Goal: Information Seeking & Learning: Learn about a topic

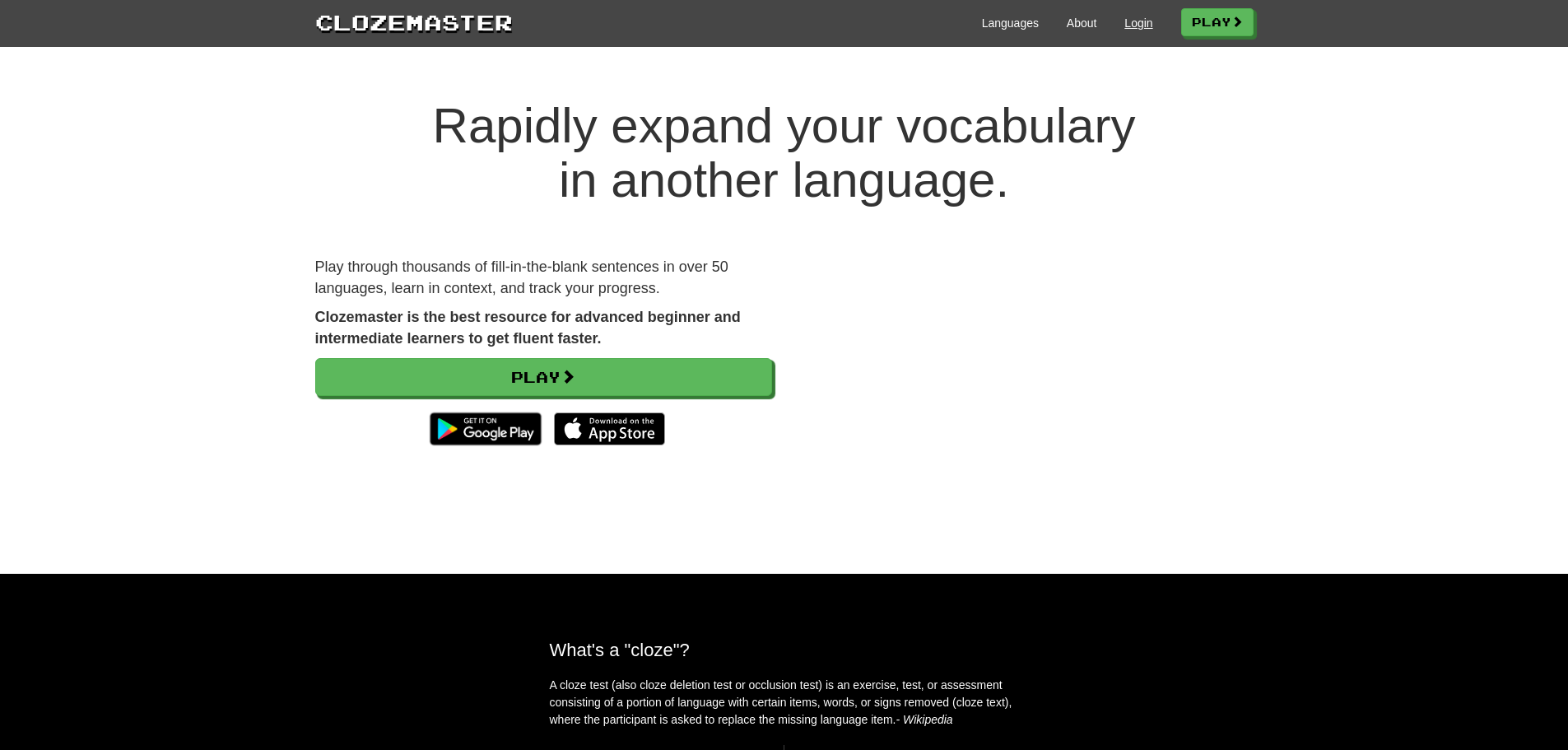
click at [1144, 23] on div "Languages About Login Play" at bounding box center [883, 21] width 741 height 31
click at [1135, 23] on link "Login" at bounding box center [1139, 23] width 28 height 17
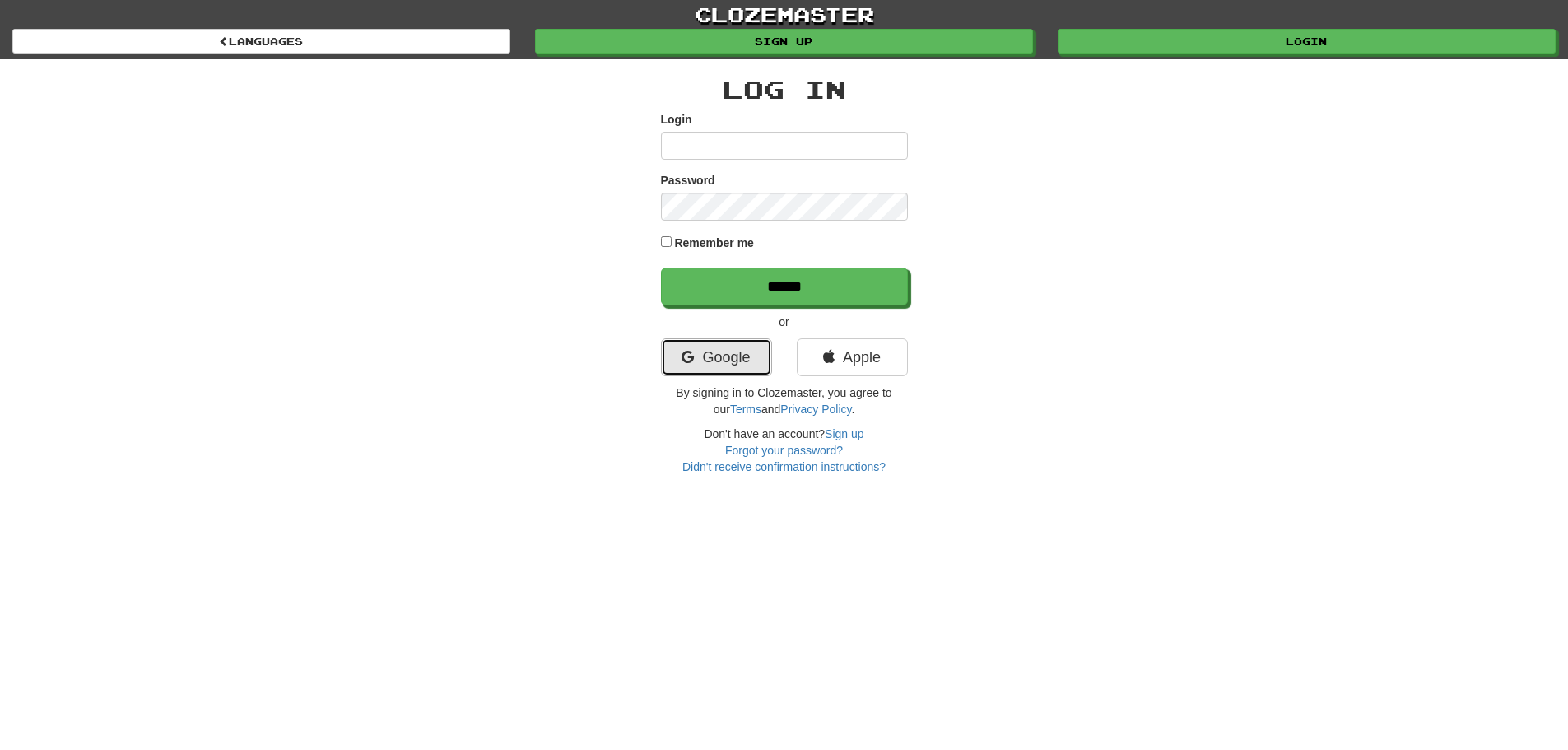
click at [716, 355] on link "Google" at bounding box center [717, 358] width 111 height 38
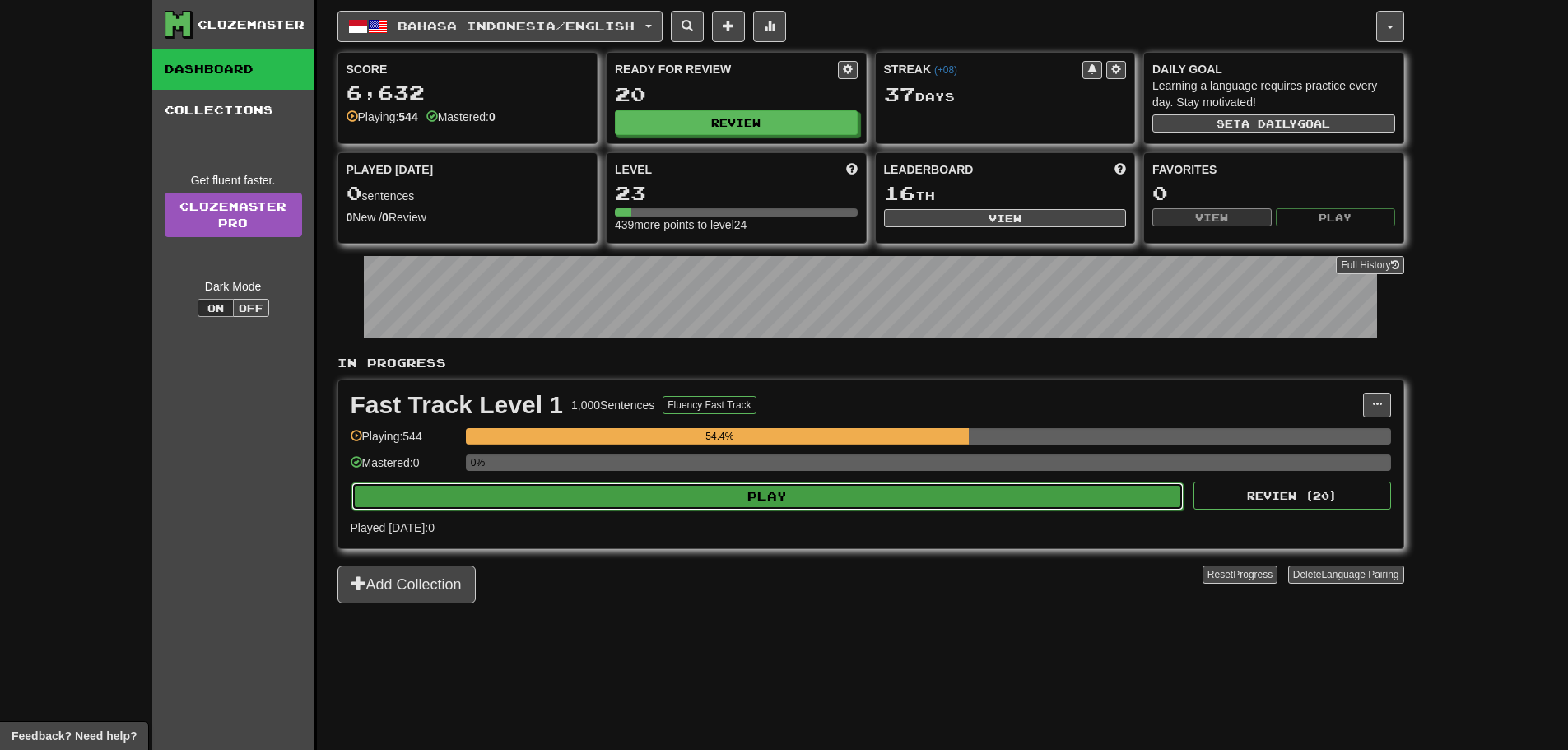
click at [570, 496] on button "Play" at bounding box center [768, 496] width 833 height 28
select select "**"
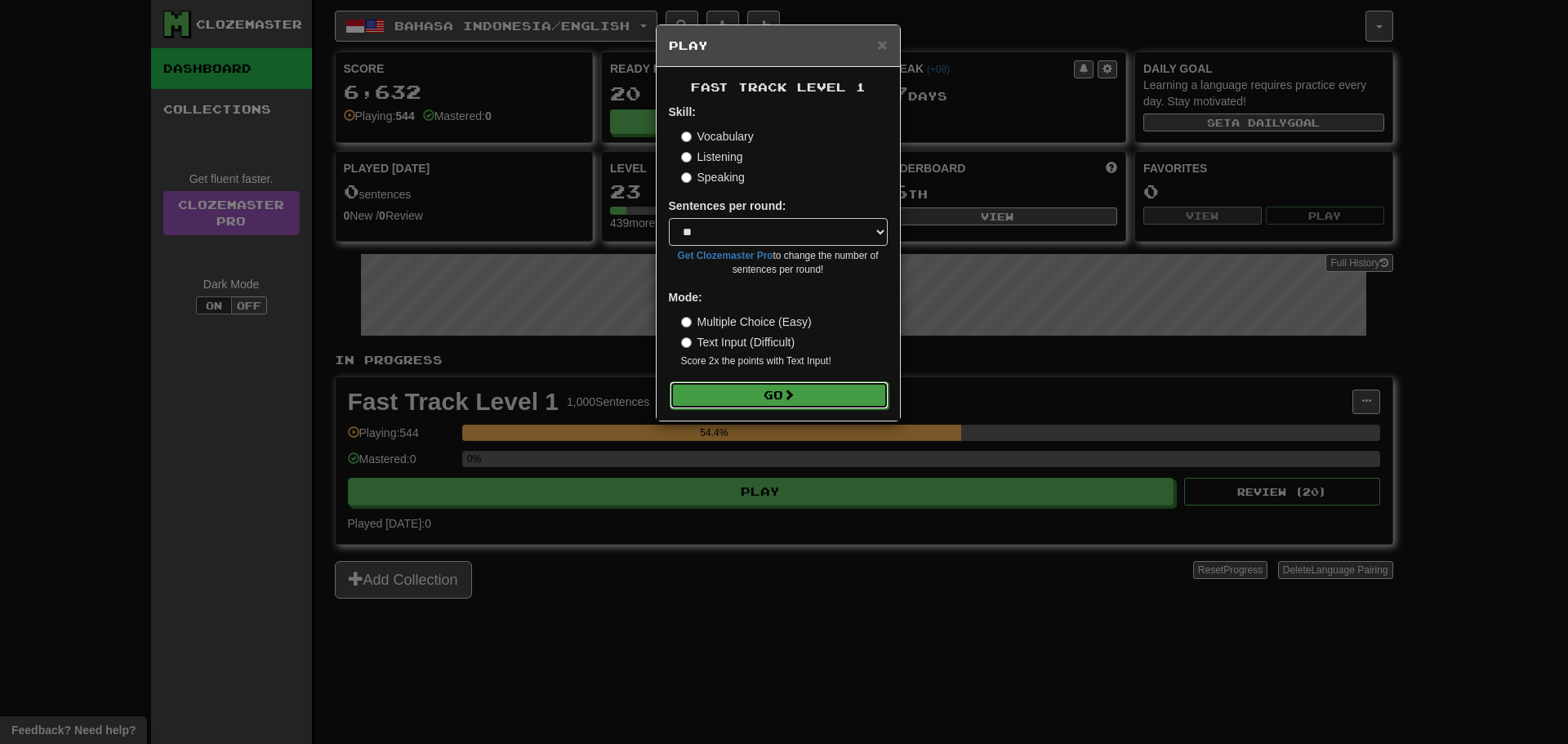
click at [723, 392] on button "Go" at bounding box center [779, 396] width 219 height 28
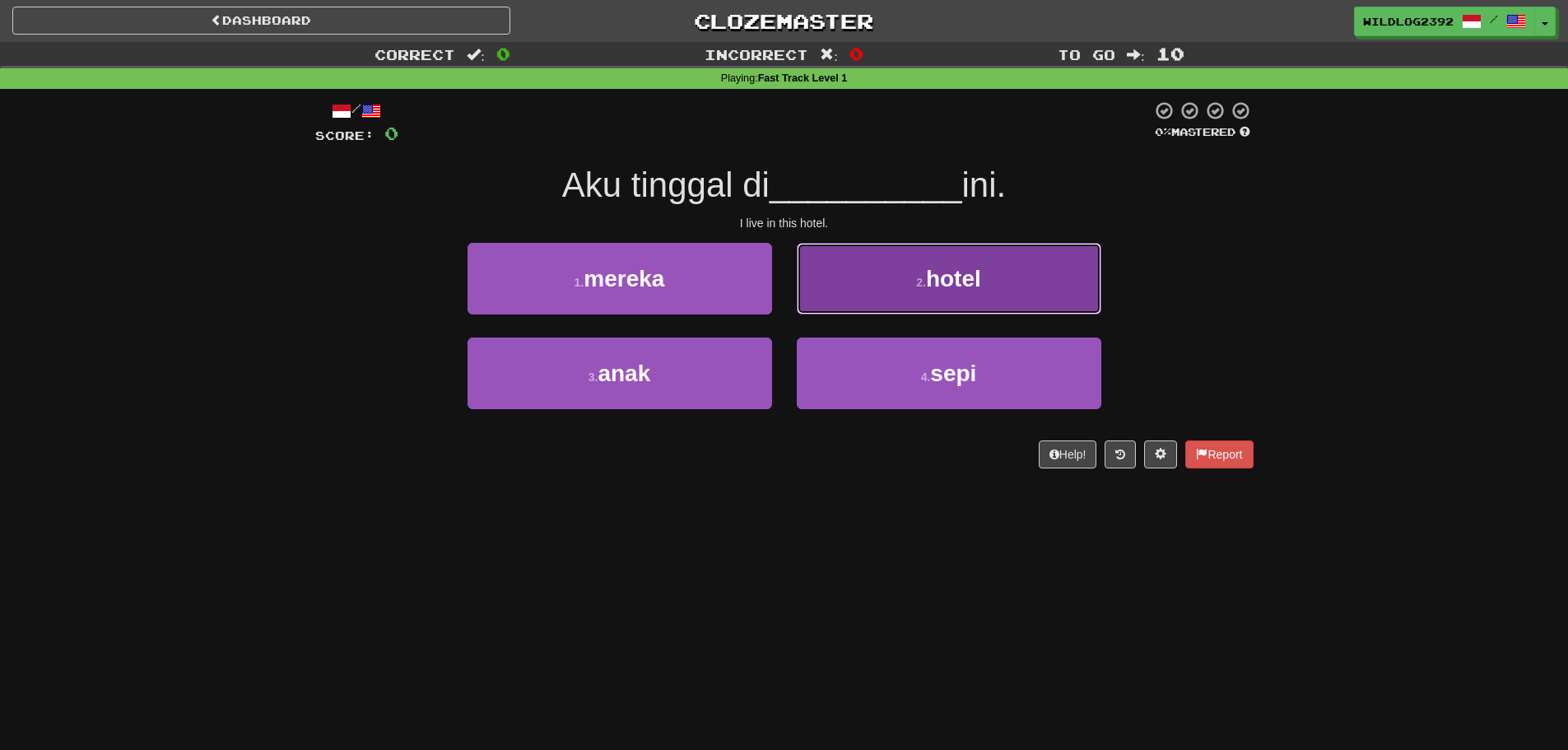
click at [902, 290] on button "2 . hotel" at bounding box center [949, 278] width 305 height 72
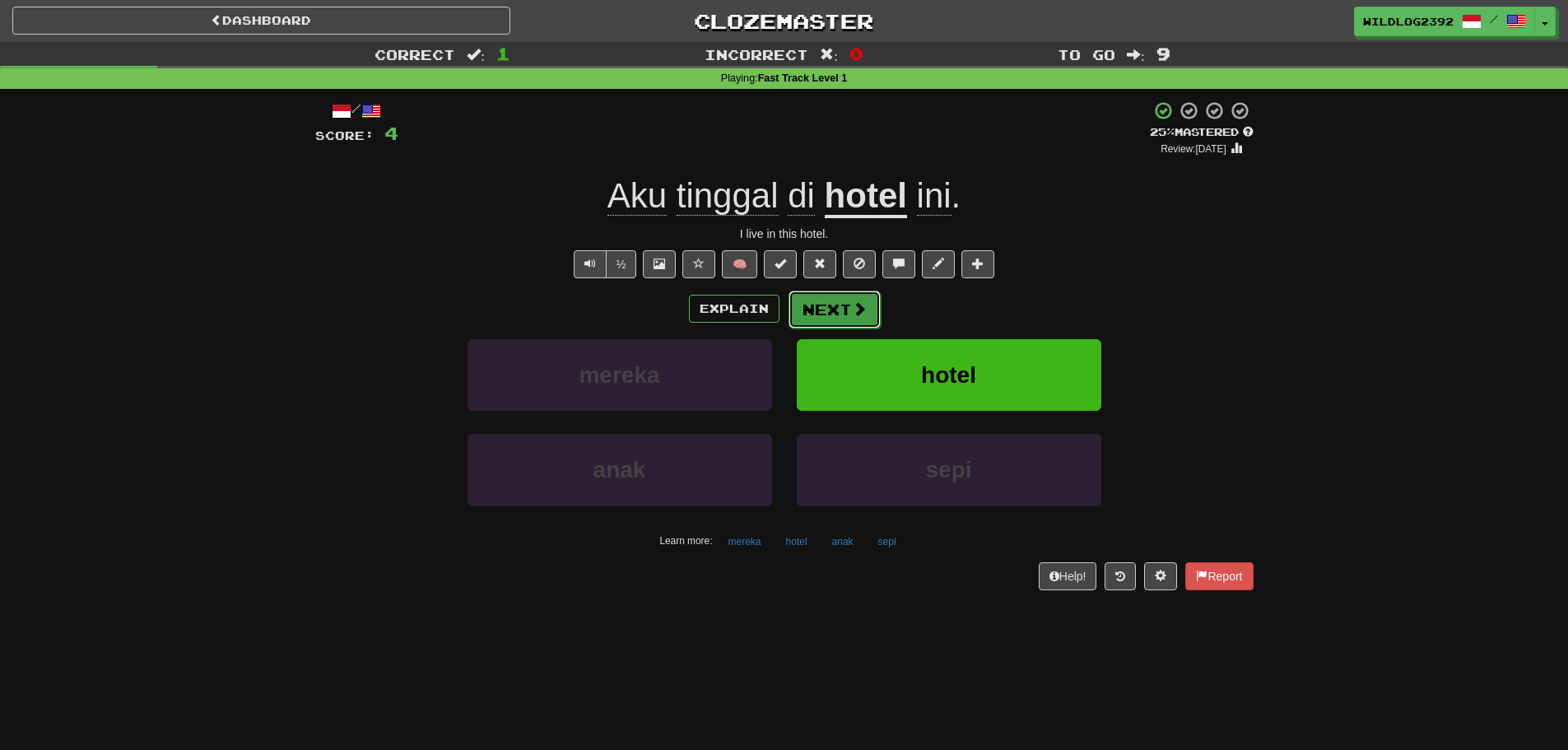
click at [857, 309] on span at bounding box center [860, 309] width 15 height 15
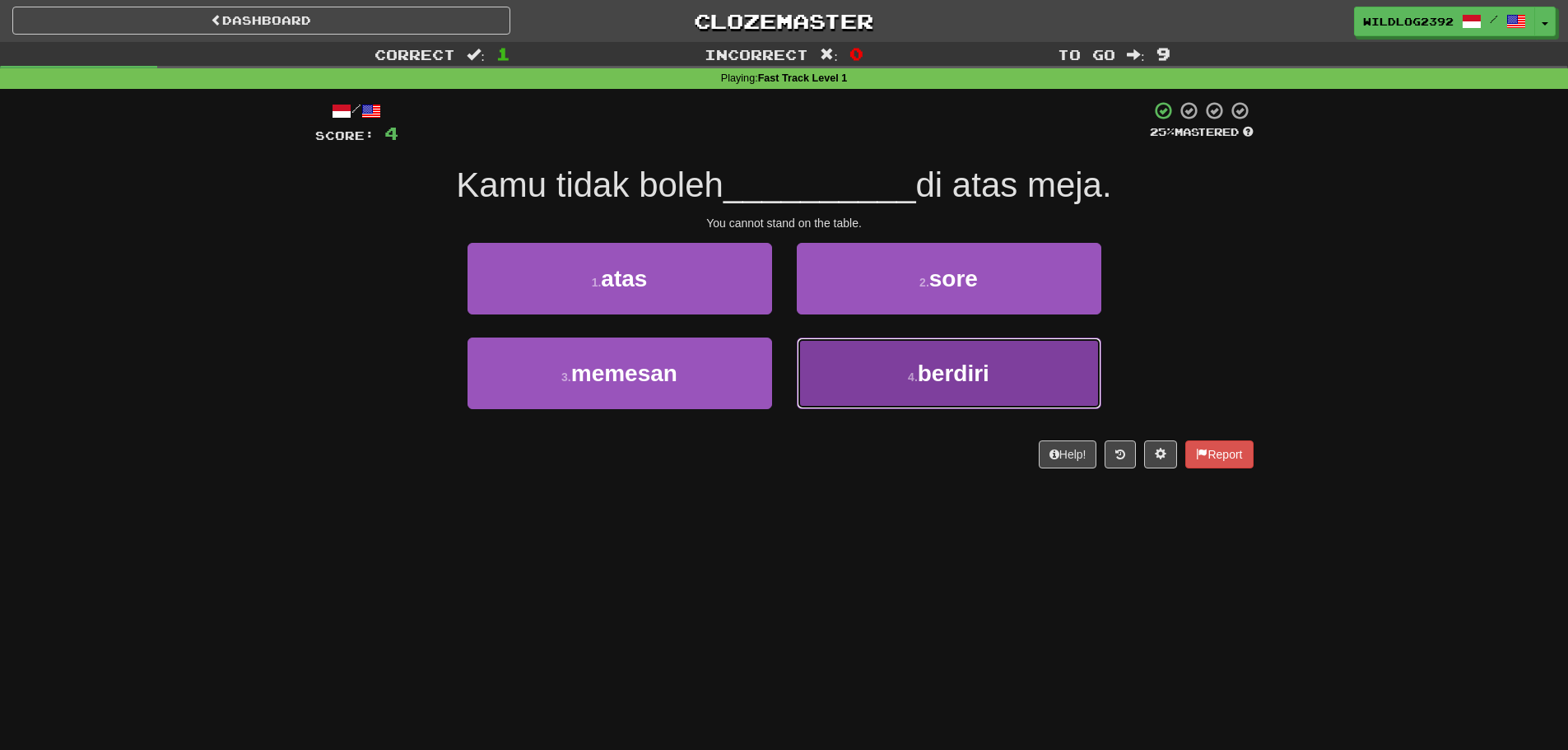
click at [950, 376] on span "berdiri" at bounding box center [954, 373] width 72 height 26
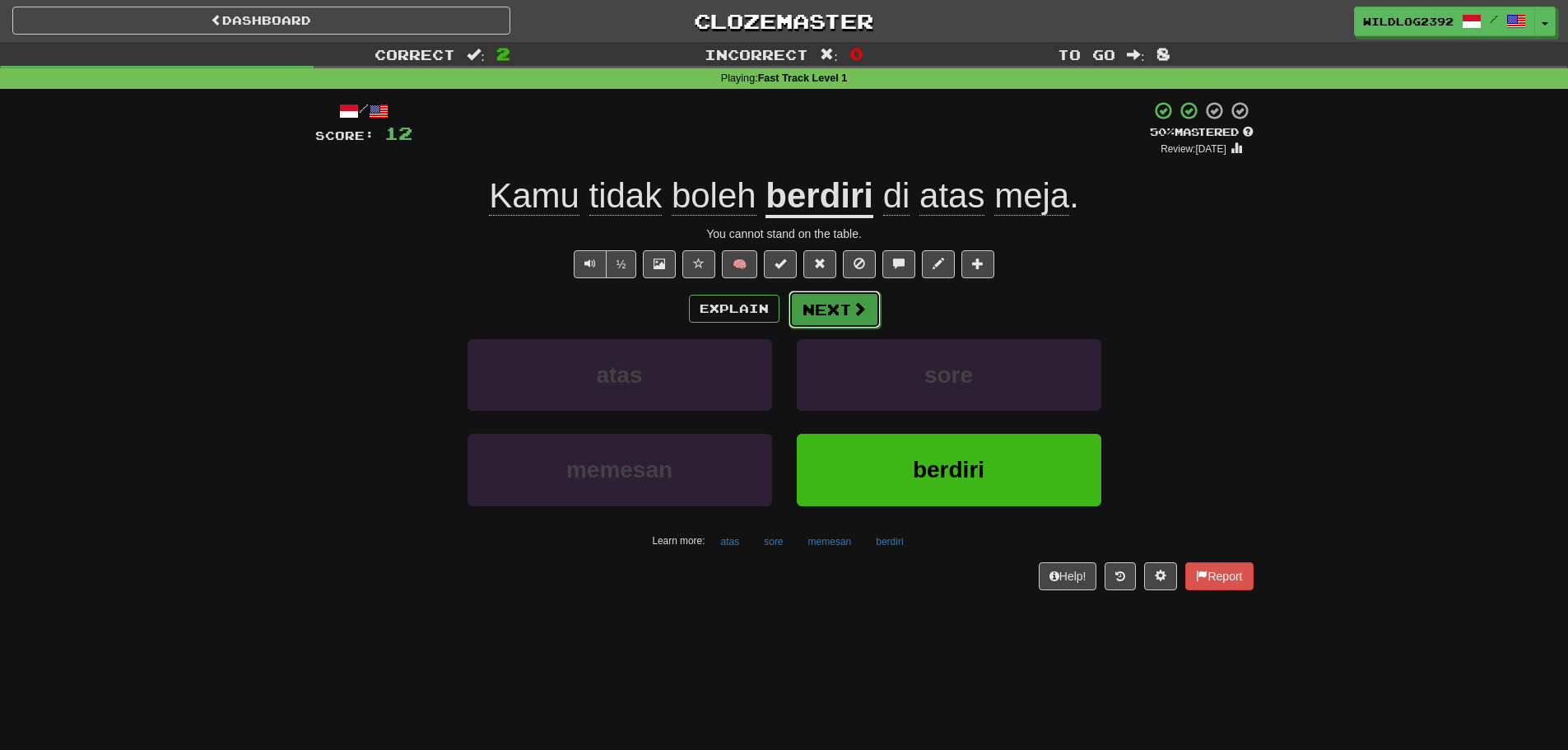
click at [841, 317] on button "Next" at bounding box center [835, 310] width 92 height 38
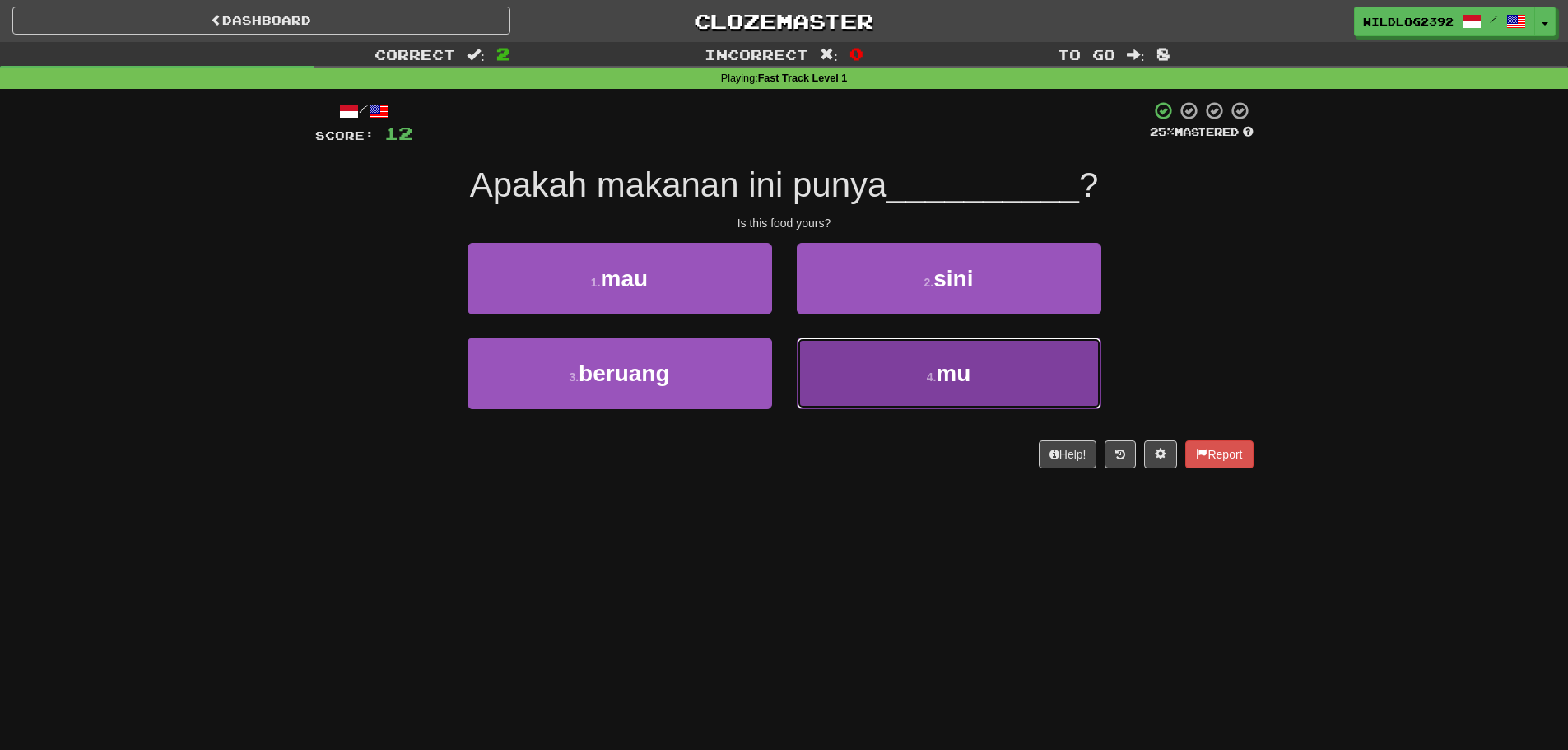
click at [870, 387] on button "4 . mu" at bounding box center [949, 373] width 305 height 72
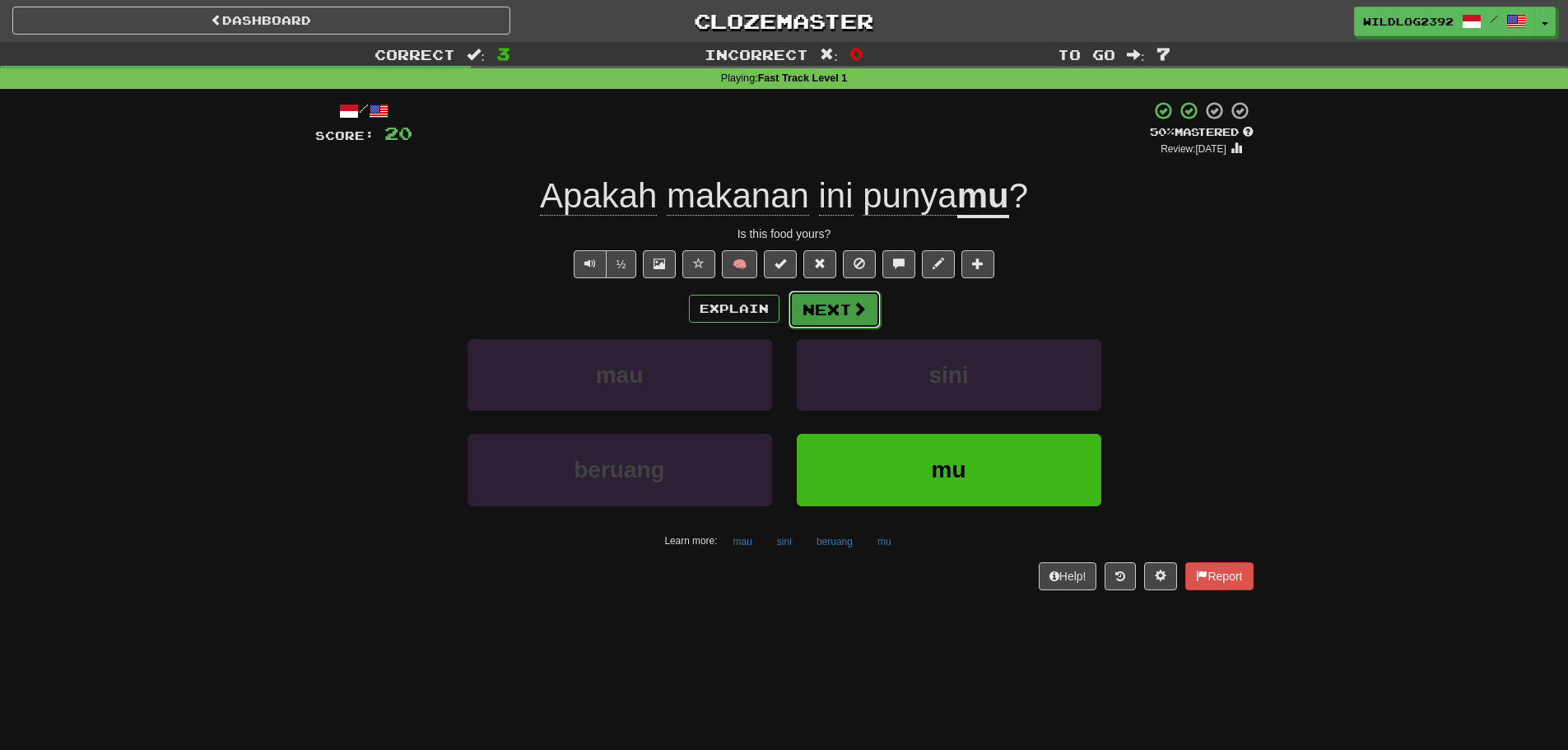
click at [855, 322] on button "Next" at bounding box center [835, 310] width 92 height 38
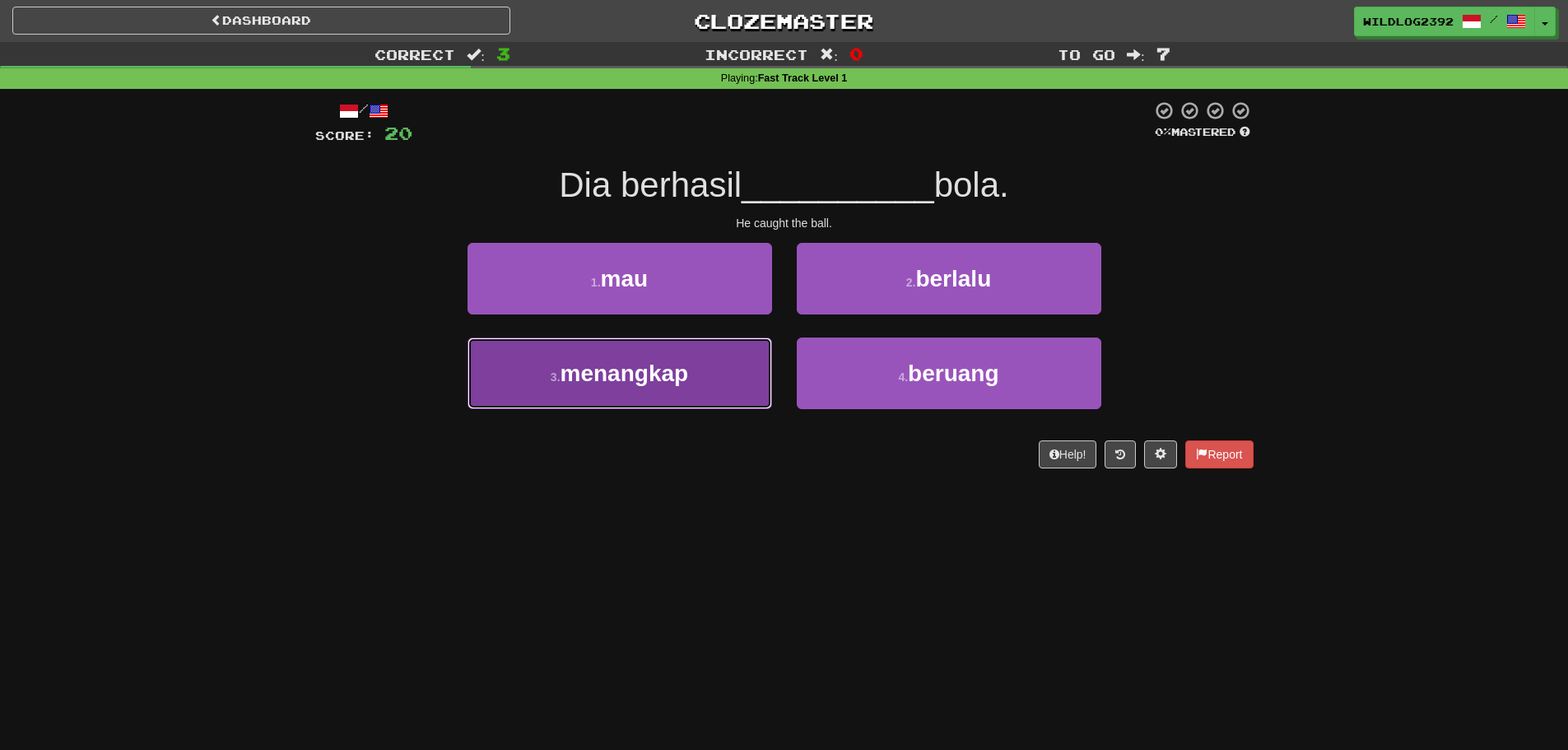
click at [564, 391] on button "3 . menangkap" at bounding box center [619, 373] width 305 height 72
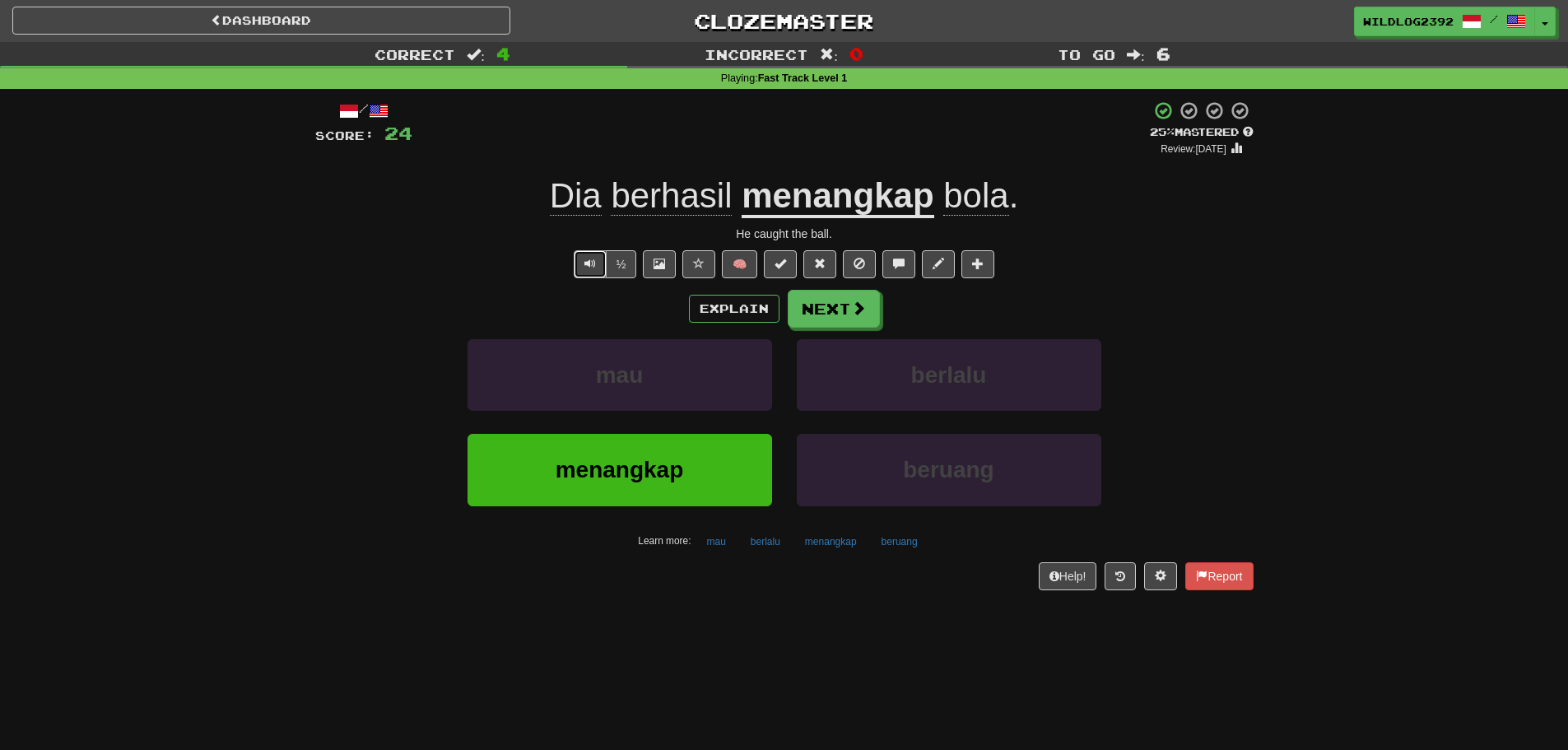
click at [580, 254] on button "Text-to-speech controls" at bounding box center [590, 264] width 33 height 28
click at [835, 306] on button "Next" at bounding box center [835, 310] width 92 height 38
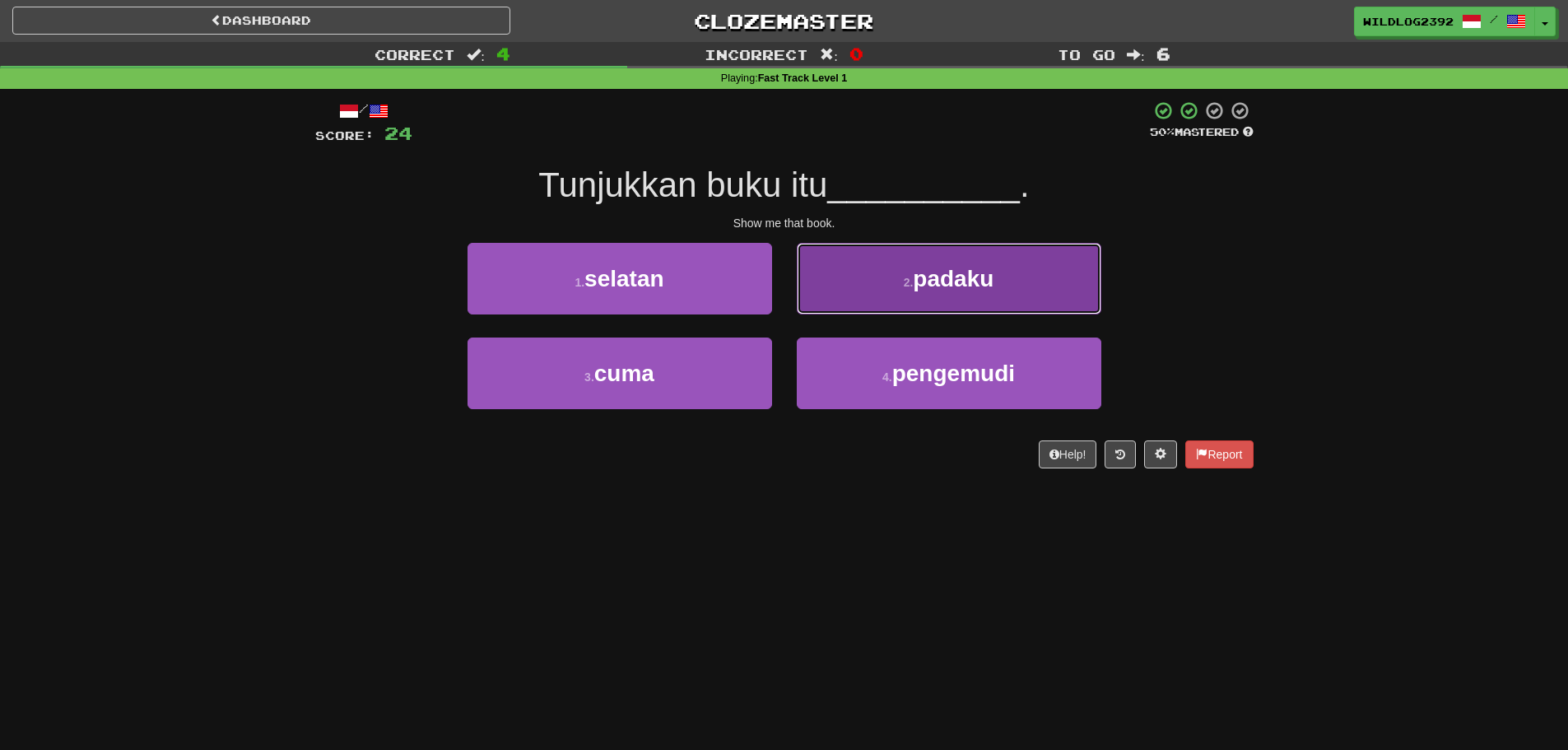
click at [936, 301] on button "2 . padaku" at bounding box center [949, 278] width 305 height 72
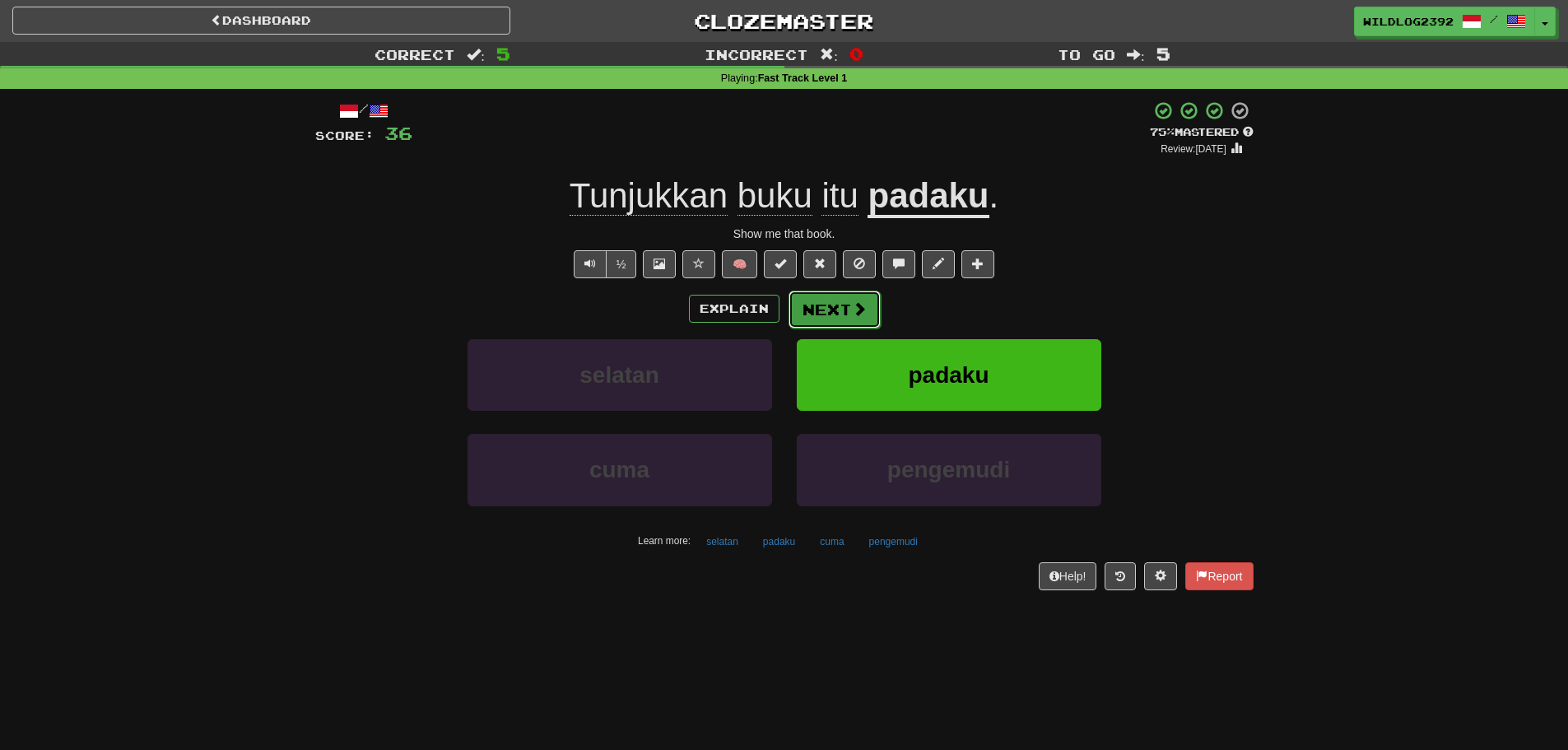
click at [836, 309] on button "Next" at bounding box center [835, 310] width 92 height 38
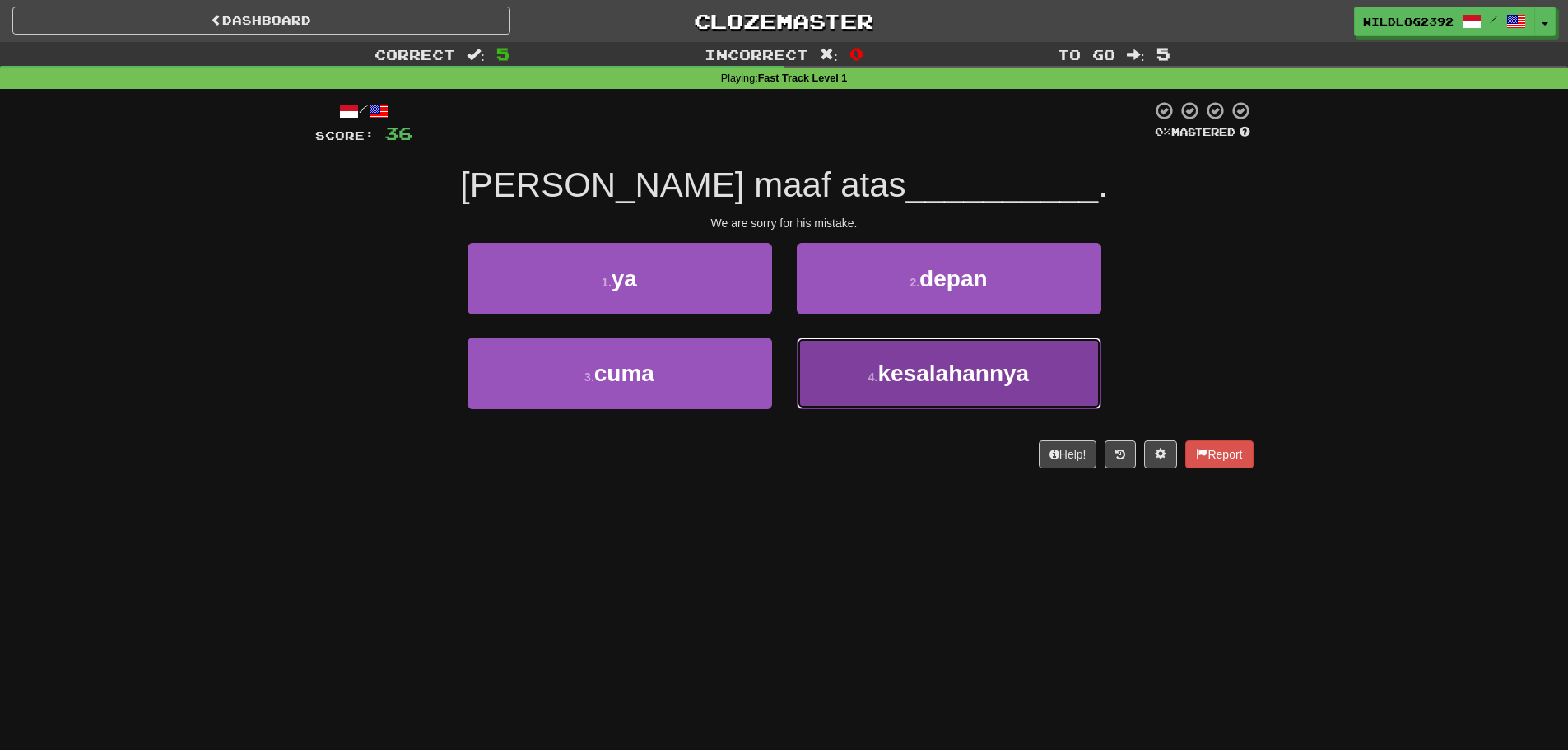
click at [915, 366] on span "kesalahannya" at bounding box center [954, 373] width 151 height 26
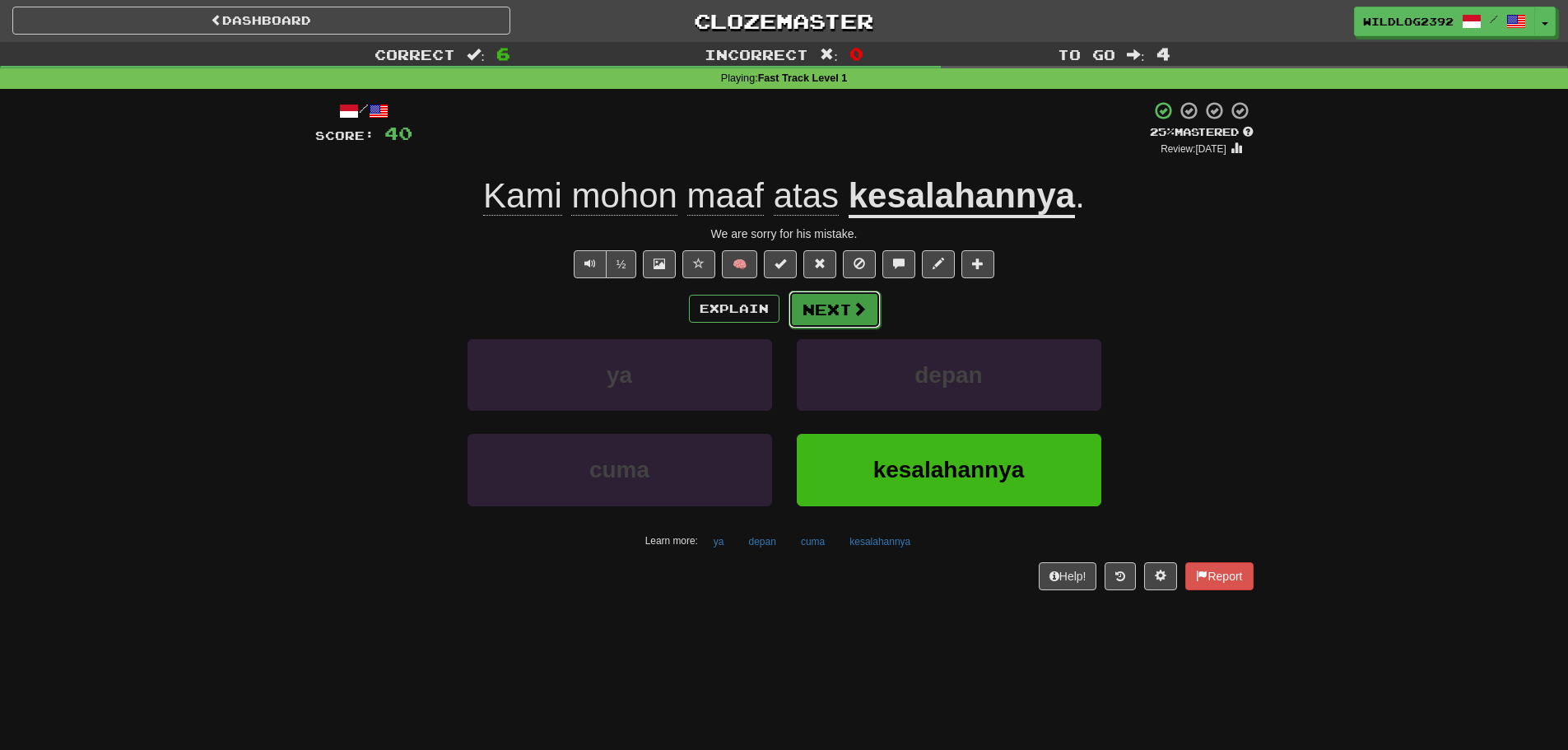
click at [836, 313] on button "Next" at bounding box center [835, 310] width 92 height 38
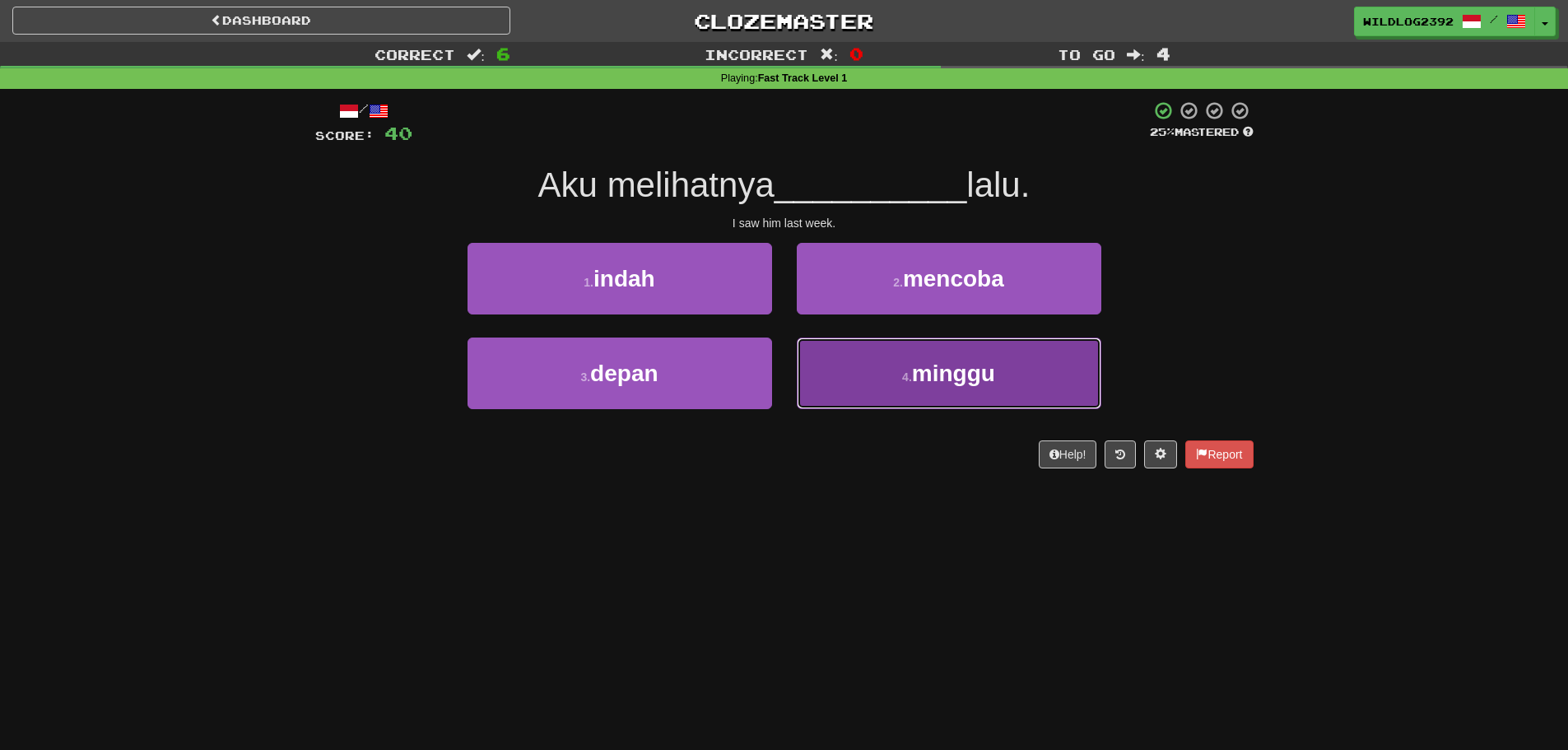
click at [980, 368] on span "minggu" at bounding box center [954, 373] width 83 height 26
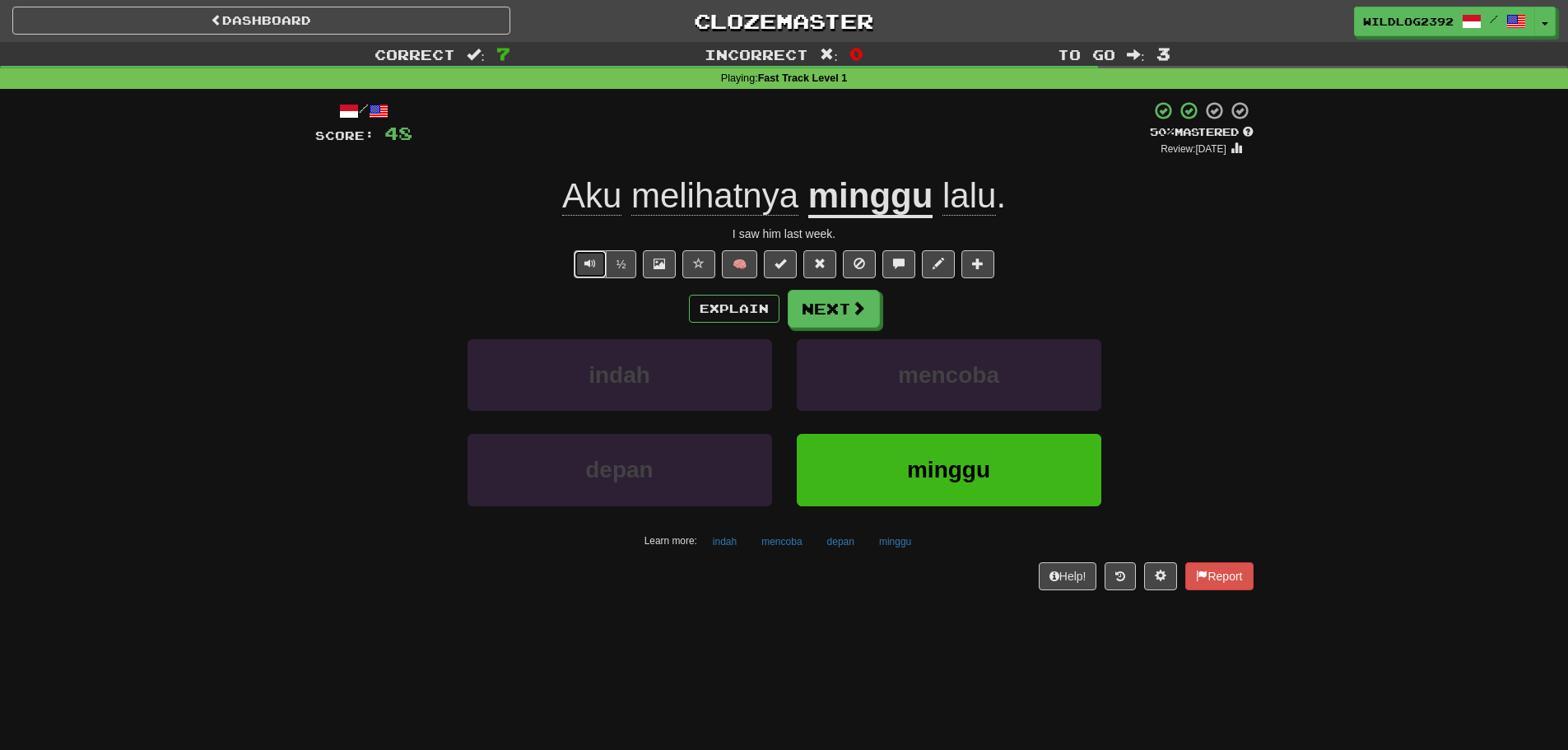
click at [580, 267] on button "Text-to-speech controls" at bounding box center [590, 264] width 33 height 28
click at [854, 309] on span at bounding box center [860, 309] width 15 height 15
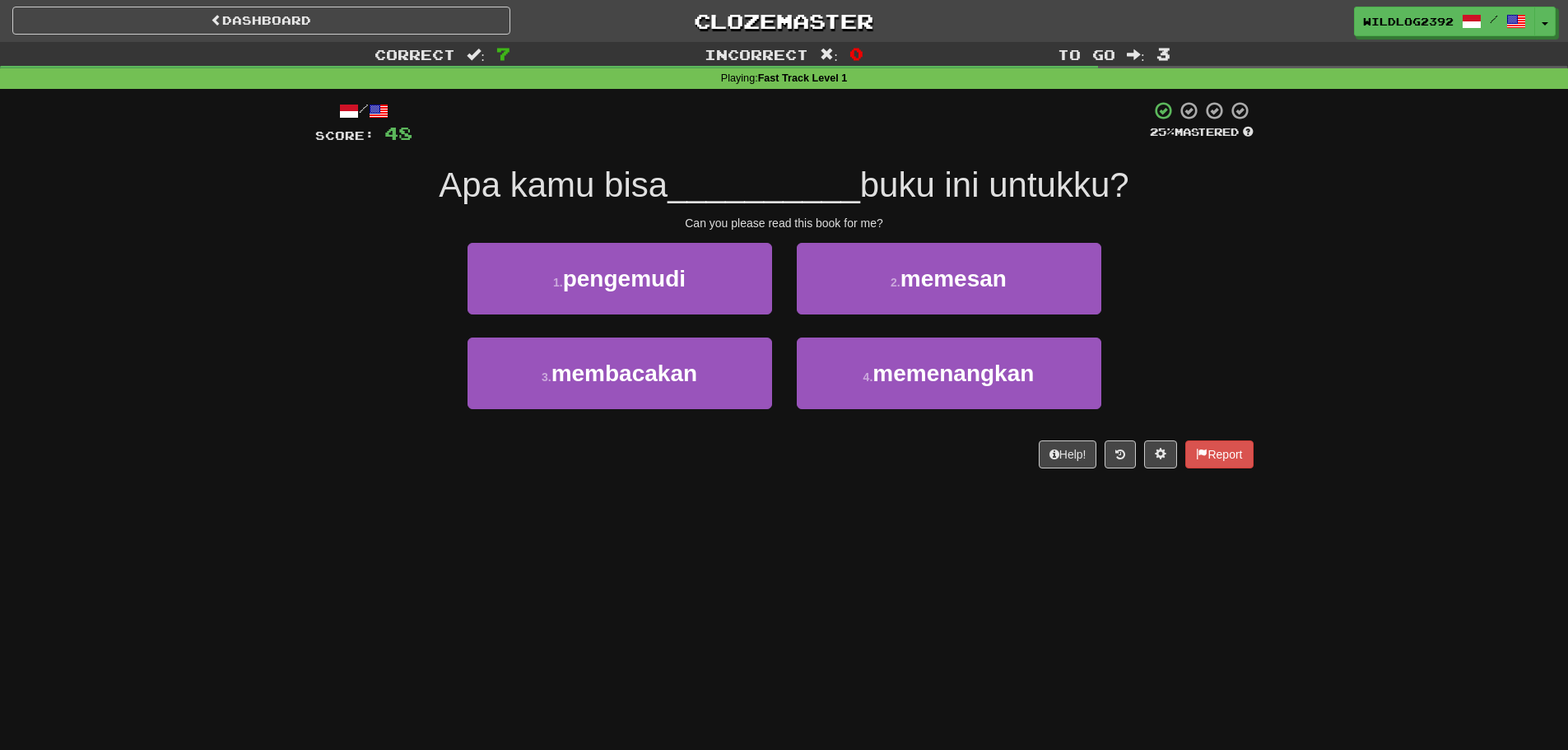
drag, startPoint x: 447, startPoint y: 183, endPoint x: 668, endPoint y: 184, distance: 221.0
click at [668, 184] on div "Apa kamu bisa __________ buku ini untukku?" at bounding box center [784, 185] width 939 height 45
drag, startPoint x: 429, startPoint y: 192, endPoint x: 660, endPoint y: 186, distance: 231.1
click at [660, 186] on span "Apa kamu bisa" at bounding box center [552, 184] width 229 height 39
click at [502, 448] on div "Help! Report" at bounding box center [784, 454] width 939 height 28
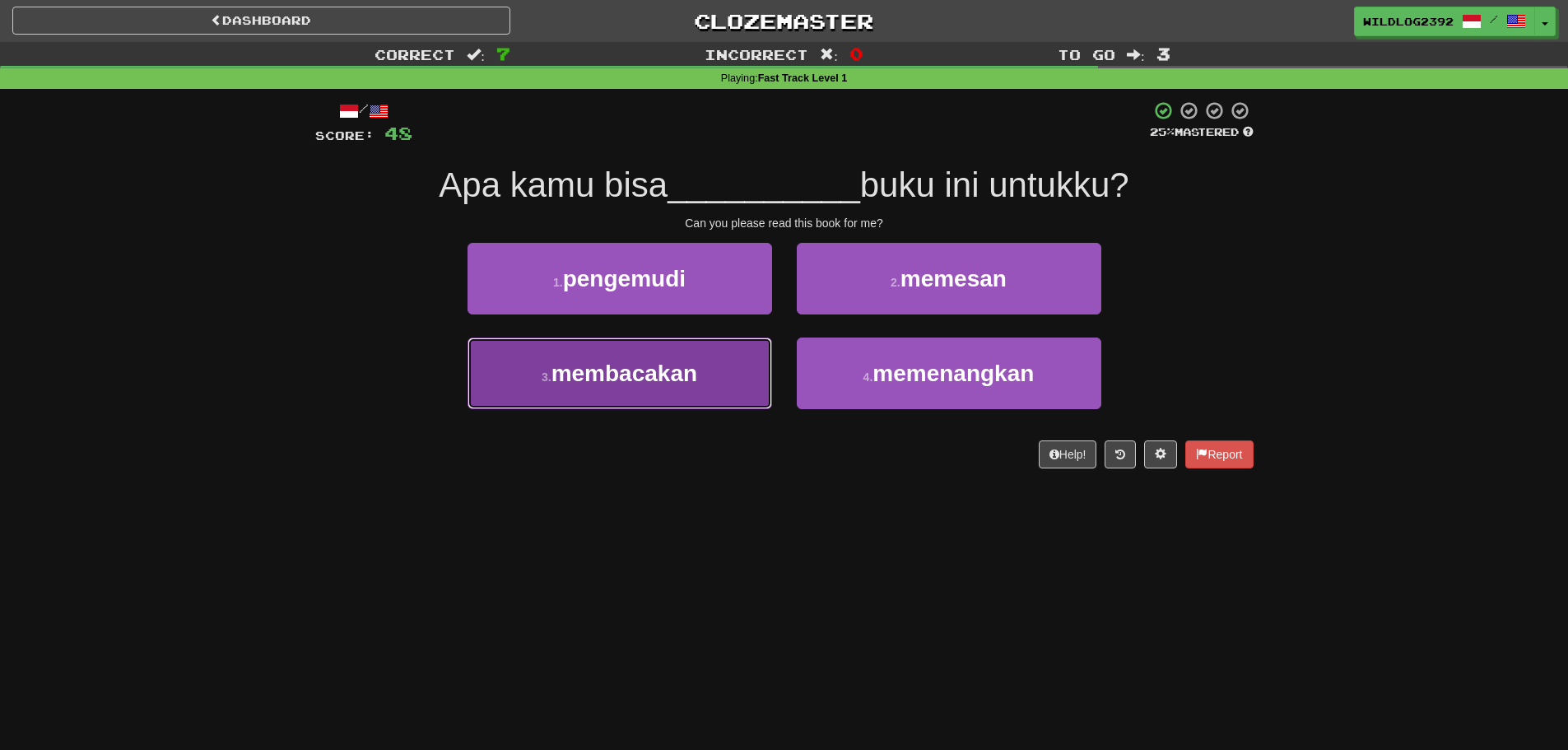
click at [616, 375] on span "membacakan" at bounding box center [624, 373] width 145 height 26
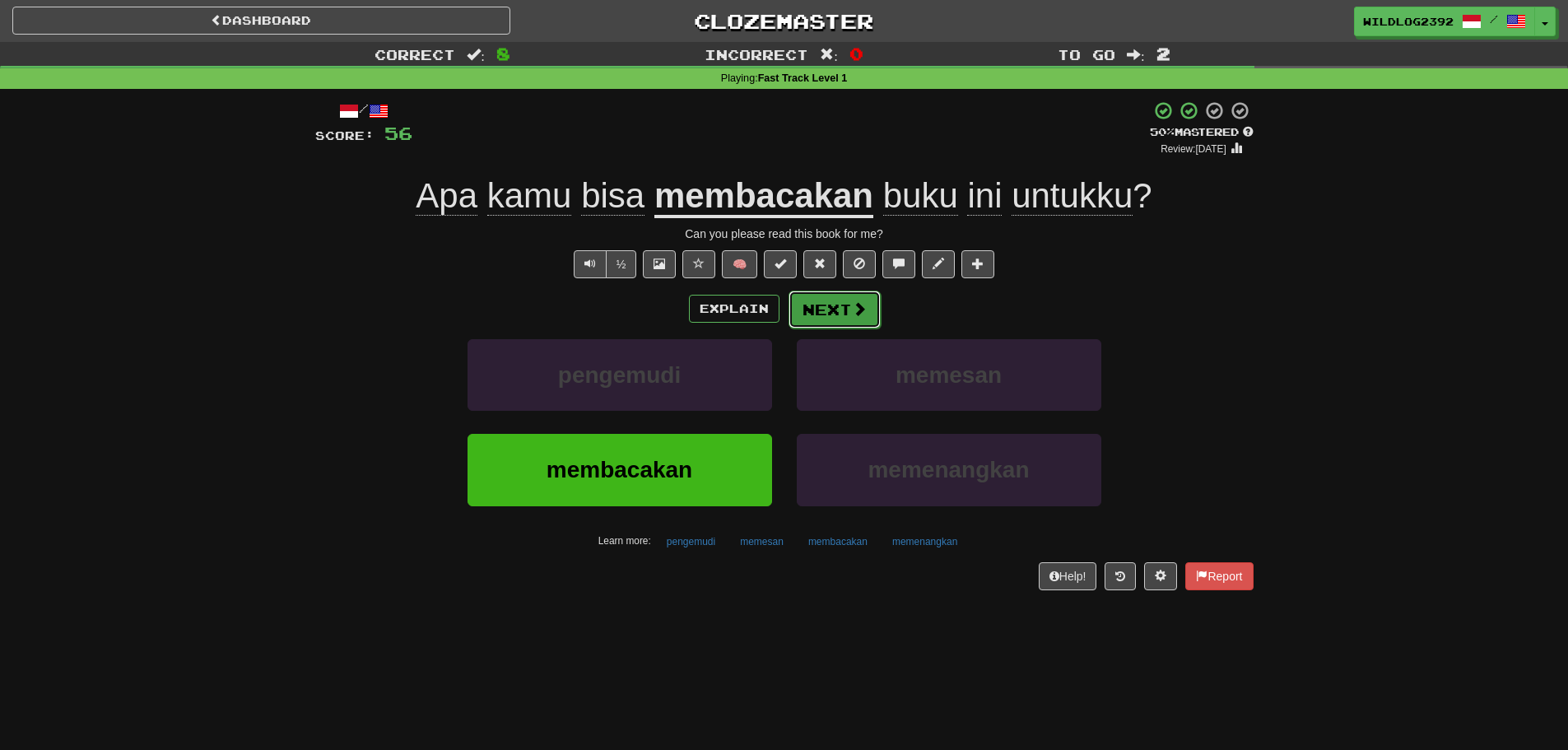
click at [845, 314] on button "Next" at bounding box center [835, 310] width 92 height 38
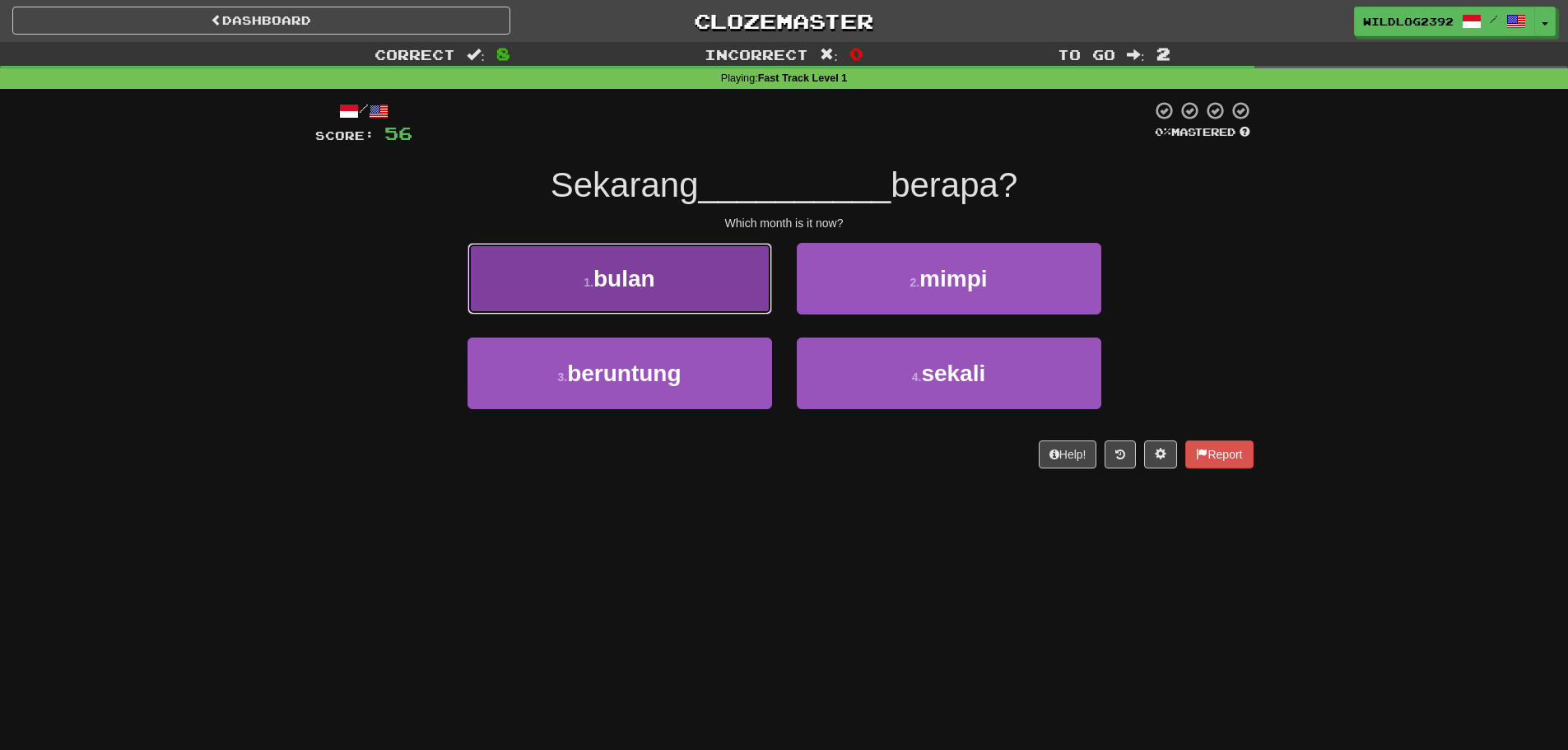
click at [661, 301] on button "1 . bulan" at bounding box center [619, 278] width 305 height 72
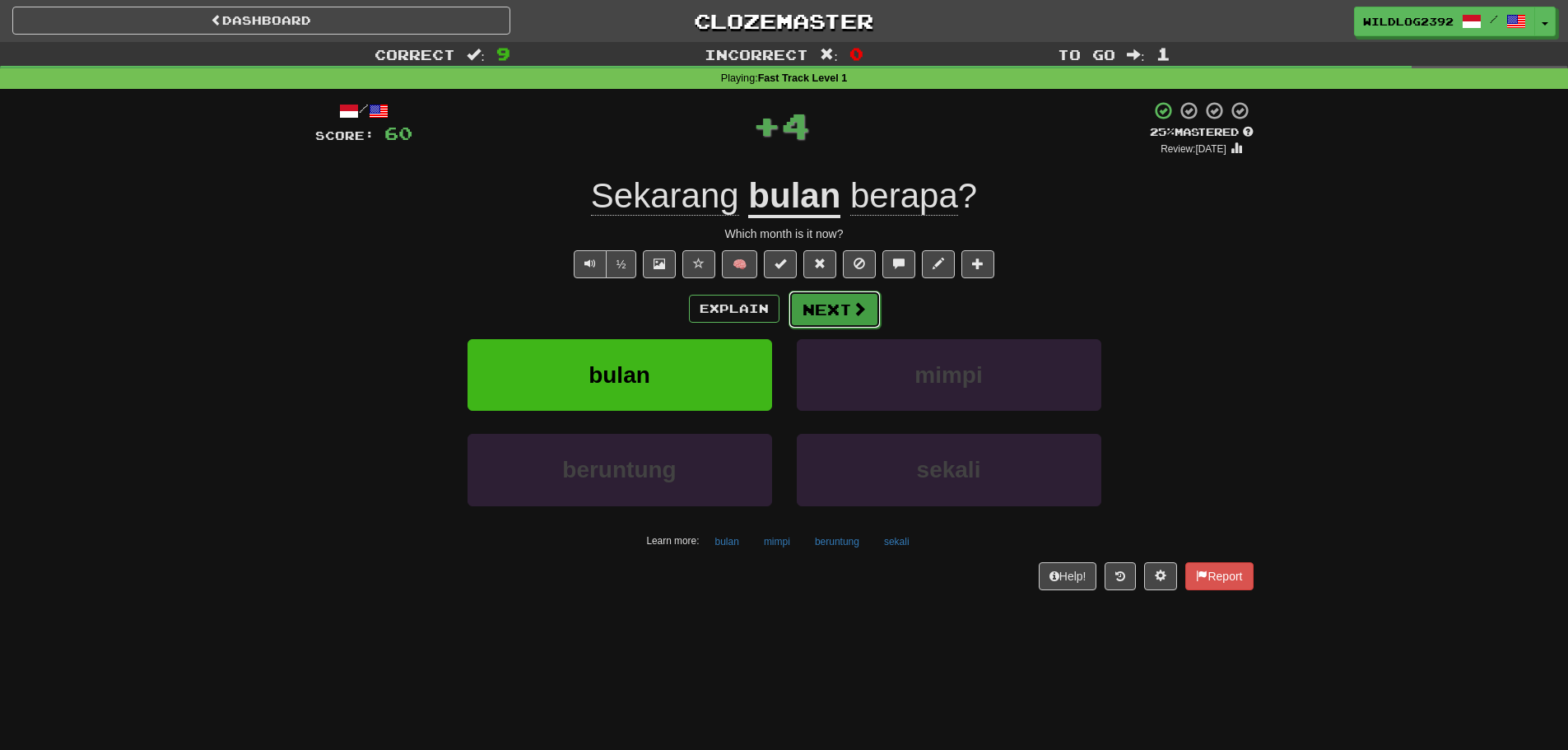
click at [855, 327] on button "Next" at bounding box center [835, 310] width 92 height 38
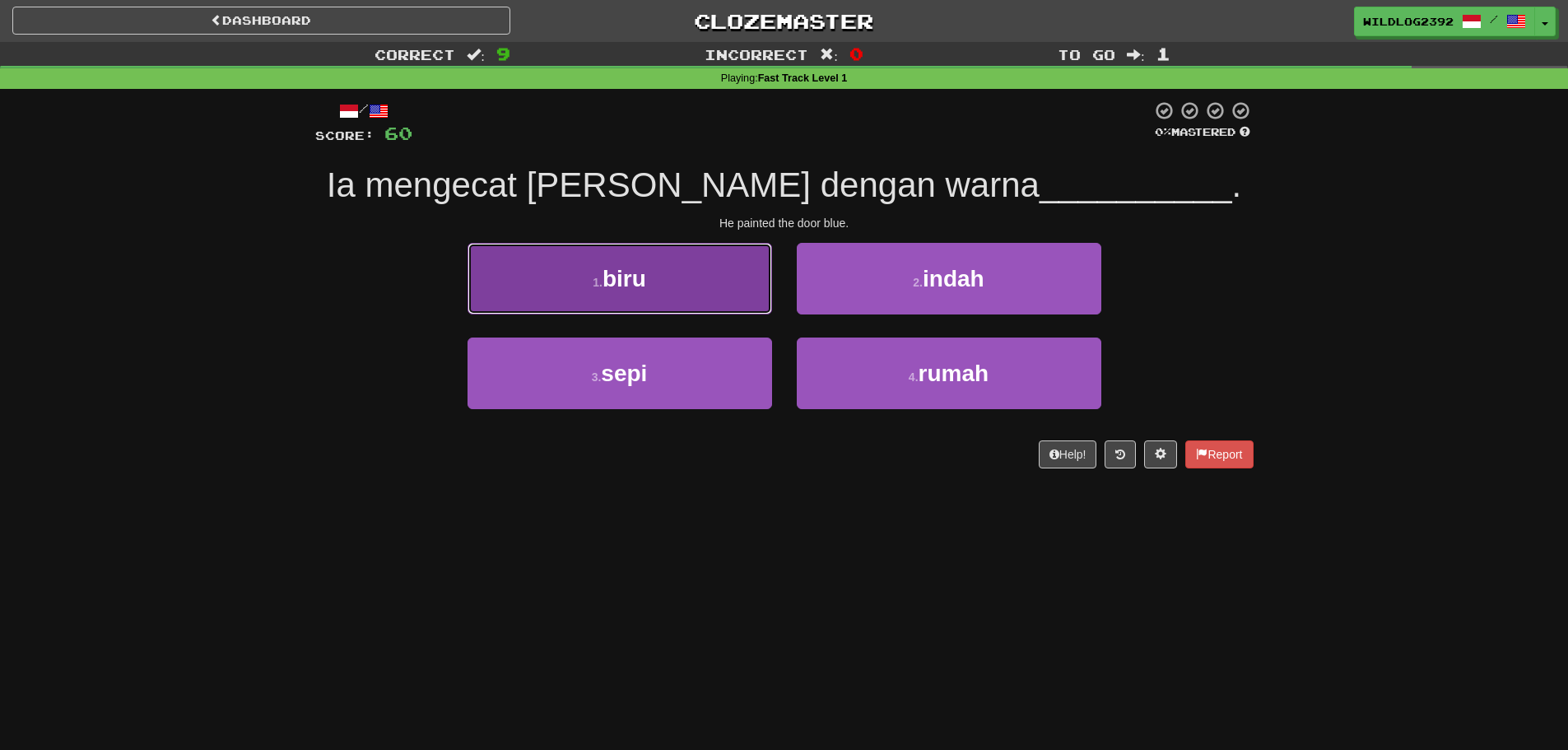
click at [582, 291] on button "1 . biru" at bounding box center [619, 278] width 305 height 72
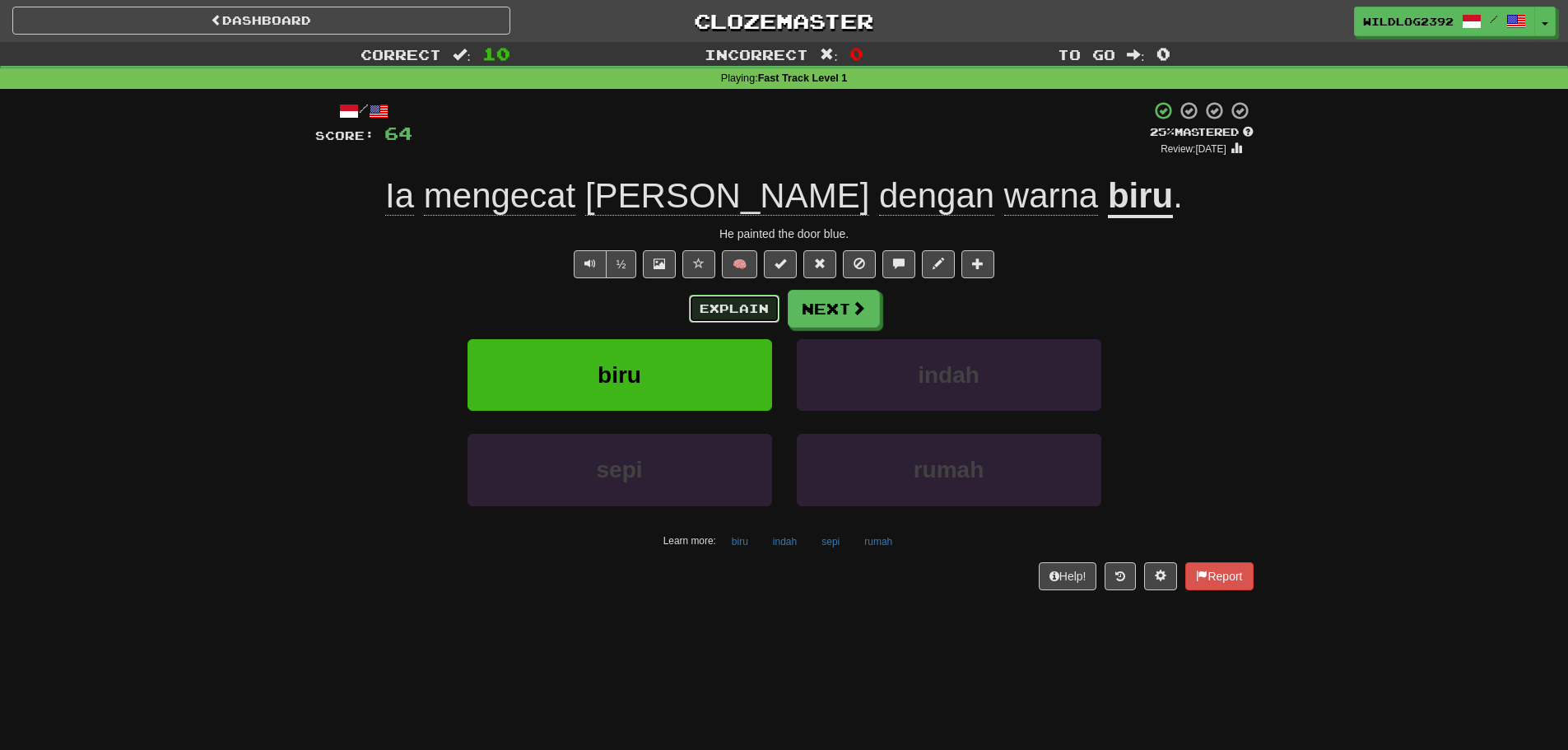
click at [714, 318] on button "Explain" at bounding box center [734, 309] width 91 height 28
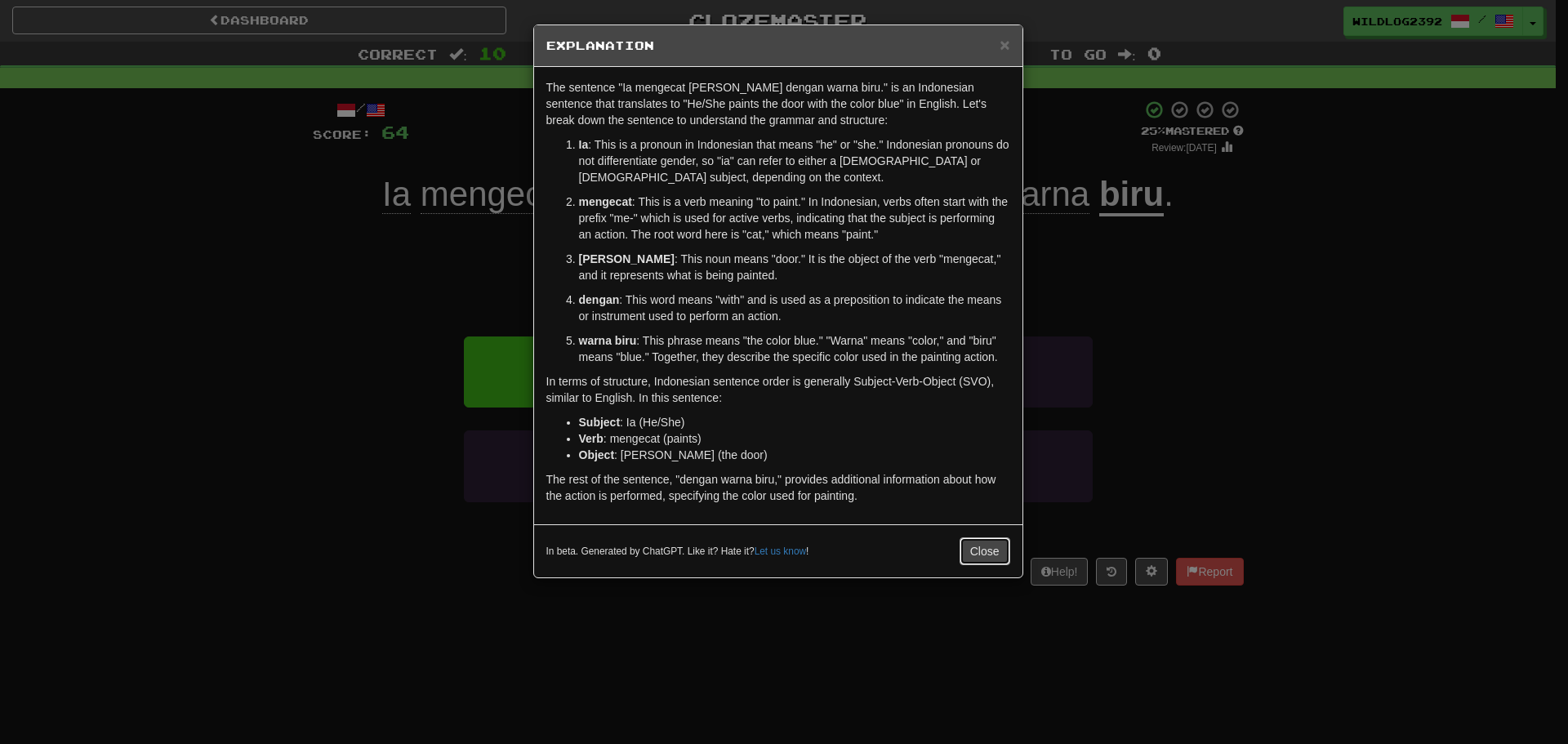
click at [989, 552] on button "Close" at bounding box center [985, 551] width 51 height 28
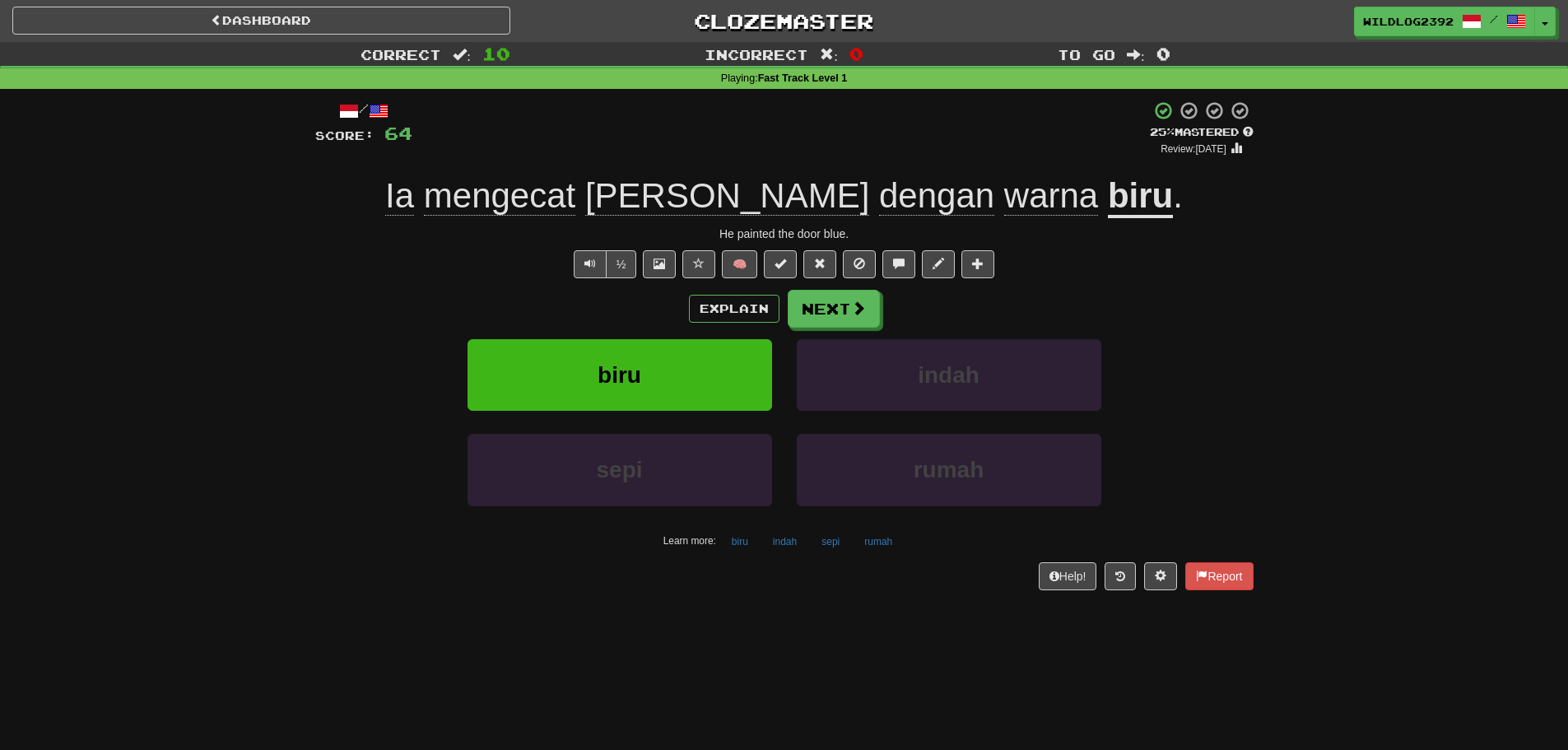
click at [803, 328] on div "Explain Next biru indah sepi rumah Learn more: biru indah sepi rumah" at bounding box center [784, 422] width 939 height 264
drag, startPoint x: 866, startPoint y: 316, endPoint x: 855, endPoint y: 318, distance: 11.2
click at [865, 316] on button "Next" at bounding box center [834, 309] width 92 height 38
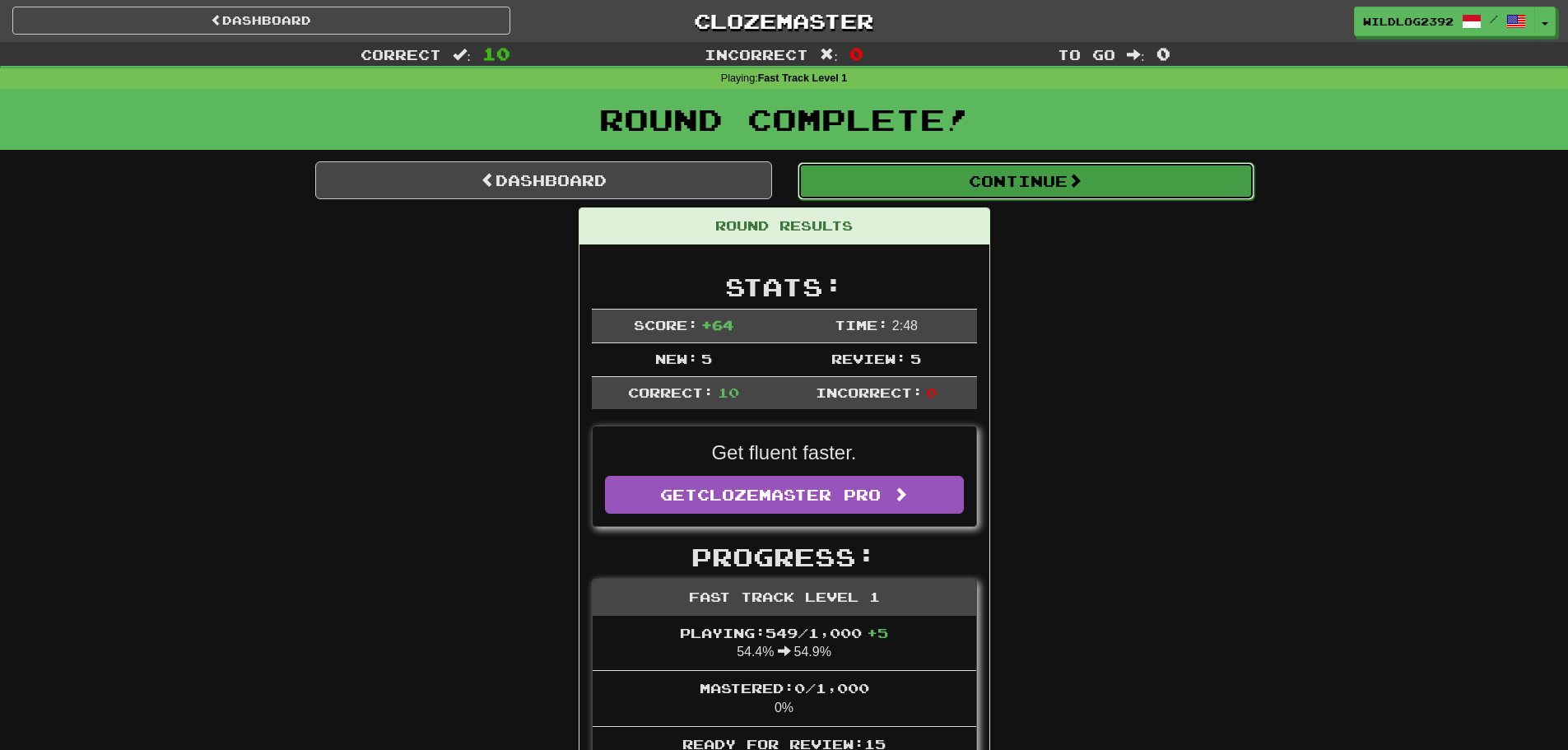
click at [952, 193] on button "Continue" at bounding box center [1026, 181] width 457 height 38
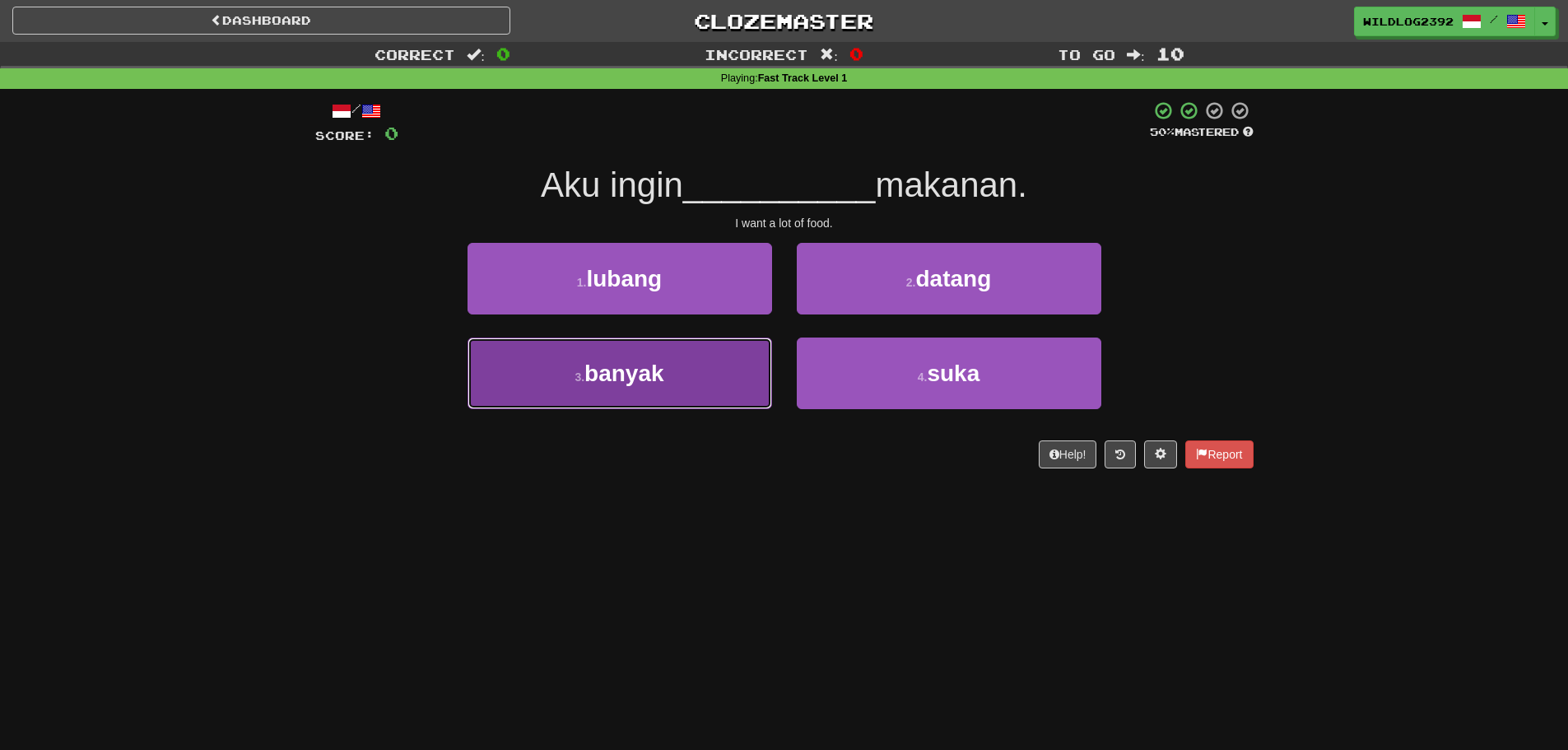
click at [622, 369] on span "banyak" at bounding box center [624, 373] width 80 height 26
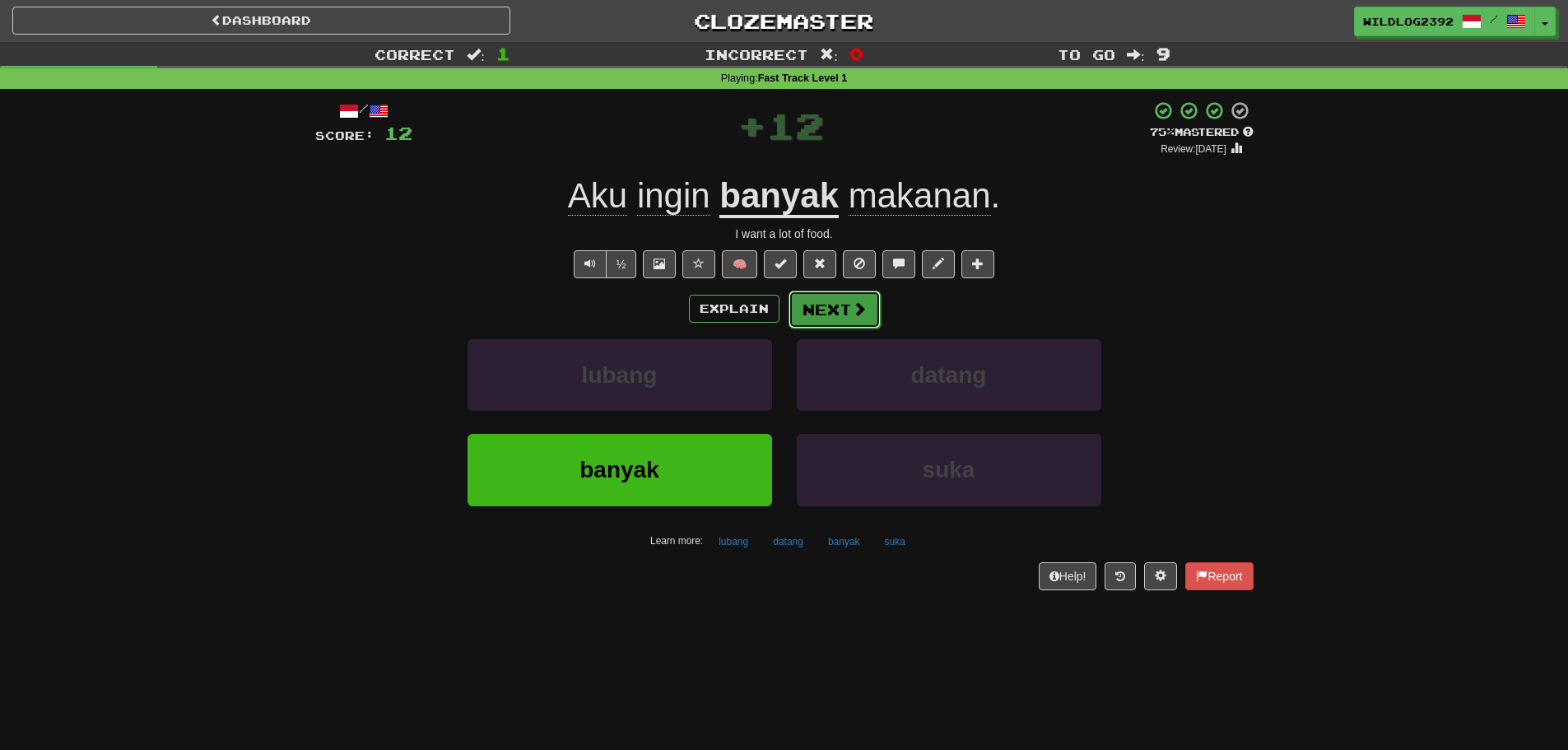
click at [856, 311] on span at bounding box center [860, 309] width 15 height 15
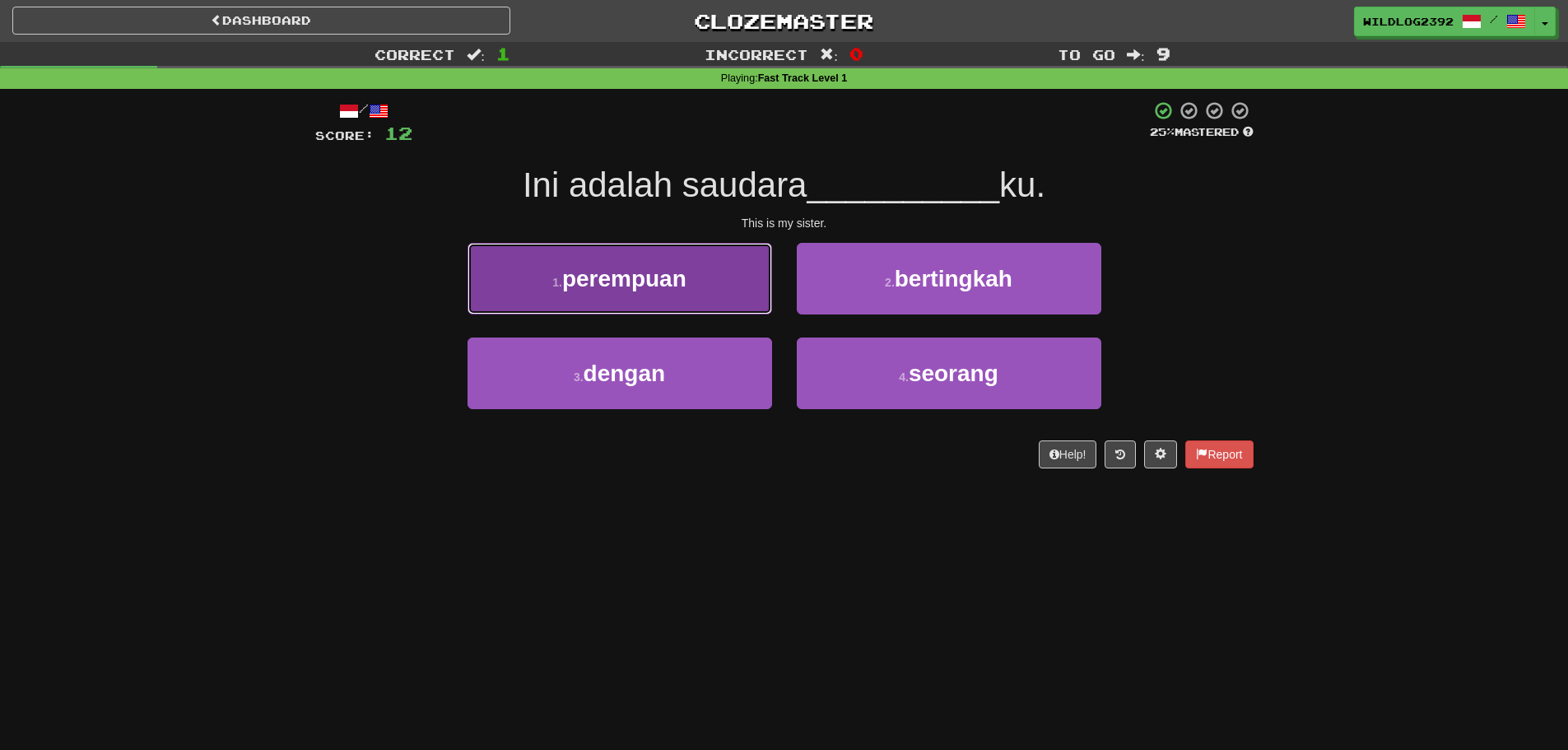
click at [666, 264] on button "1 . perempuan" at bounding box center [619, 278] width 305 height 72
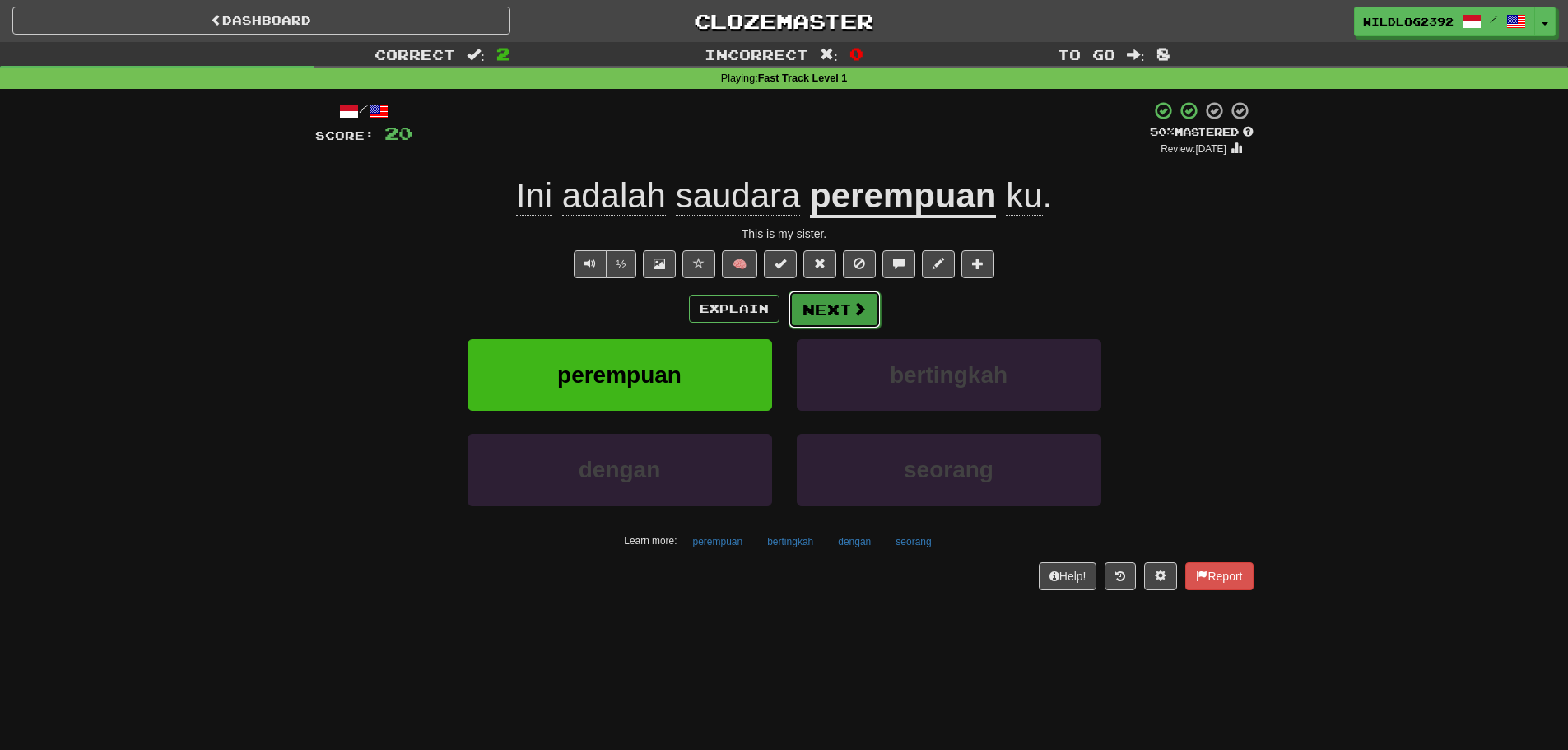
click at [836, 303] on button "Next" at bounding box center [835, 310] width 92 height 38
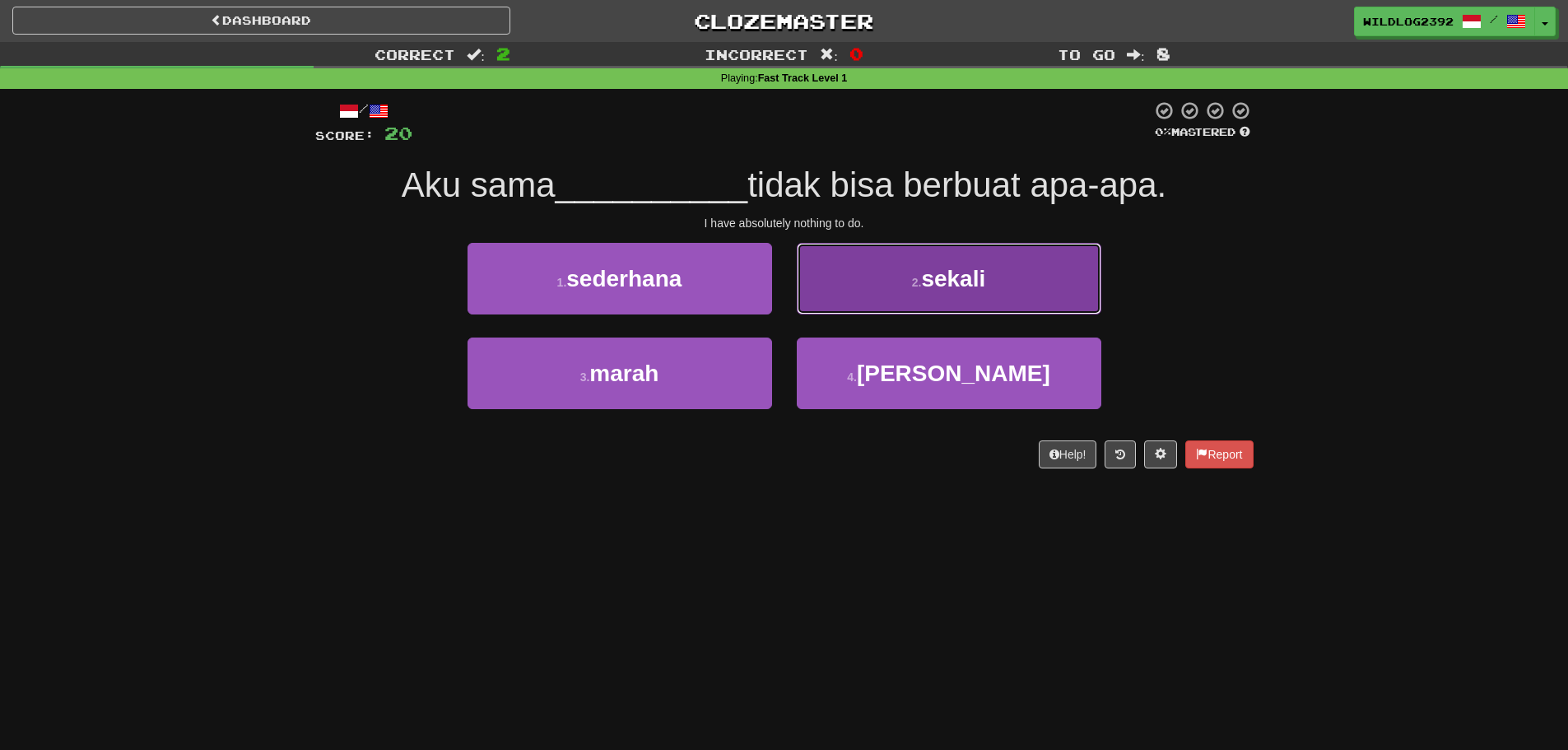
click at [971, 272] on span "sekali" at bounding box center [954, 278] width 64 height 26
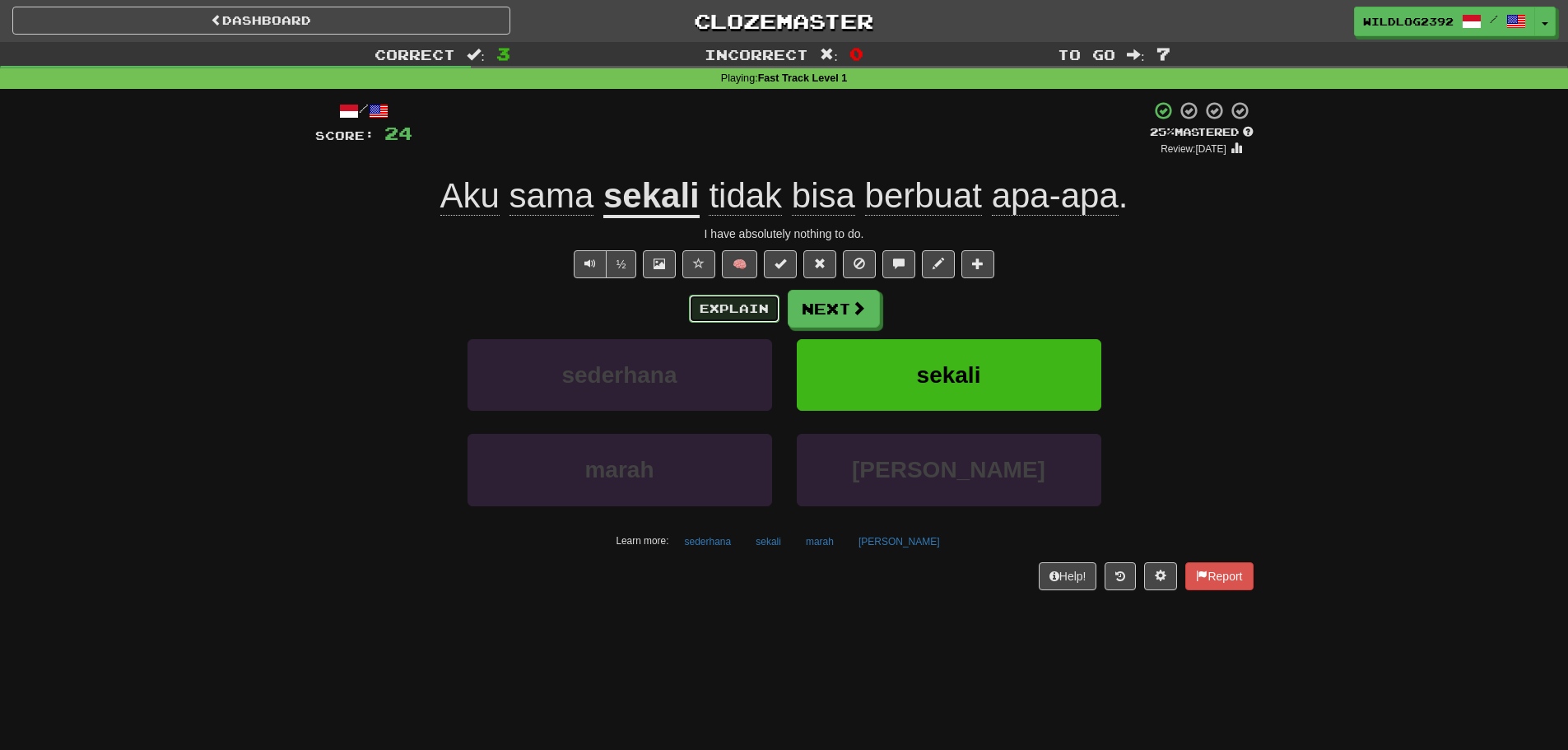
click at [737, 301] on button "Explain" at bounding box center [734, 309] width 91 height 28
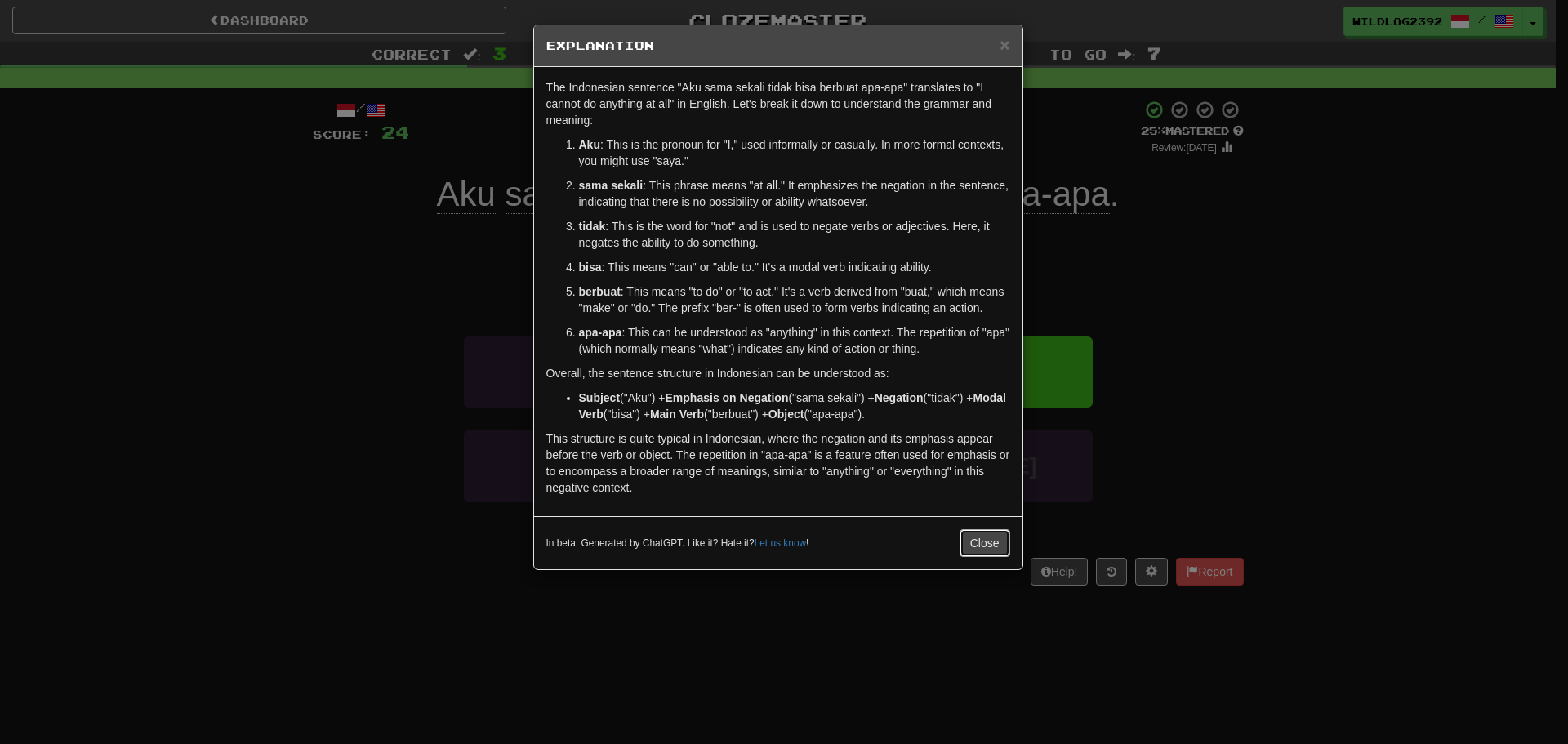
click at [984, 541] on button "Close" at bounding box center [985, 543] width 51 height 28
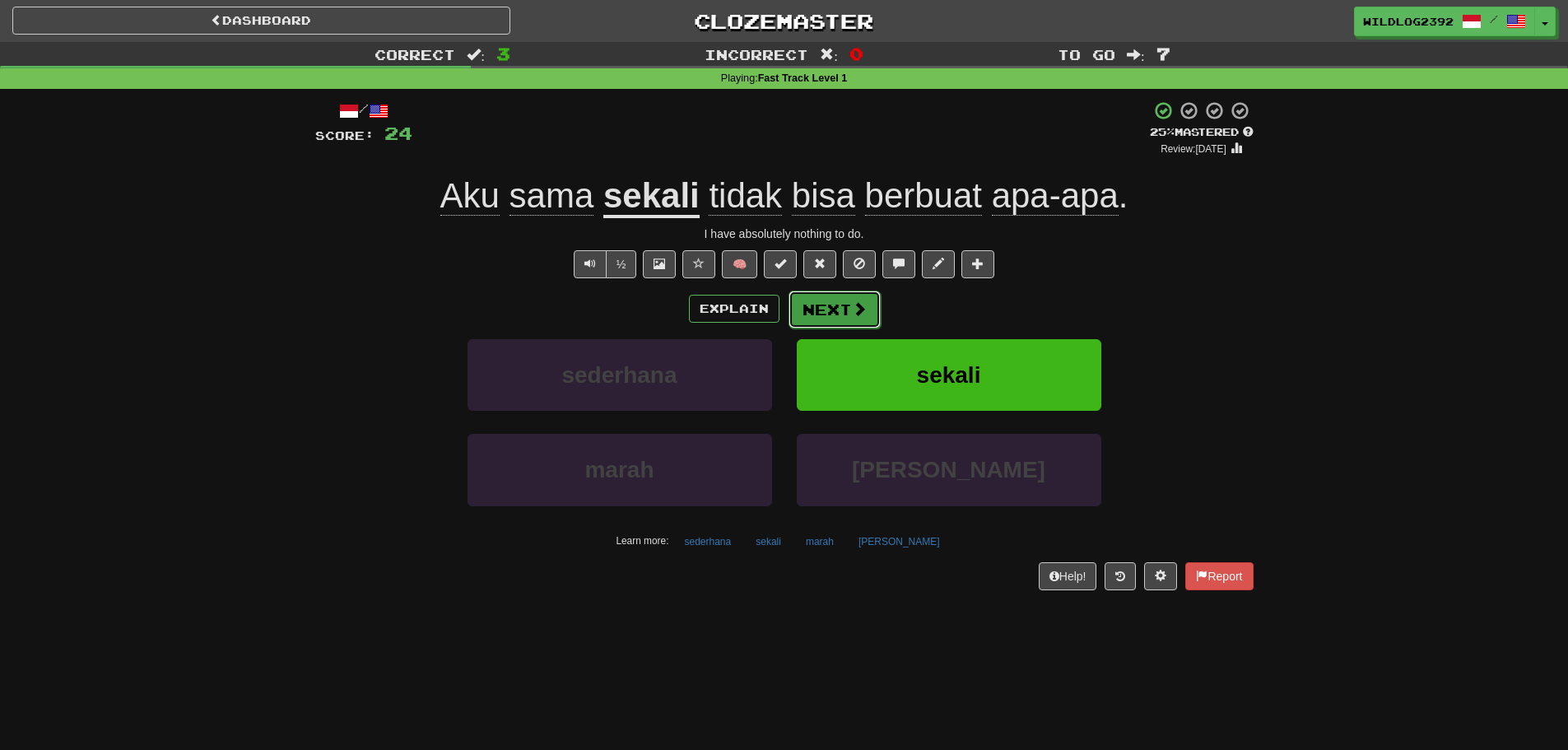
click at [812, 311] on button "Next" at bounding box center [835, 310] width 92 height 38
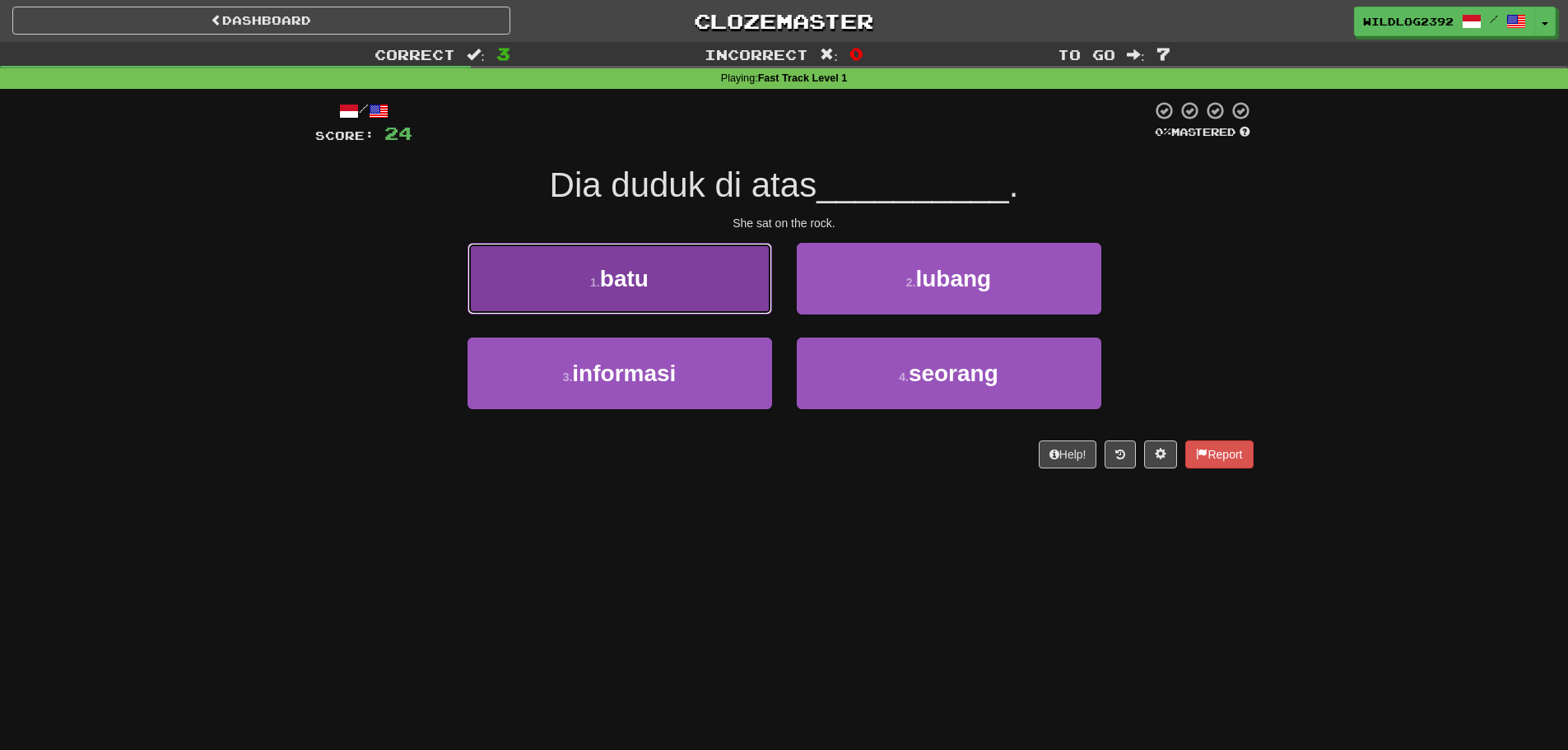
click at [680, 296] on button "1 . batu" at bounding box center [619, 278] width 305 height 72
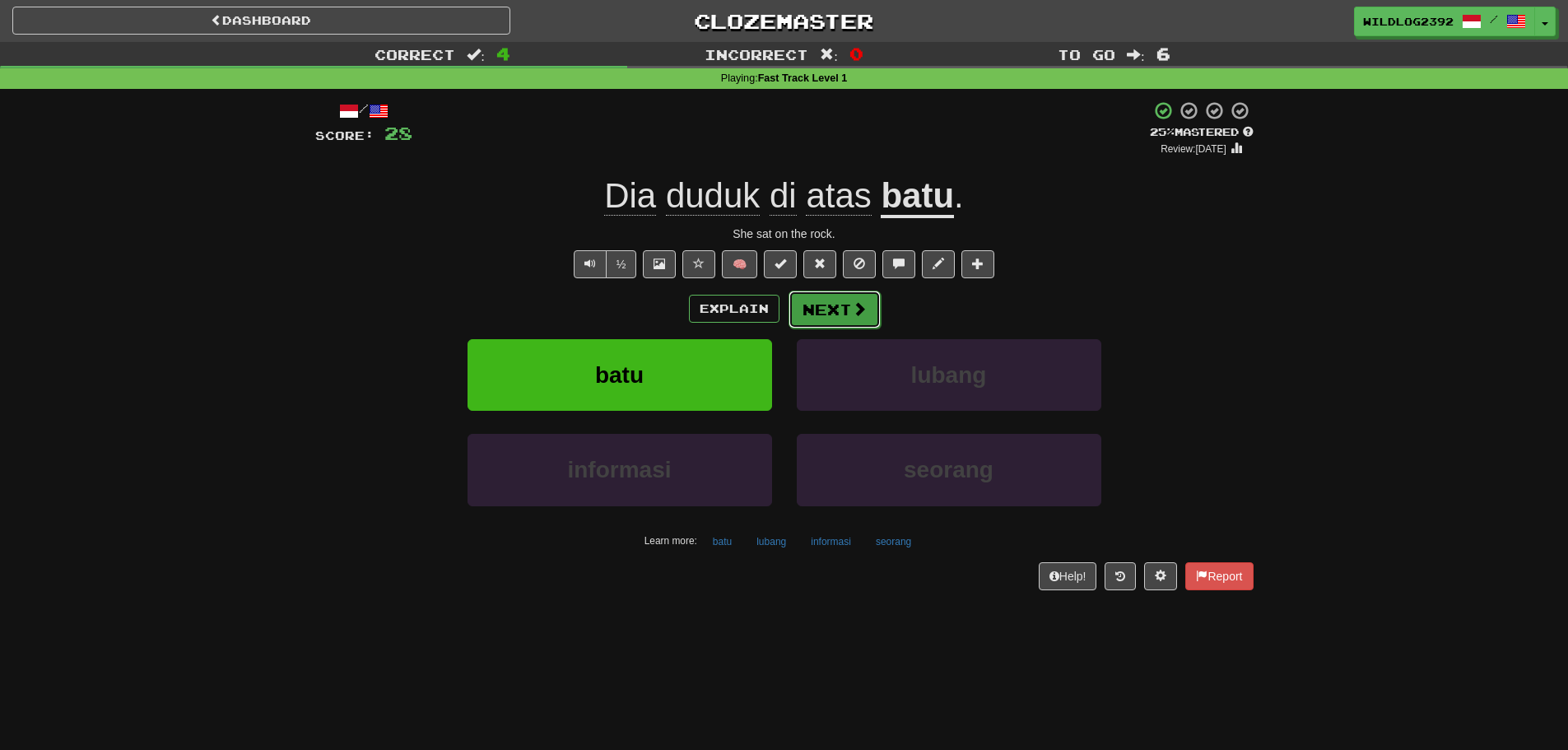
click at [844, 313] on button "Next" at bounding box center [835, 310] width 92 height 38
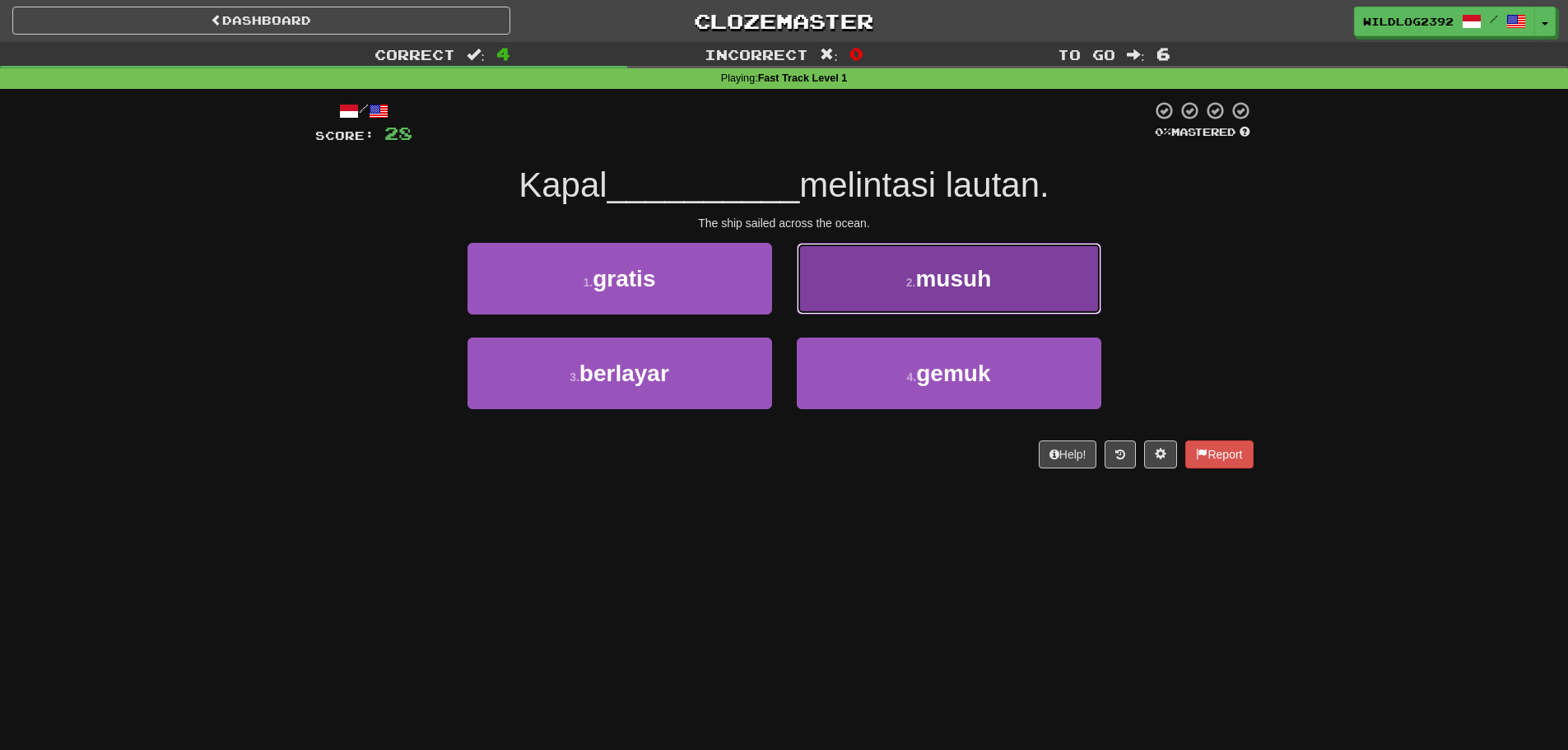
click at [944, 301] on button "2 . musuh" at bounding box center [949, 278] width 305 height 72
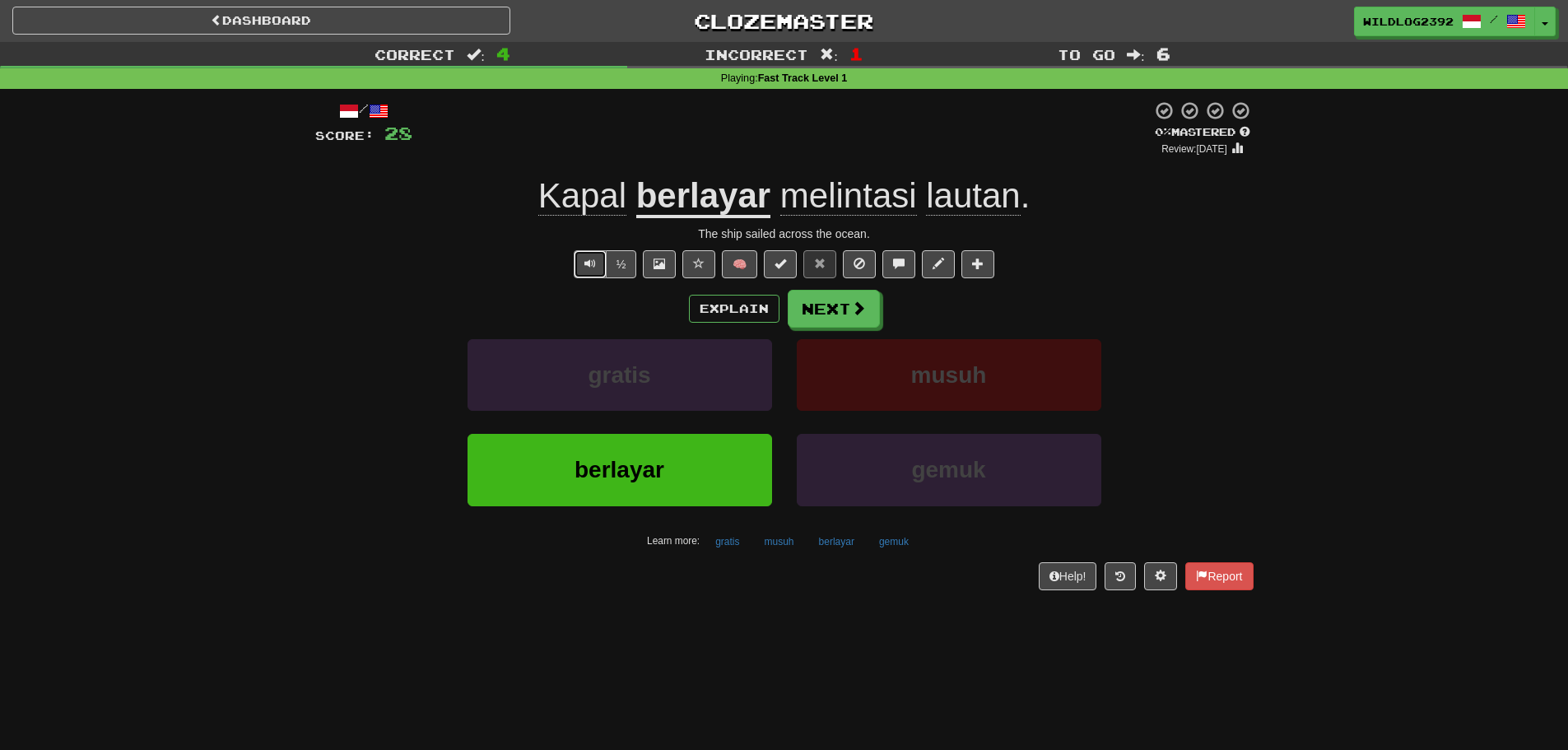
click at [585, 264] on span "Text-to-speech controls" at bounding box center [590, 263] width 12 height 12
click at [746, 304] on button "Explain" at bounding box center [734, 309] width 91 height 28
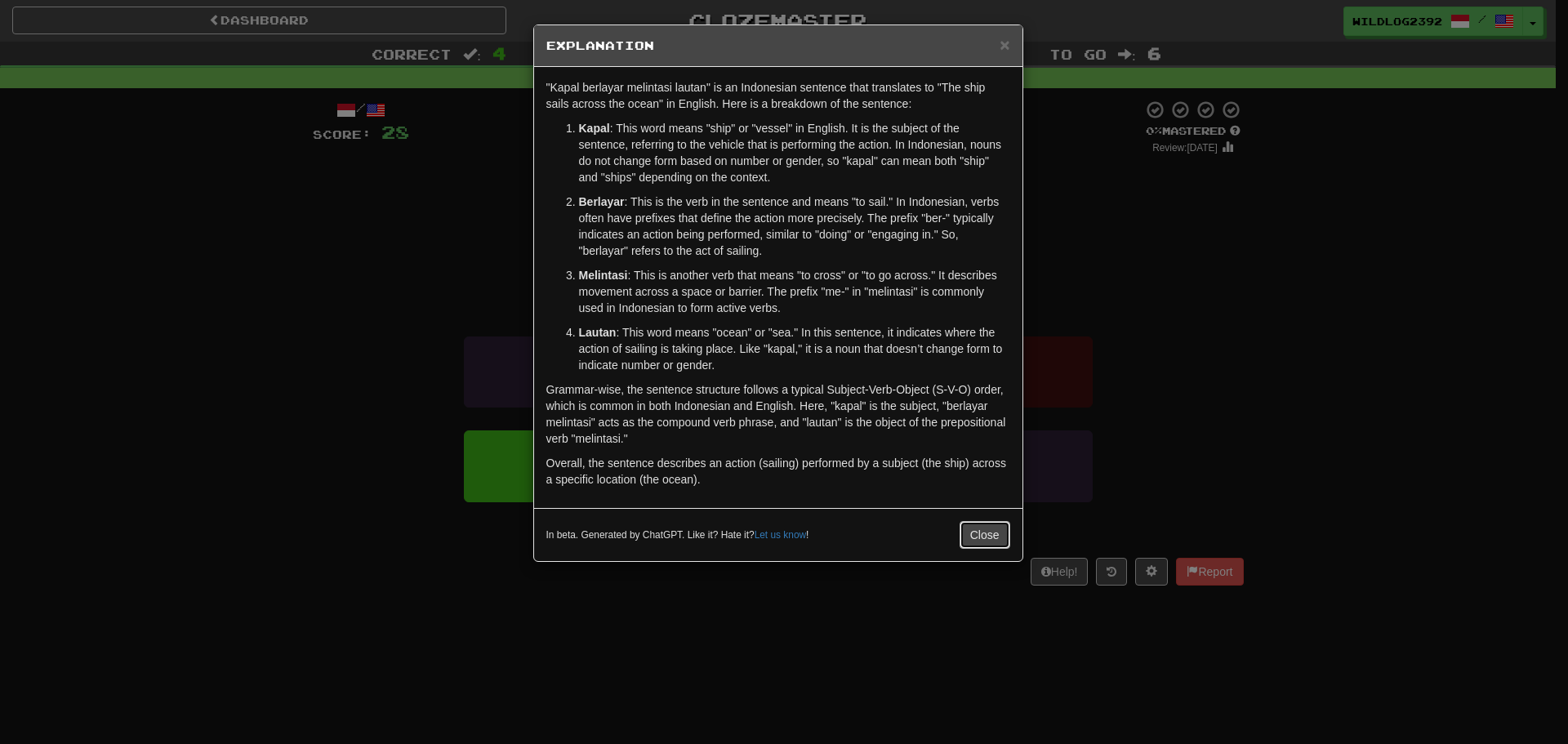
click at [986, 531] on button "Close" at bounding box center [985, 535] width 51 height 28
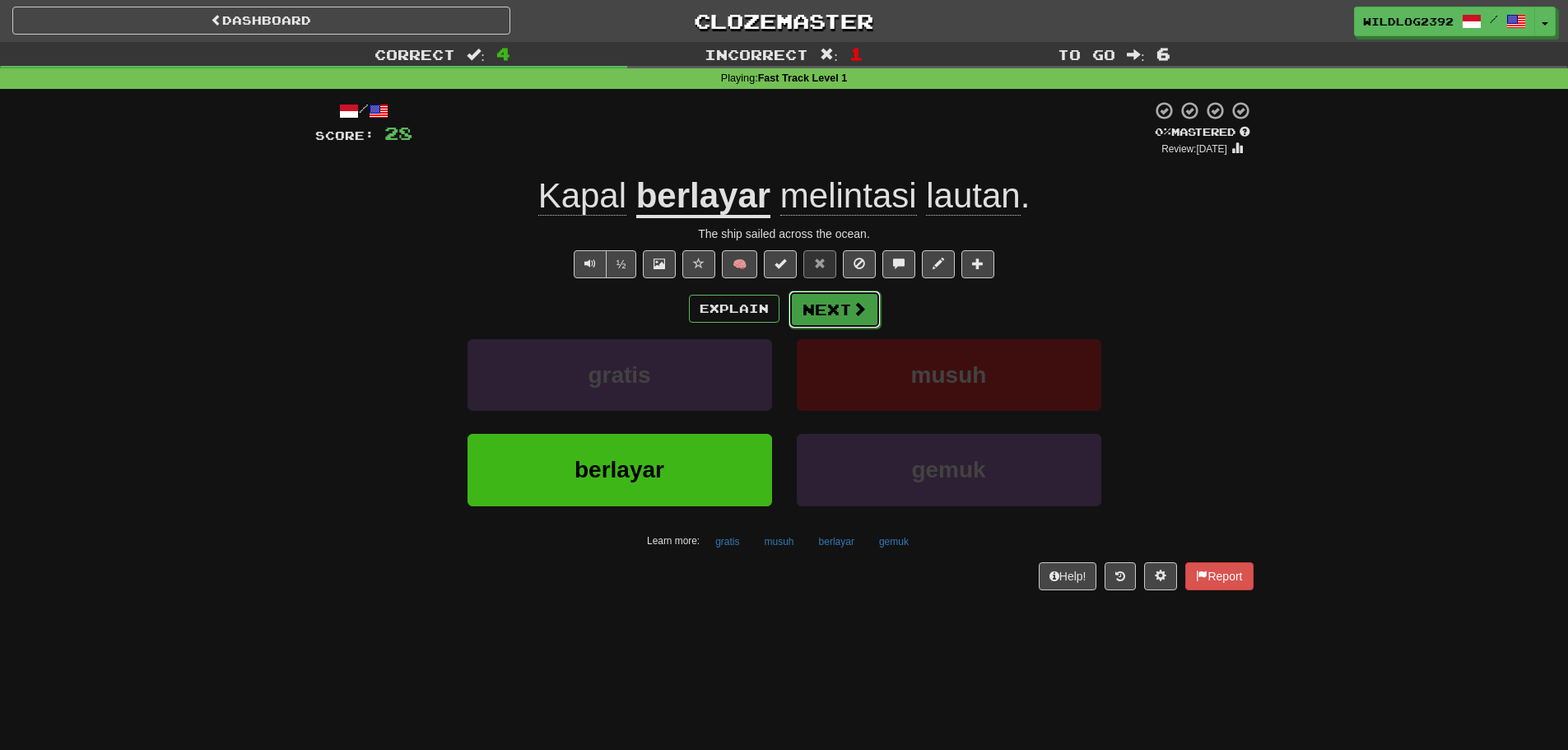
click at [840, 306] on button "Next" at bounding box center [835, 310] width 92 height 38
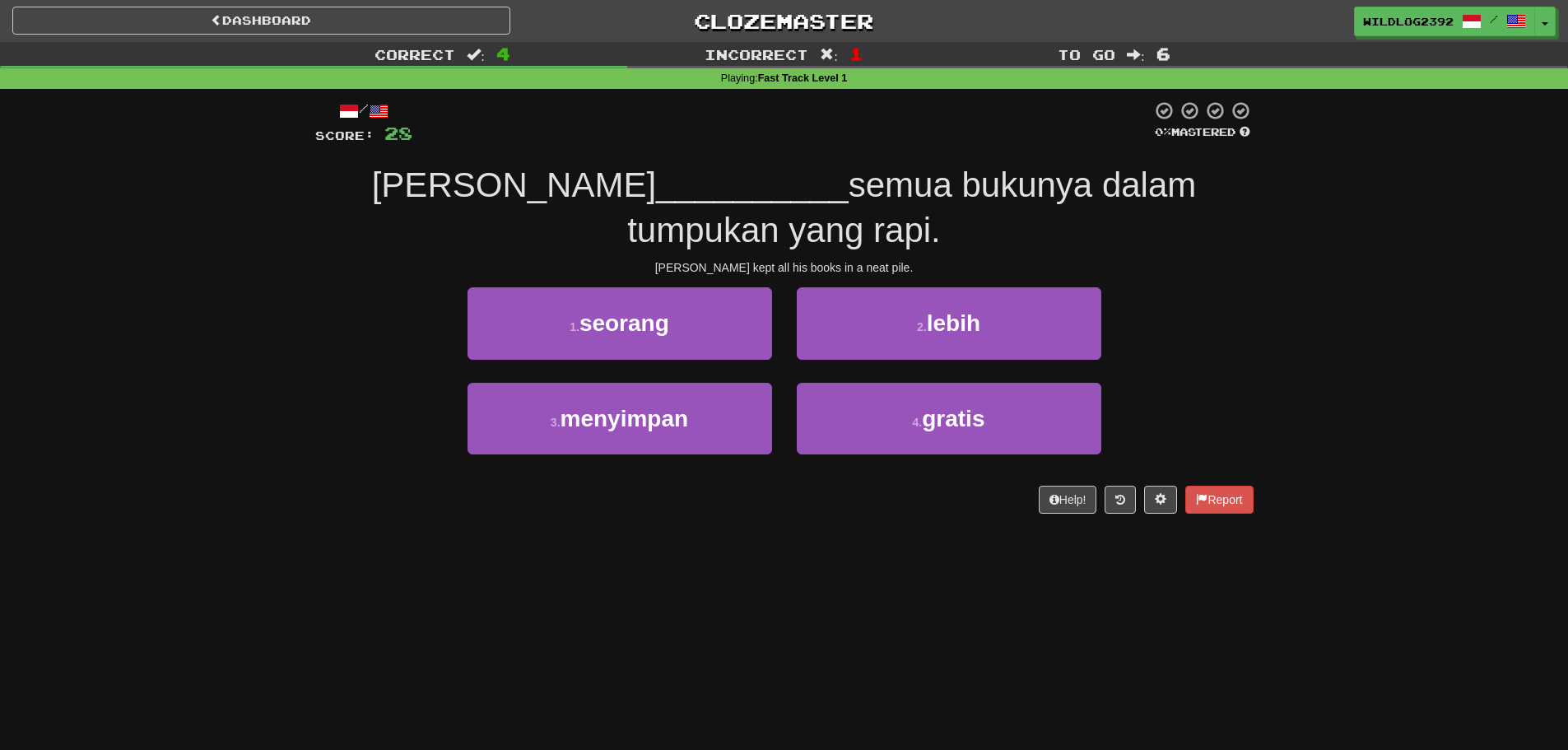
click at [329, 431] on div "3 . menyimpan 4 . gratis" at bounding box center [784, 430] width 988 height 95
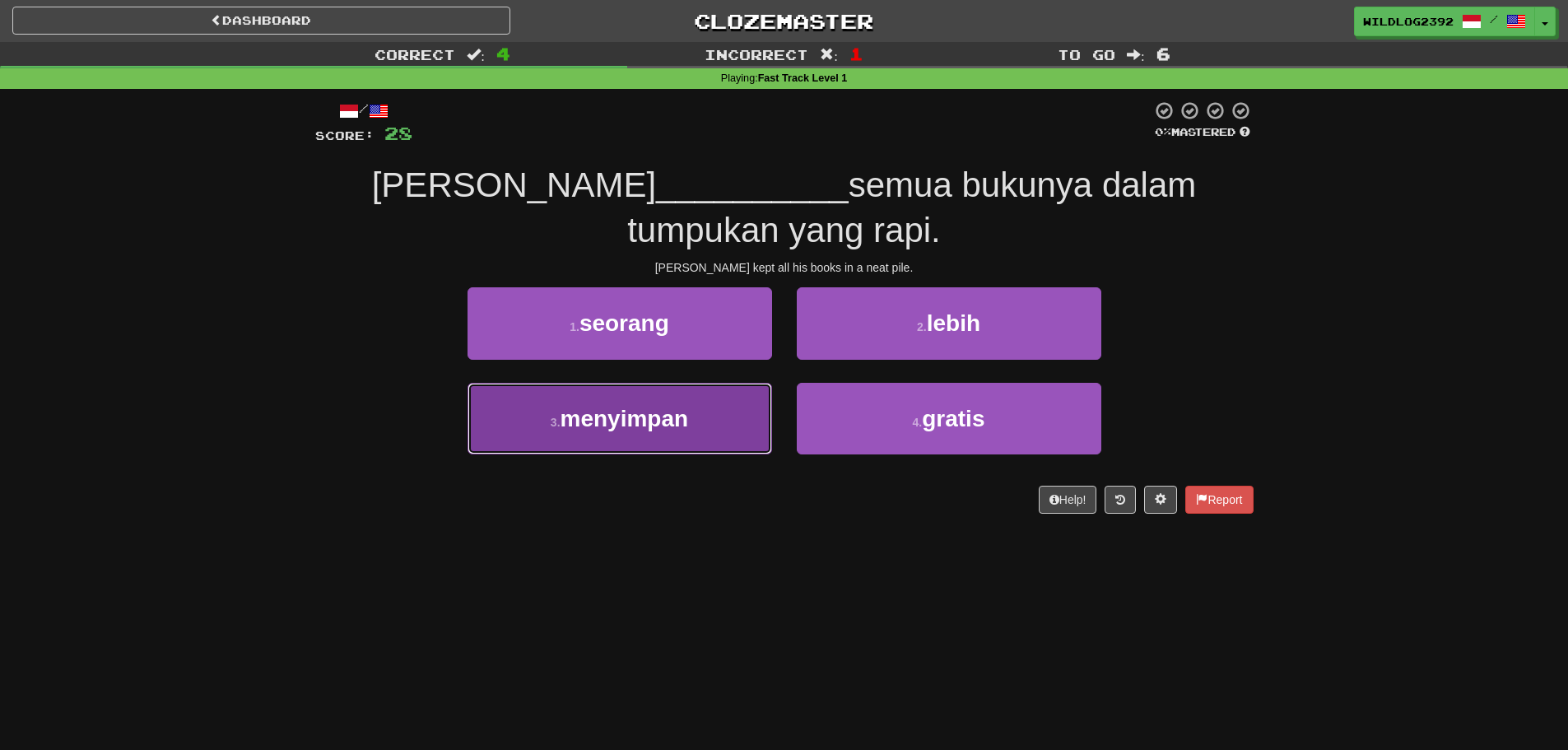
click at [580, 430] on span "menyimpan" at bounding box center [625, 419] width 129 height 26
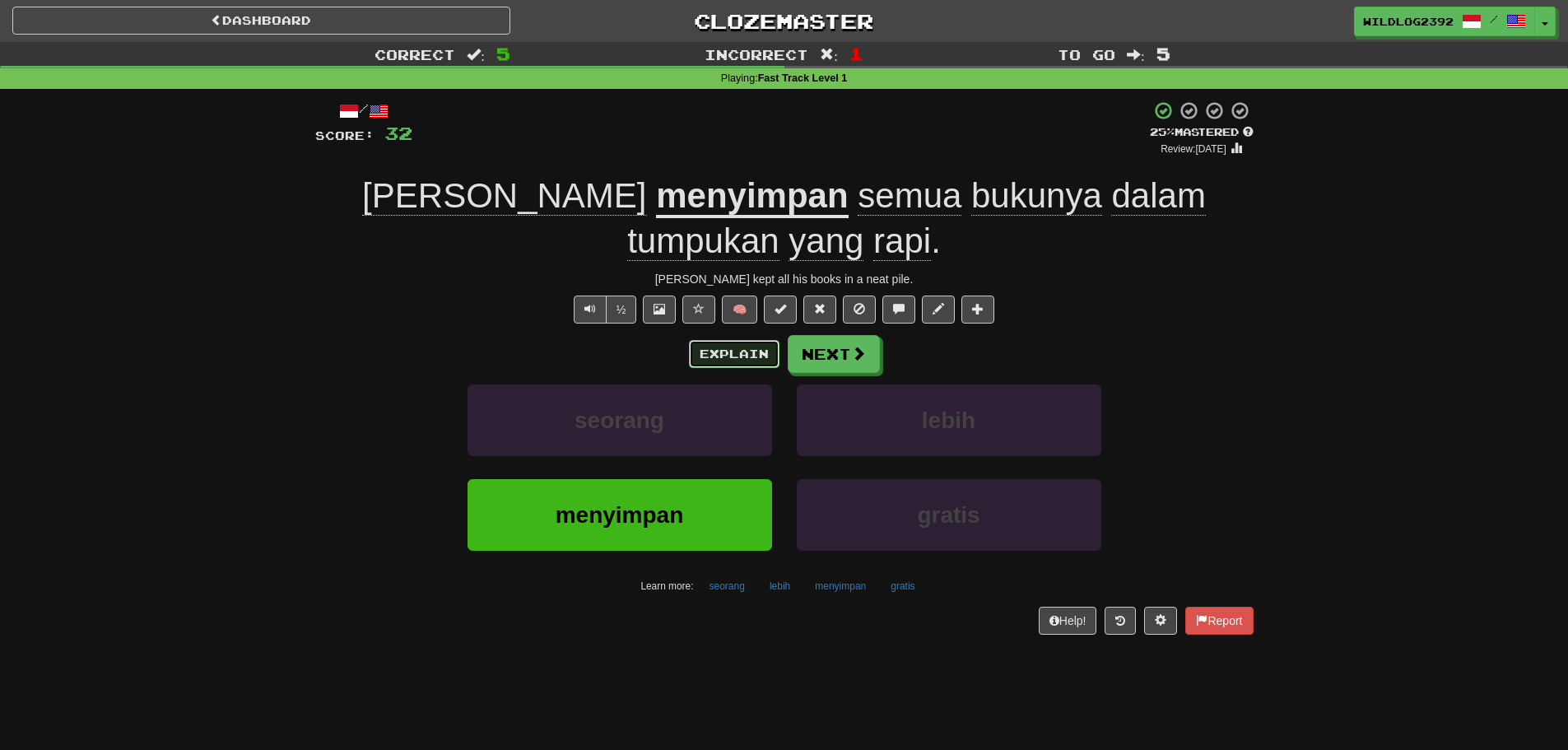
click at [744, 358] on button "Explain" at bounding box center [734, 354] width 91 height 28
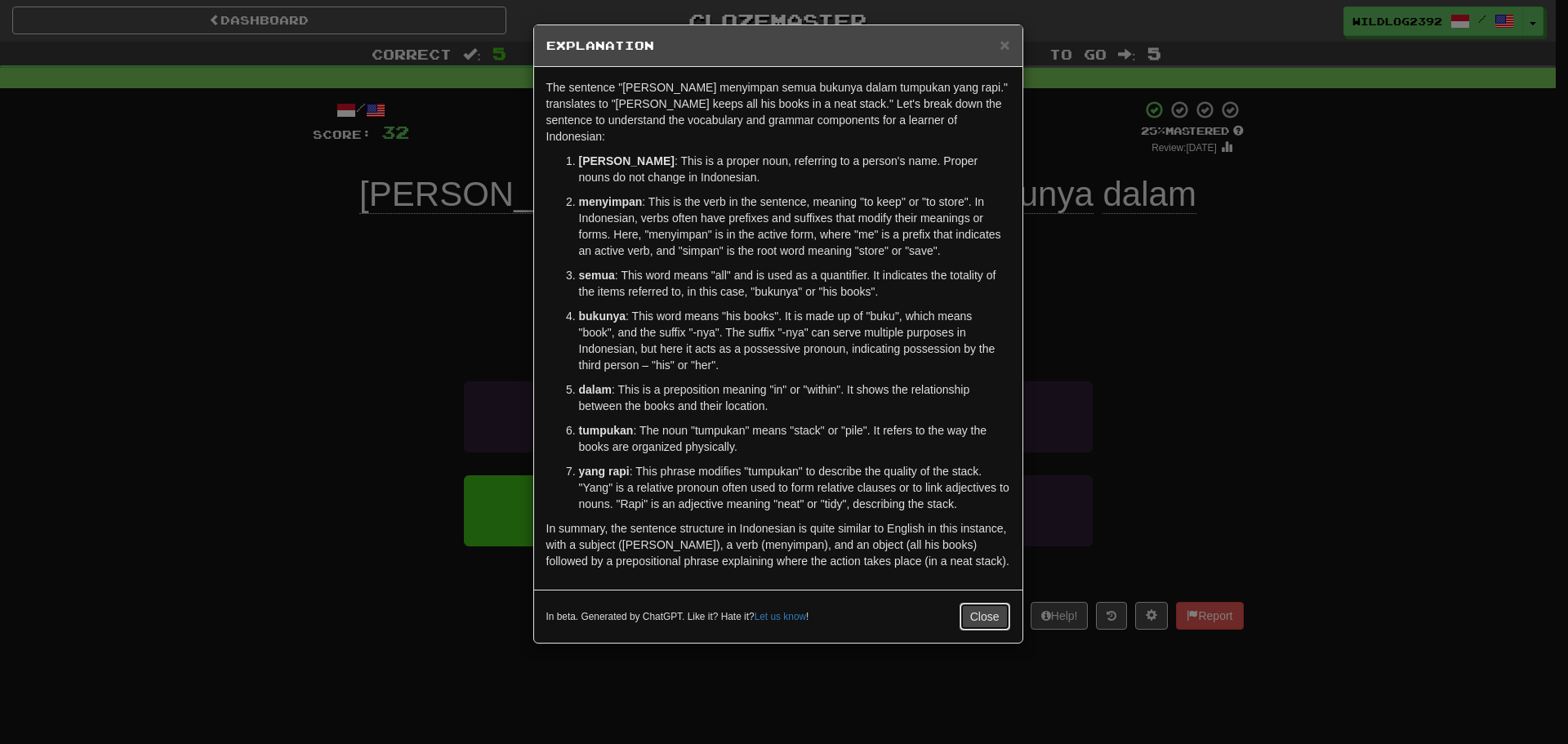
click at [968, 603] on button "Close" at bounding box center [985, 617] width 51 height 28
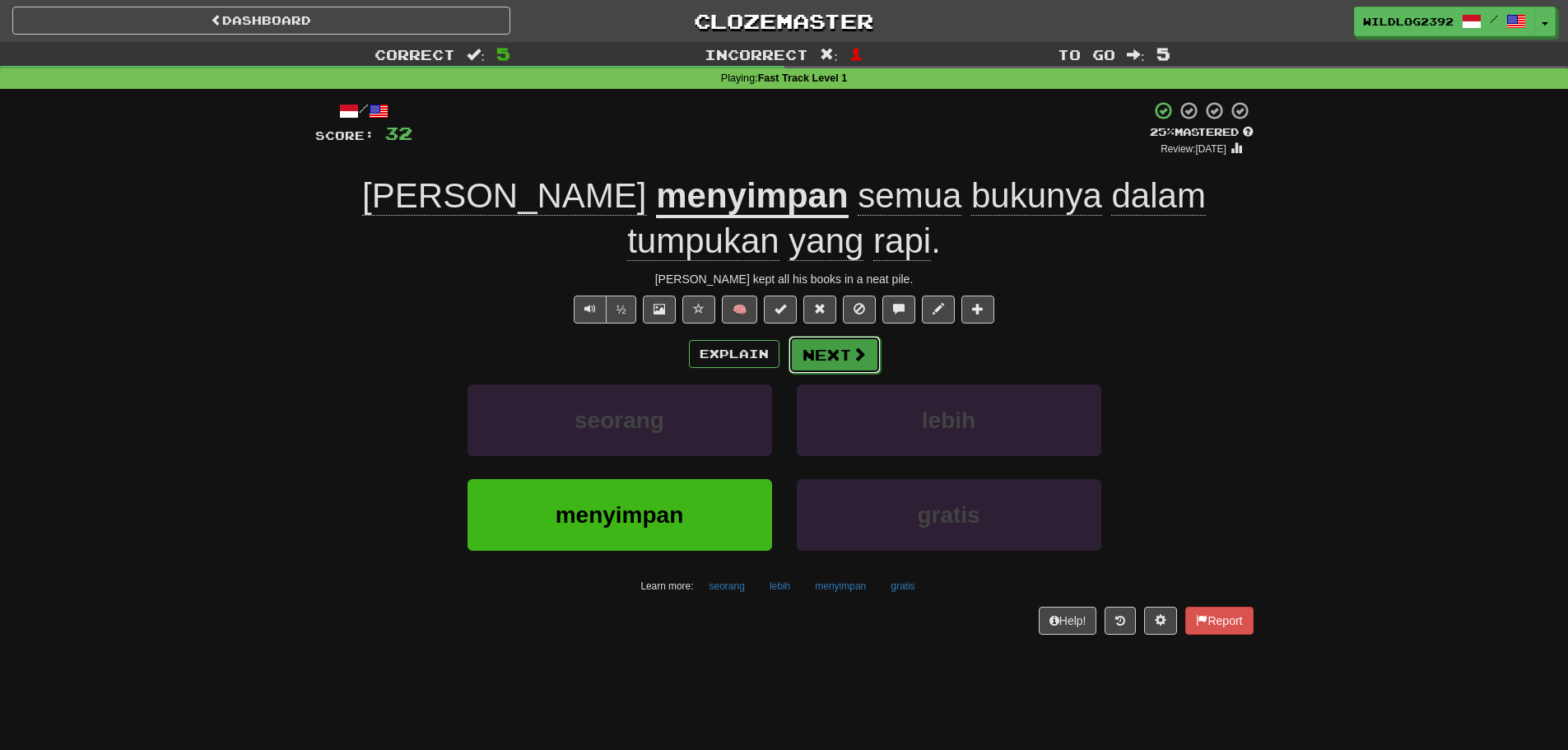
click at [828, 350] on button "Next" at bounding box center [835, 355] width 92 height 38
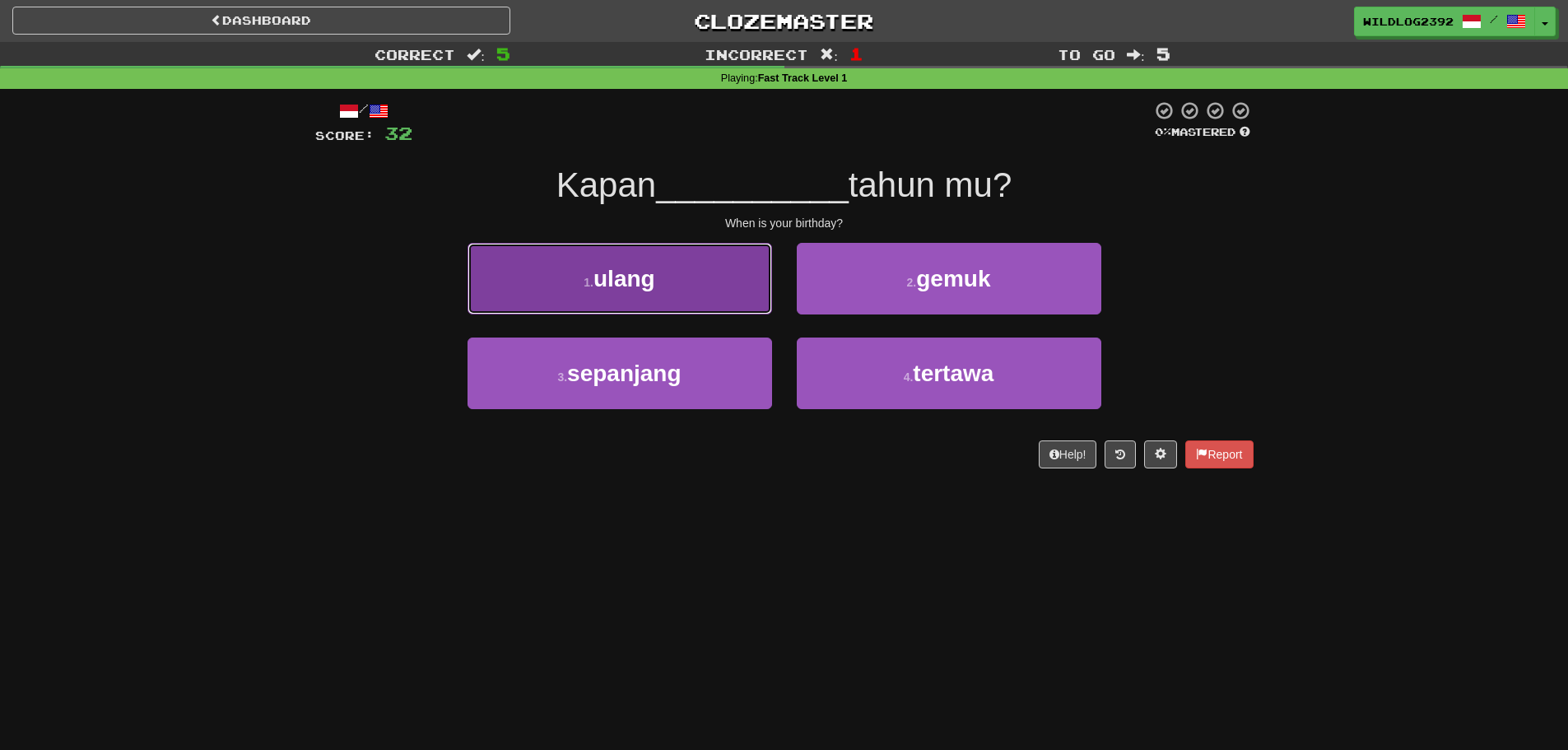
click at [647, 286] on span "ulang" at bounding box center [624, 278] width 62 height 26
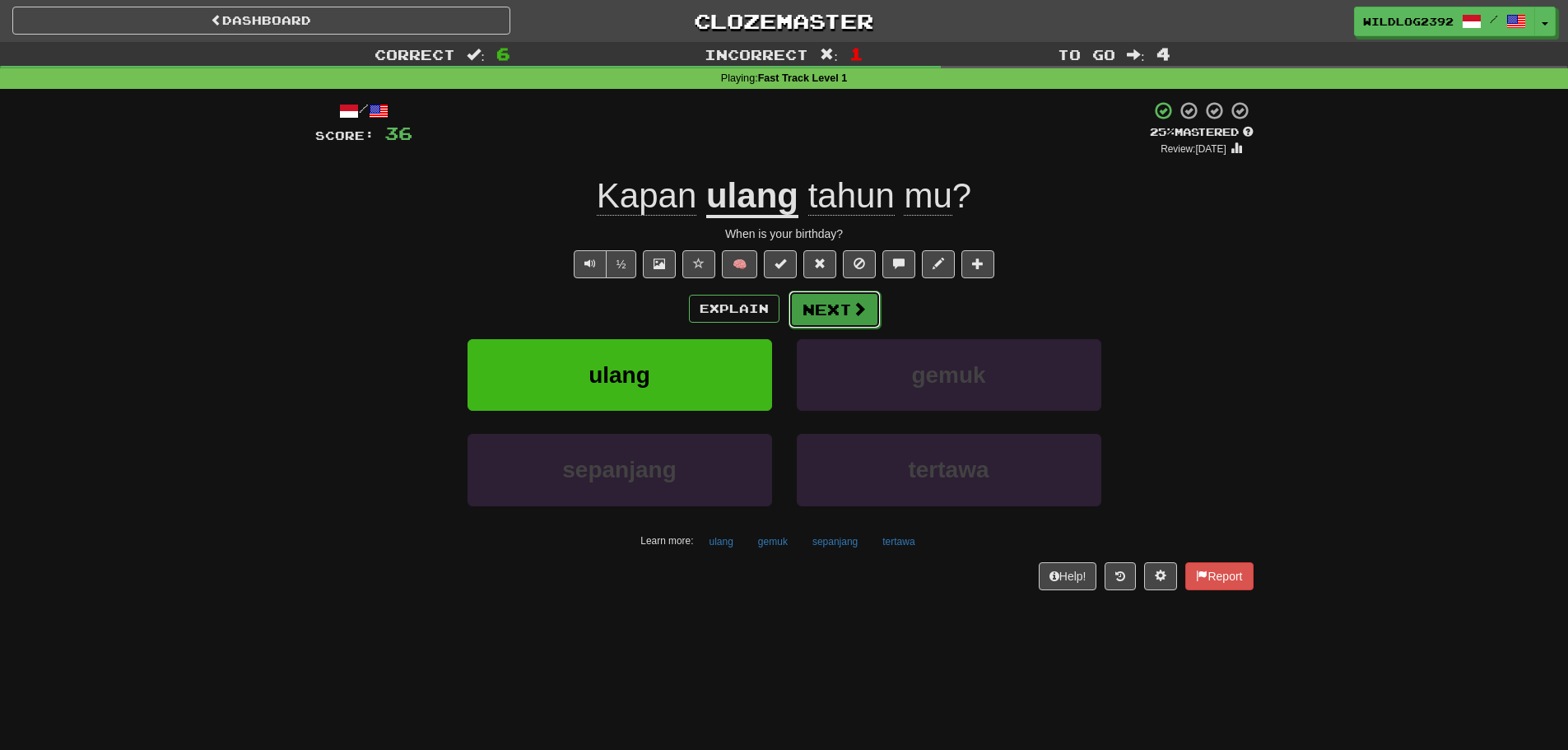
click at [869, 318] on button "Next" at bounding box center [835, 310] width 92 height 38
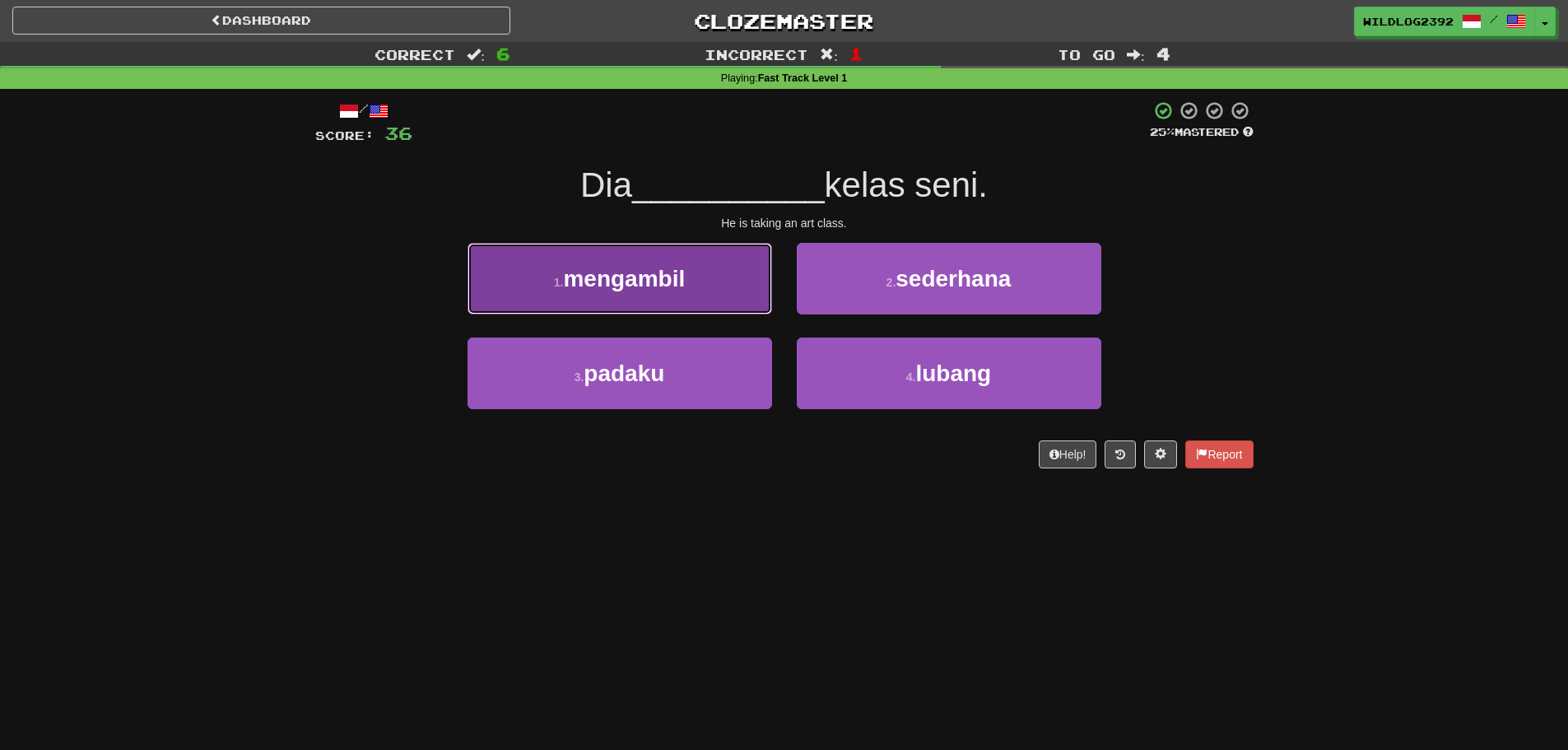
click at [662, 311] on button "1 . mengambil" at bounding box center [619, 278] width 305 height 72
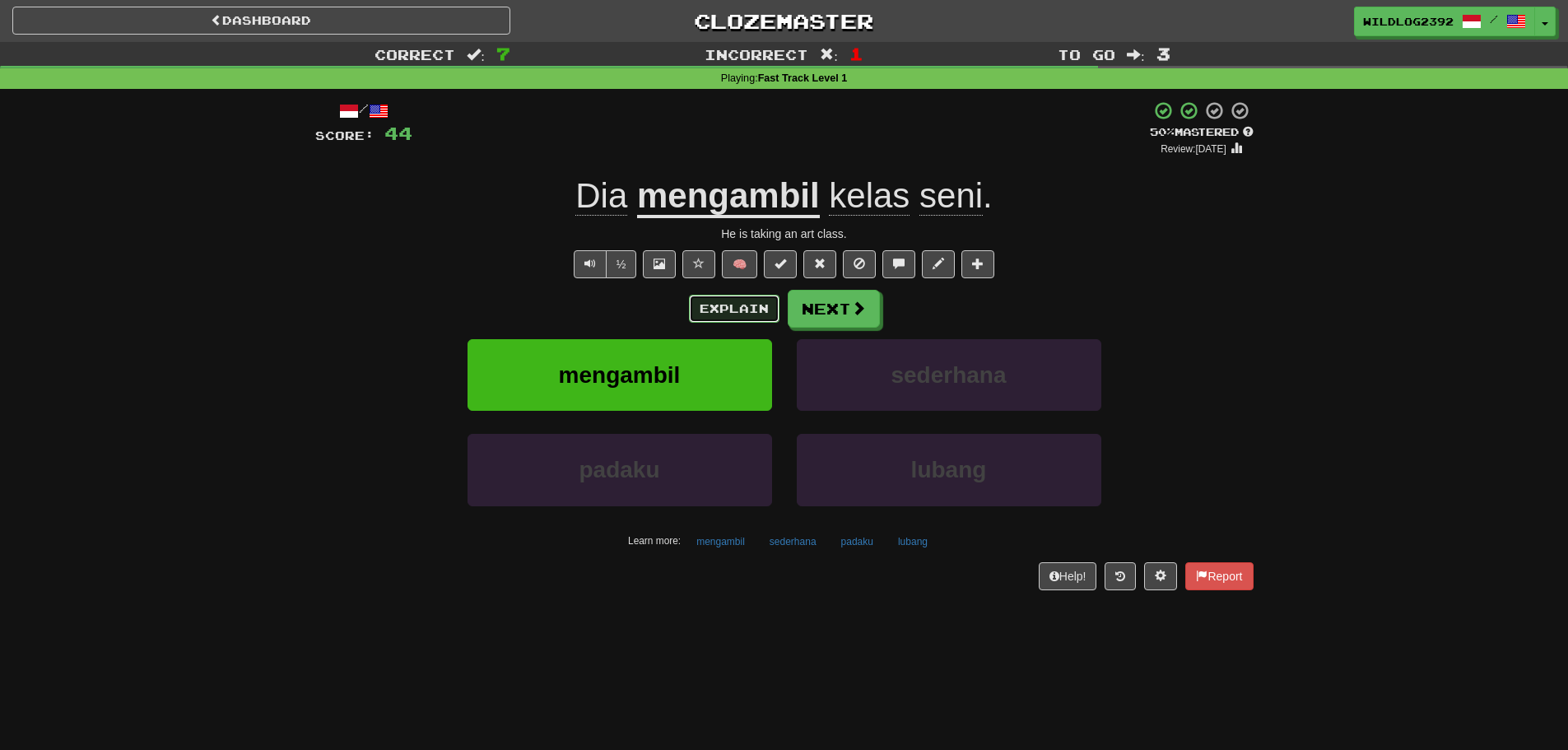
click at [718, 311] on button "Explain" at bounding box center [734, 309] width 91 height 28
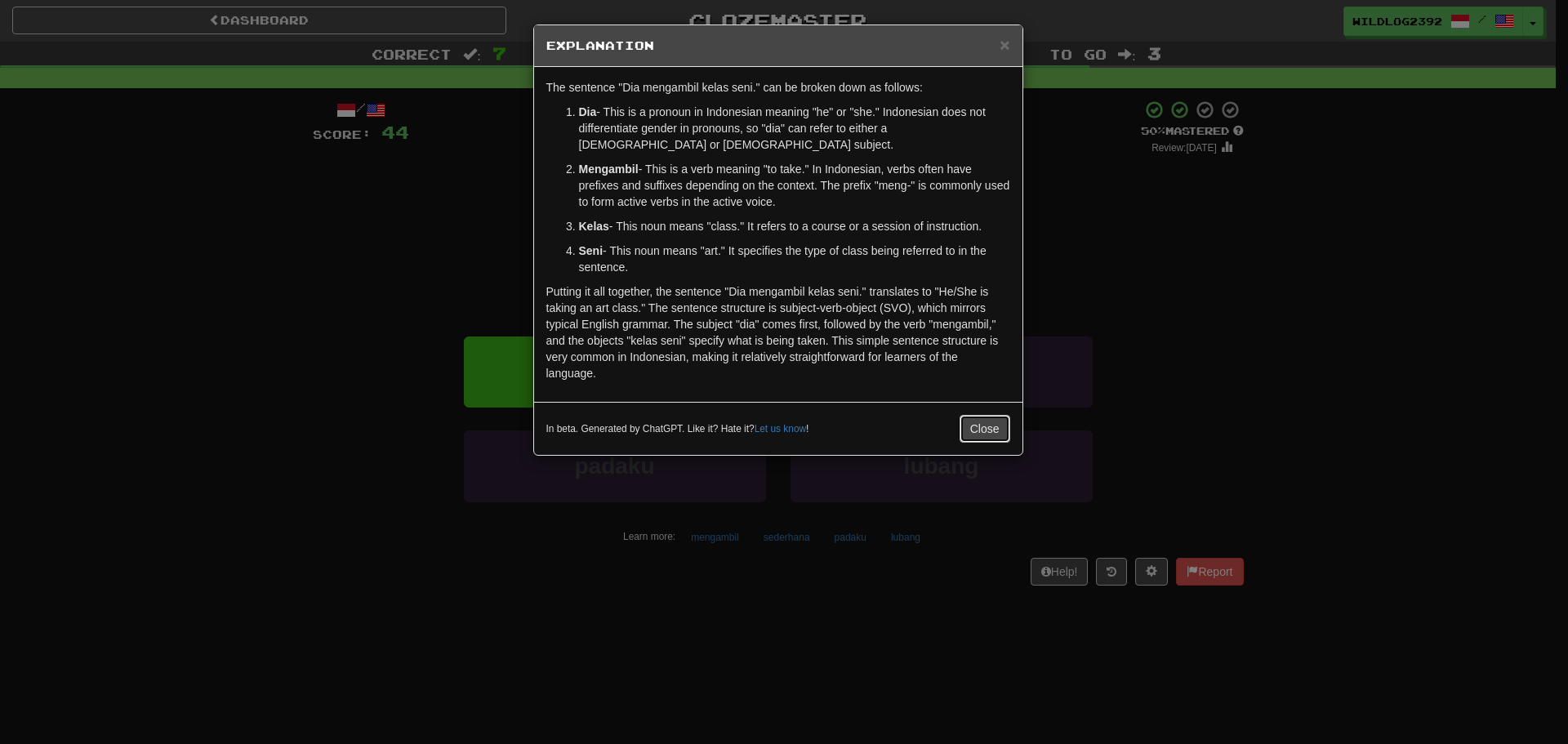
drag, startPoint x: 981, startPoint y: 410, endPoint x: 970, endPoint y: 406, distance: 11.7
click at [978, 415] on button "Close" at bounding box center [985, 429] width 51 height 28
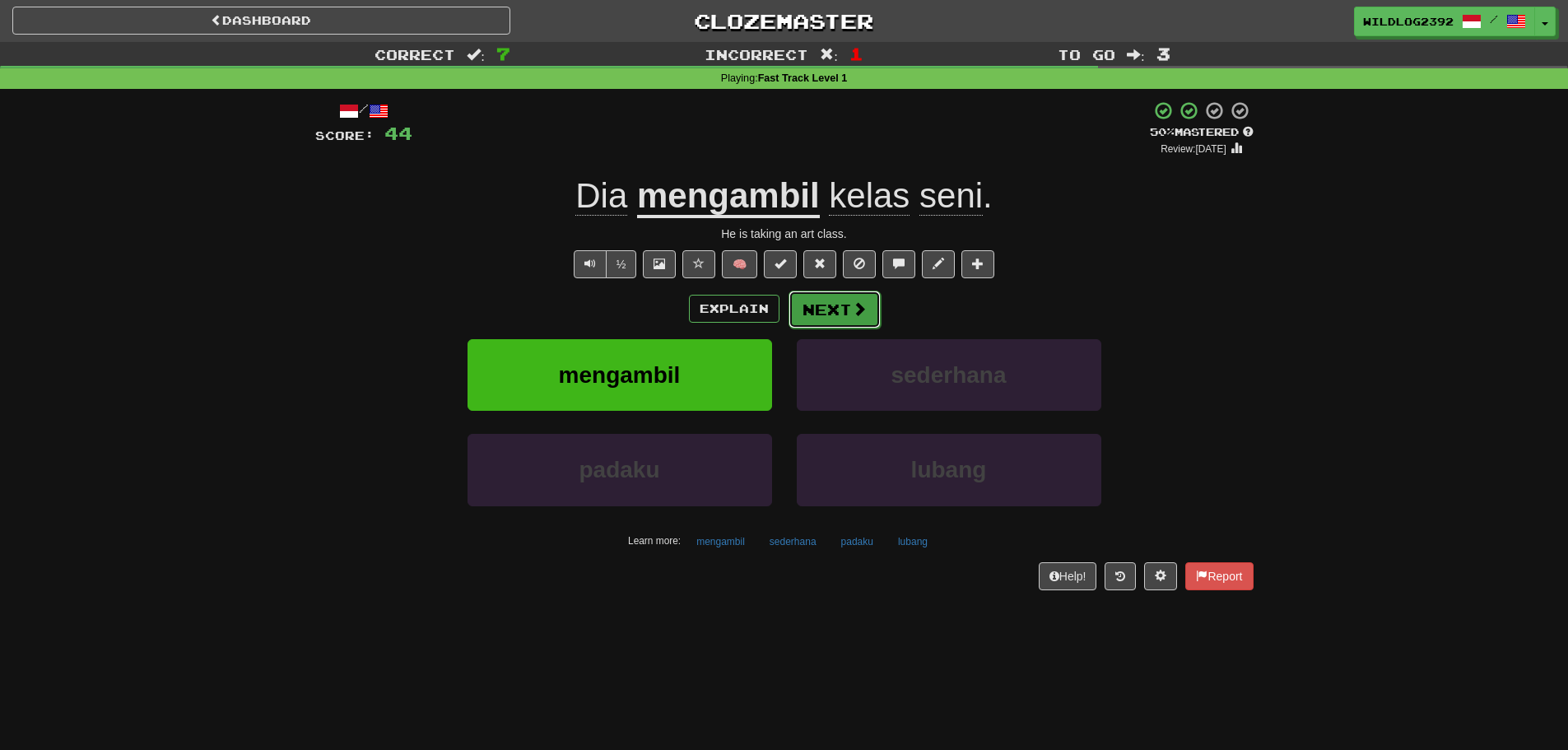
click at [863, 318] on button "Next" at bounding box center [835, 310] width 92 height 38
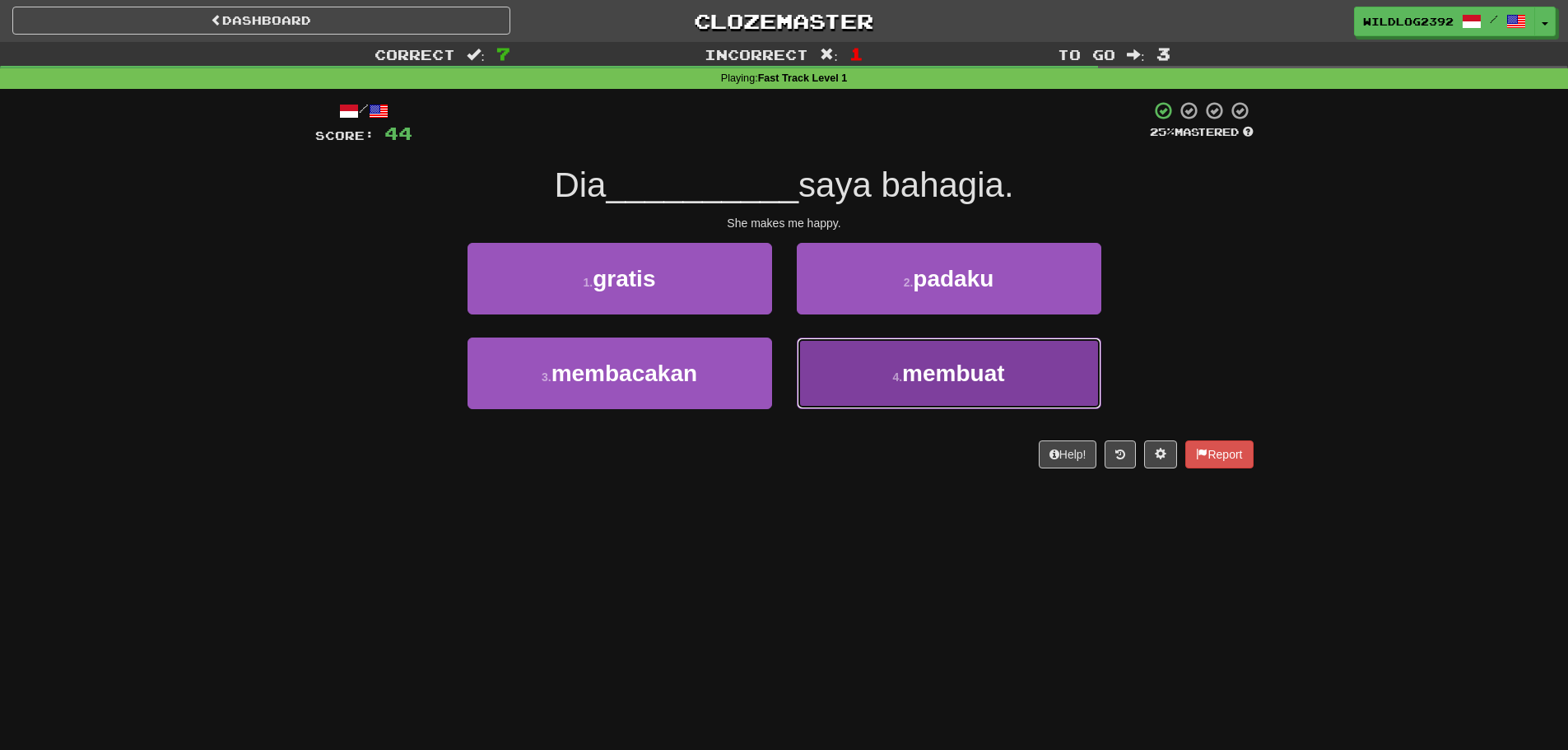
click at [875, 393] on button "4 . membuat" at bounding box center [949, 373] width 305 height 72
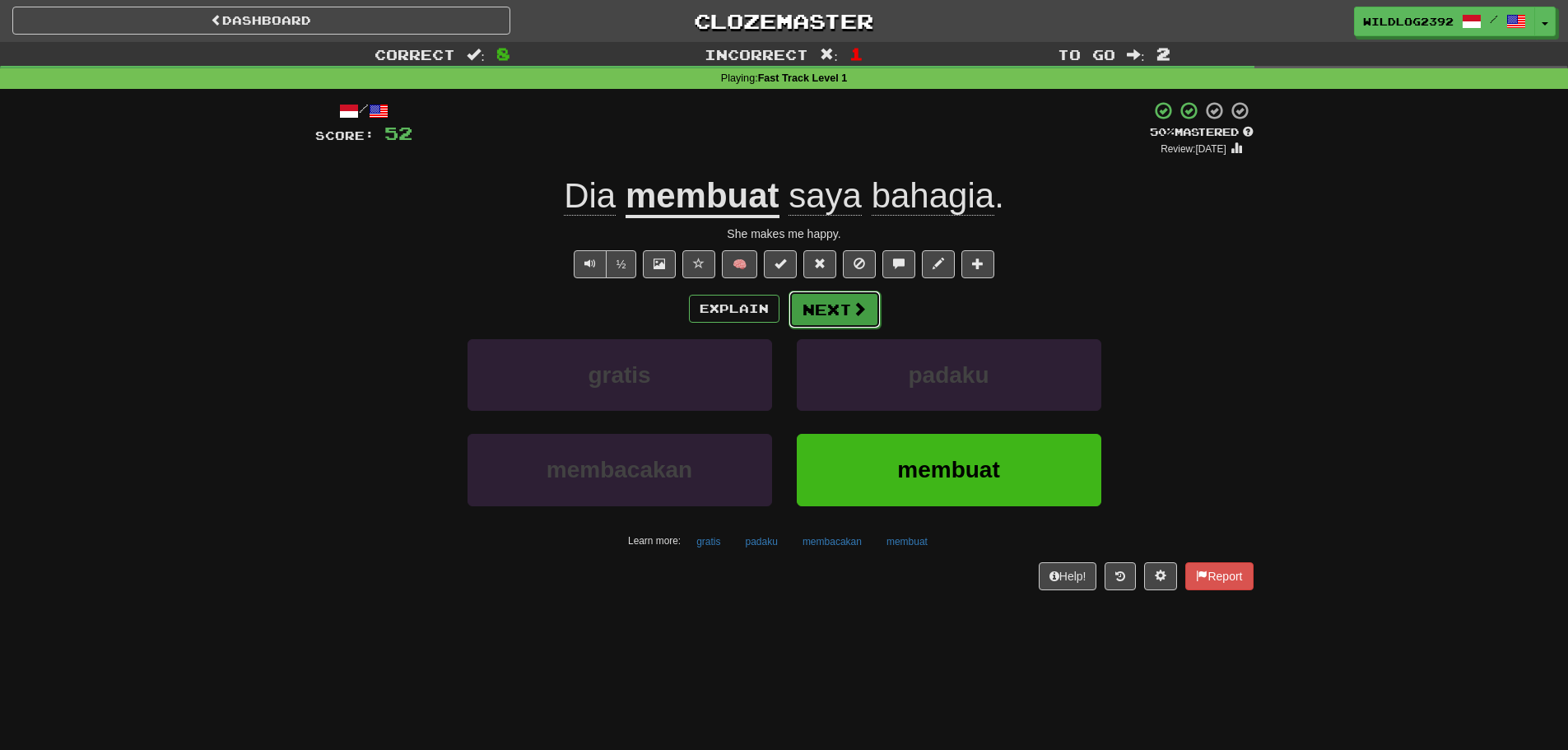
click at [840, 320] on button "Next" at bounding box center [835, 310] width 92 height 38
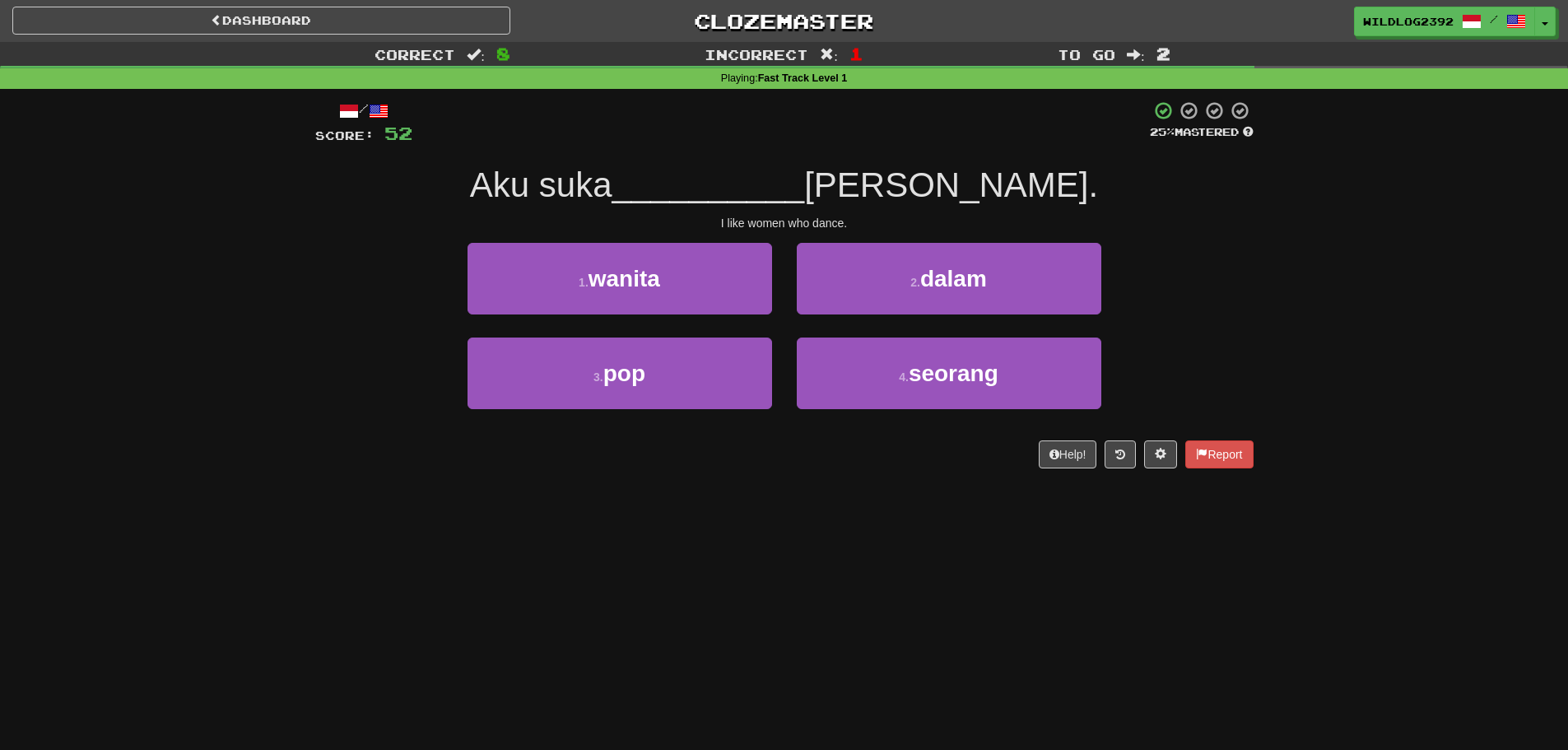
click at [282, 331] on div "Correct : 8 Incorrect : 1 To go : 2 Playing : Fast Track Level 1 / Score: 52 25…" at bounding box center [784, 267] width 1568 height 449
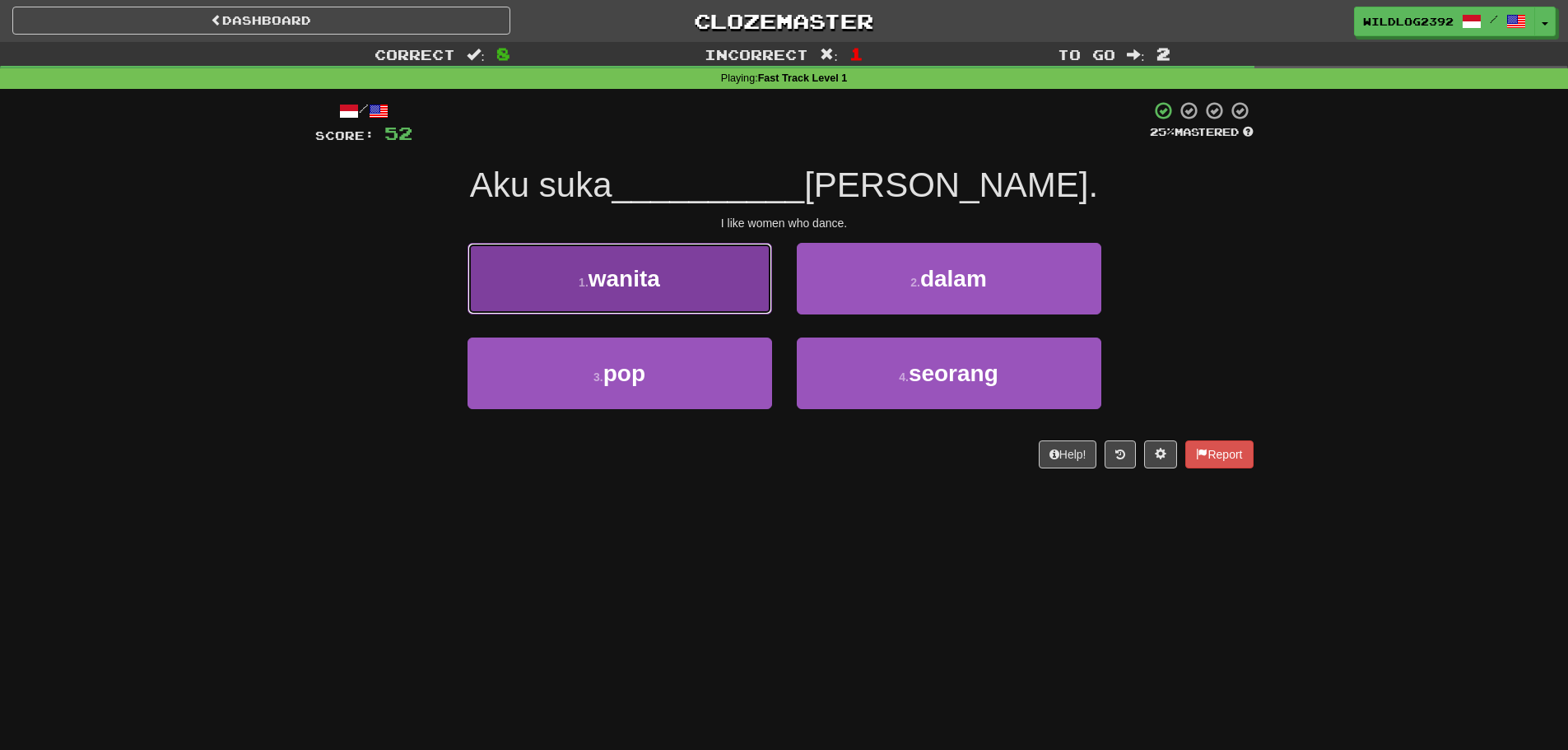
click at [603, 296] on button "1 . wanita" at bounding box center [619, 278] width 305 height 72
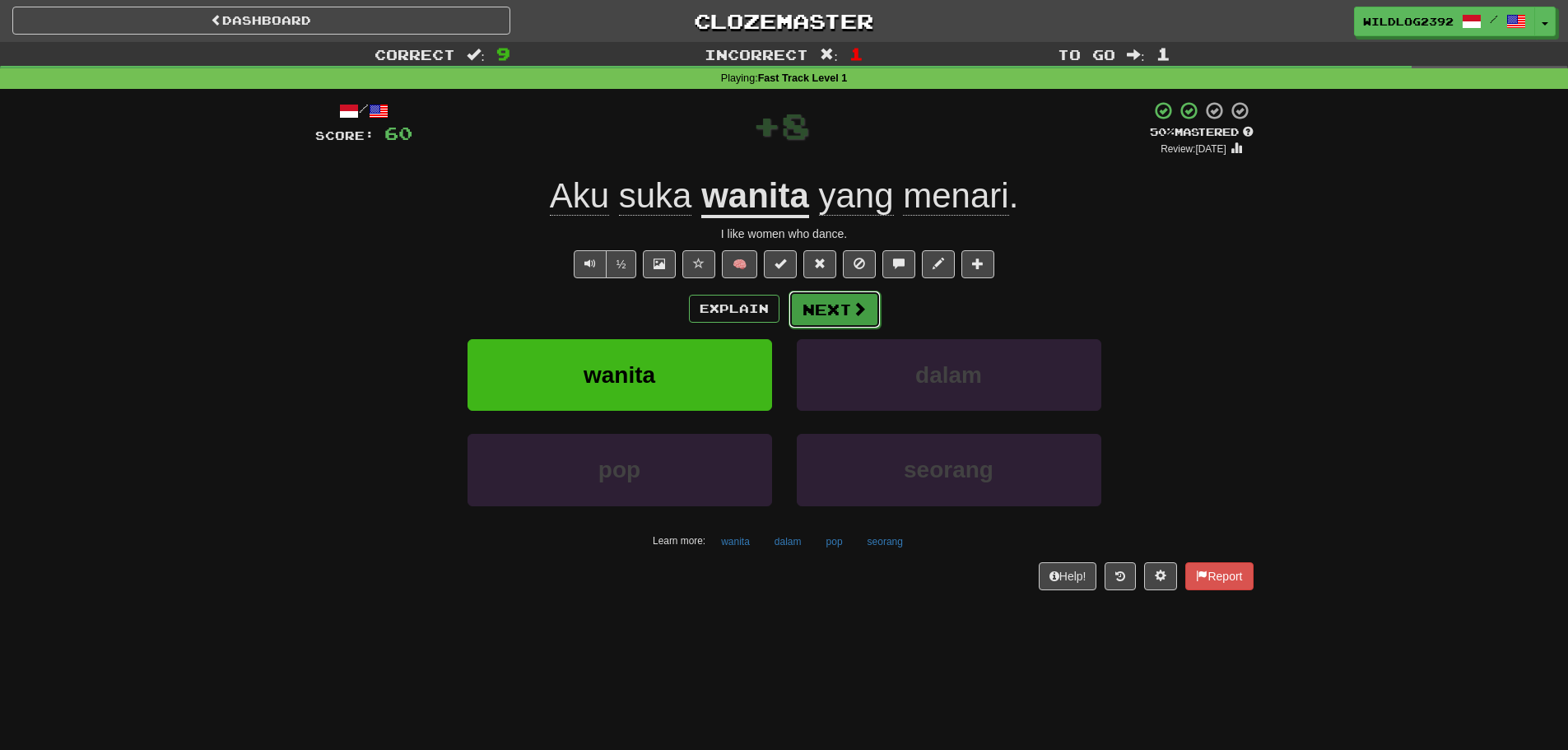
click at [840, 307] on button "Next" at bounding box center [835, 310] width 92 height 38
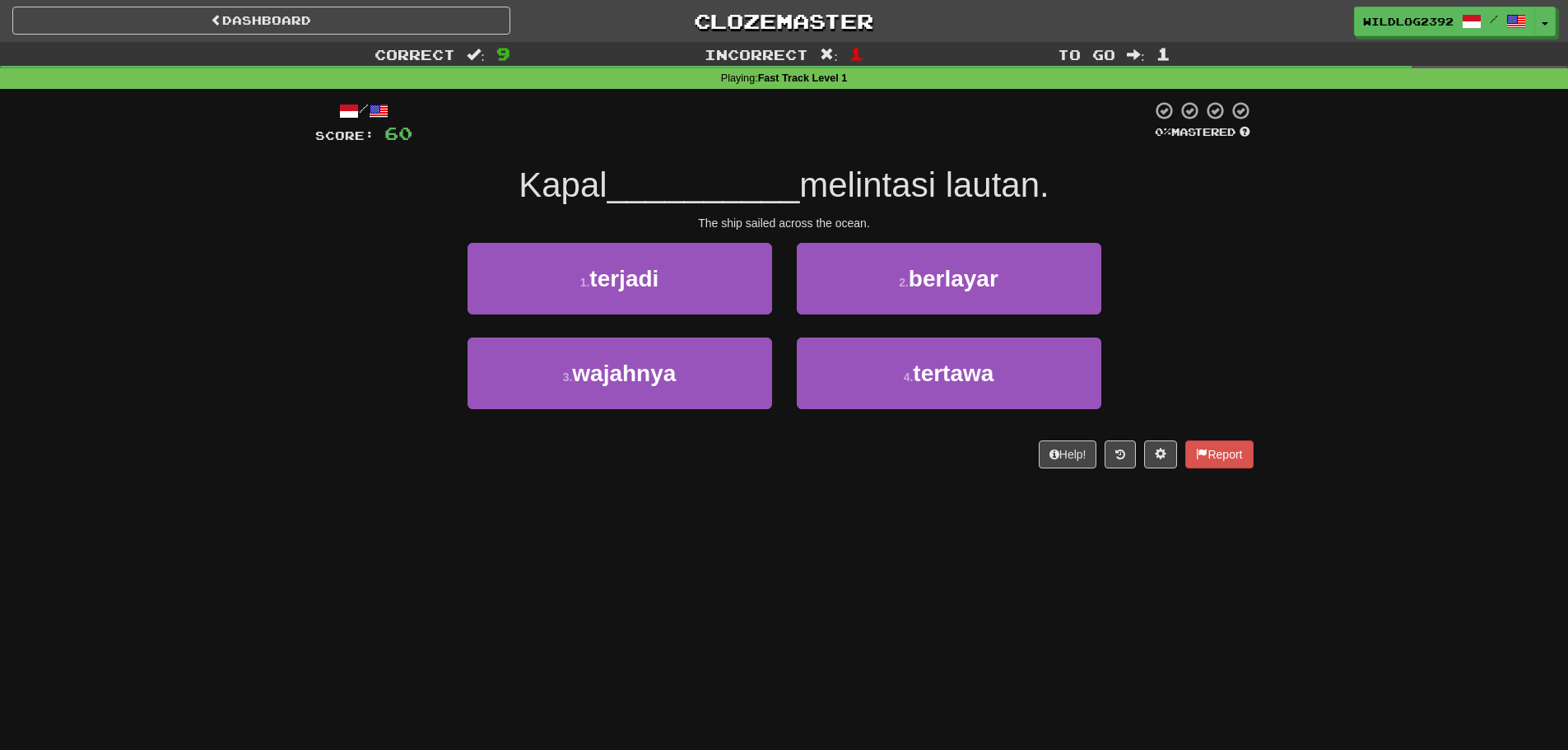
click at [338, 359] on div "3 . wajahnya 4 . tertawa" at bounding box center [784, 385] width 988 height 95
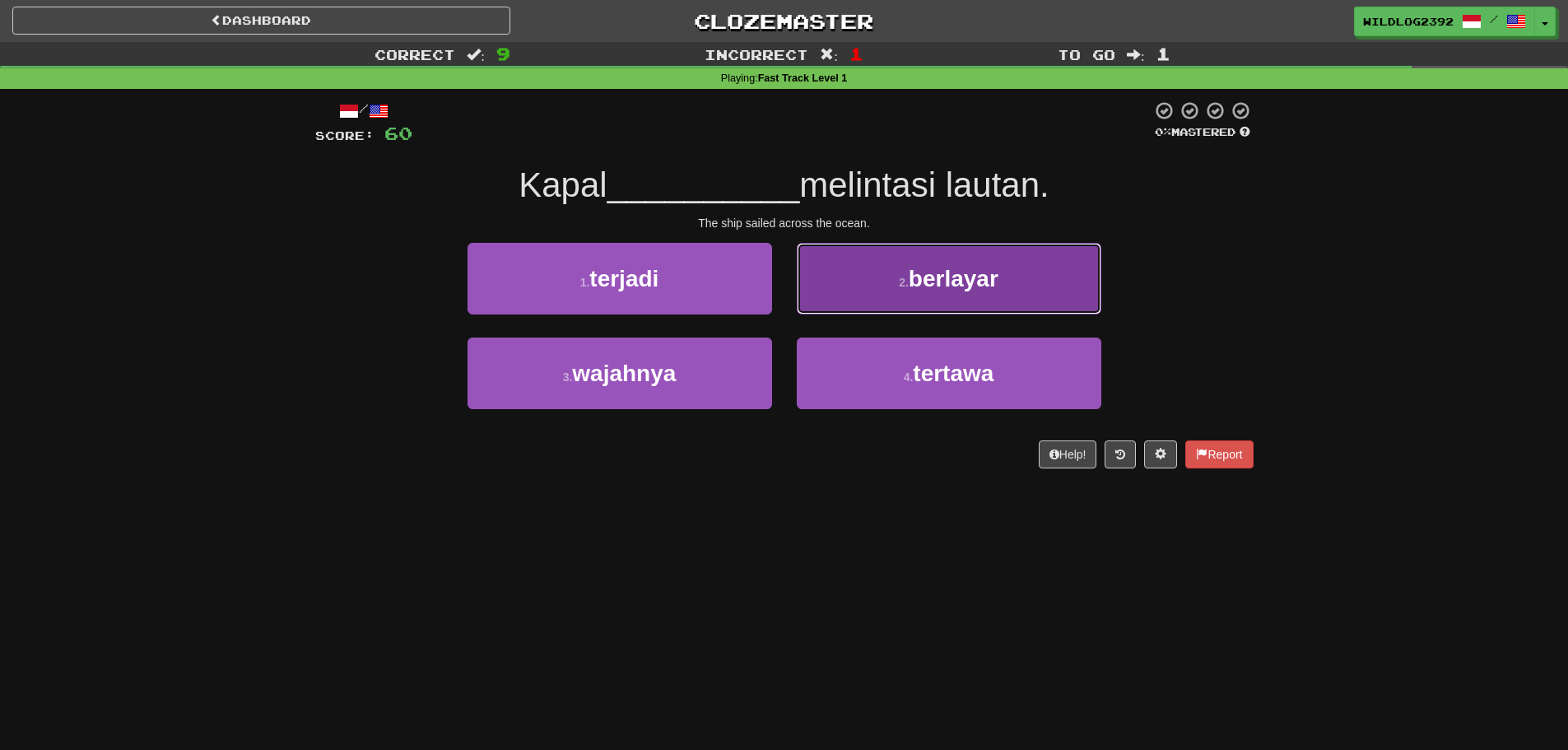
click at [974, 286] on span "berlayar" at bounding box center [954, 278] width 90 height 26
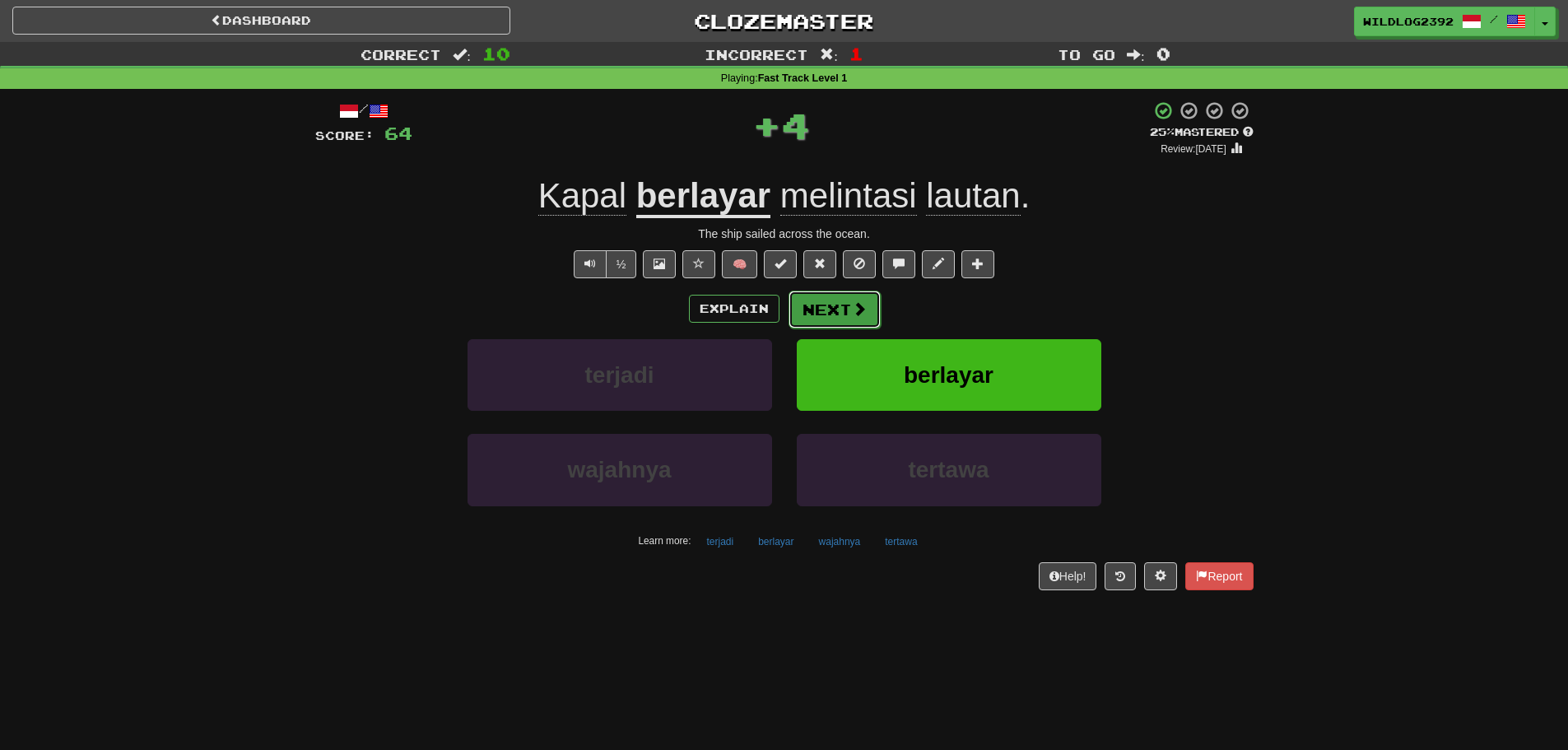
click at [828, 306] on button "Next" at bounding box center [835, 310] width 92 height 38
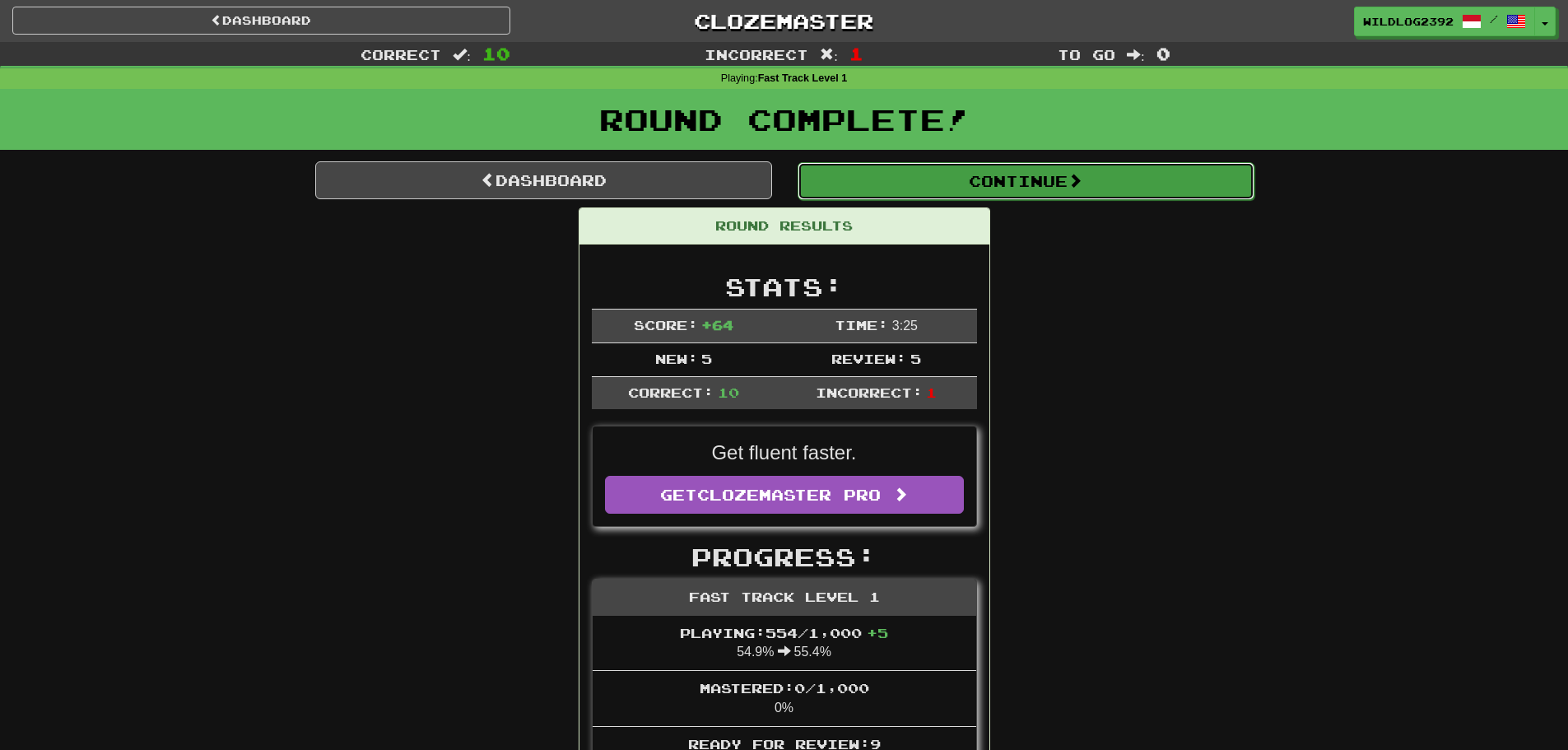
click at [973, 183] on button "Continue" at bounding box center [1026, 181] width 457 height 38
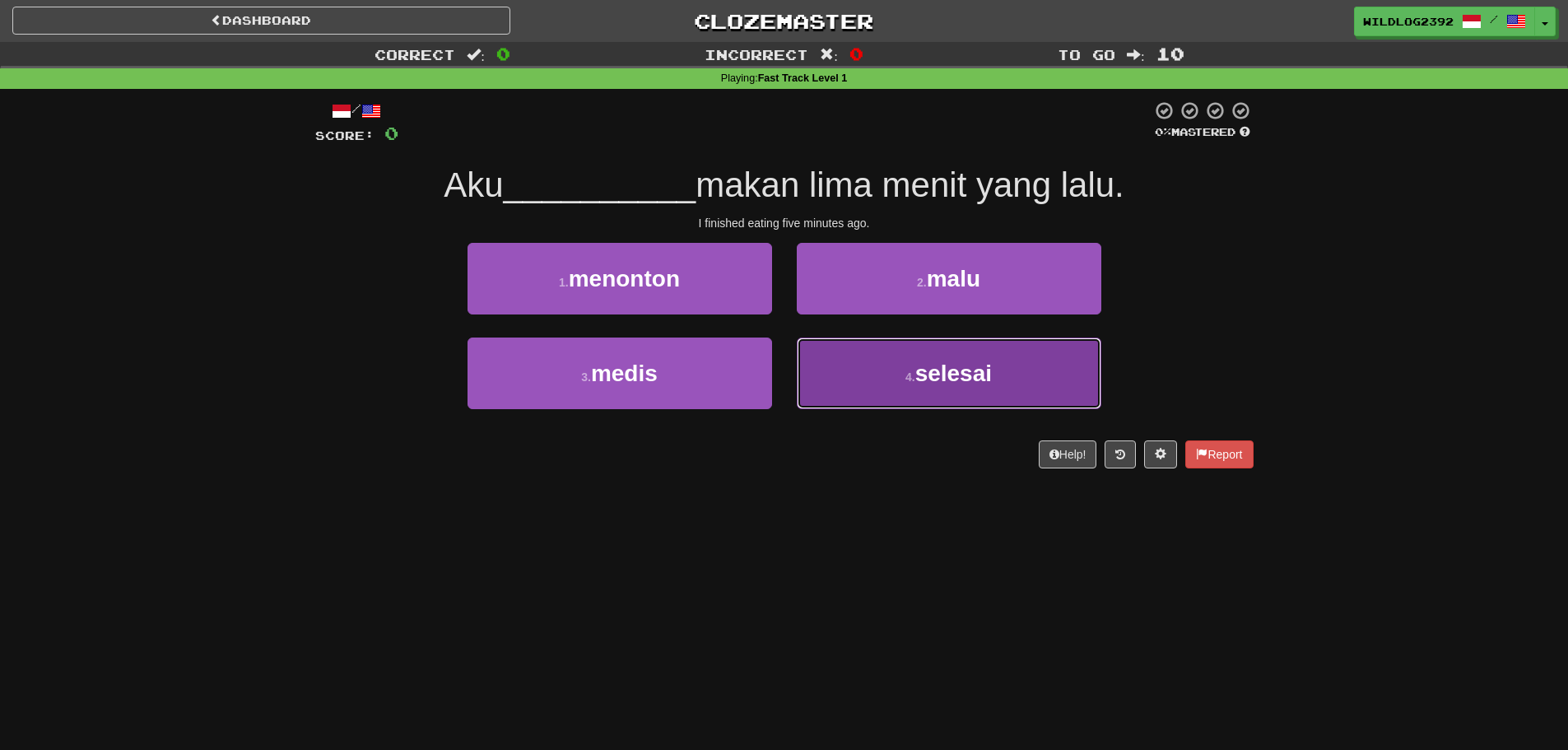
click at [879, 368] on button "4 . selesai" at bounding box center [949, 373] width 305 height 72
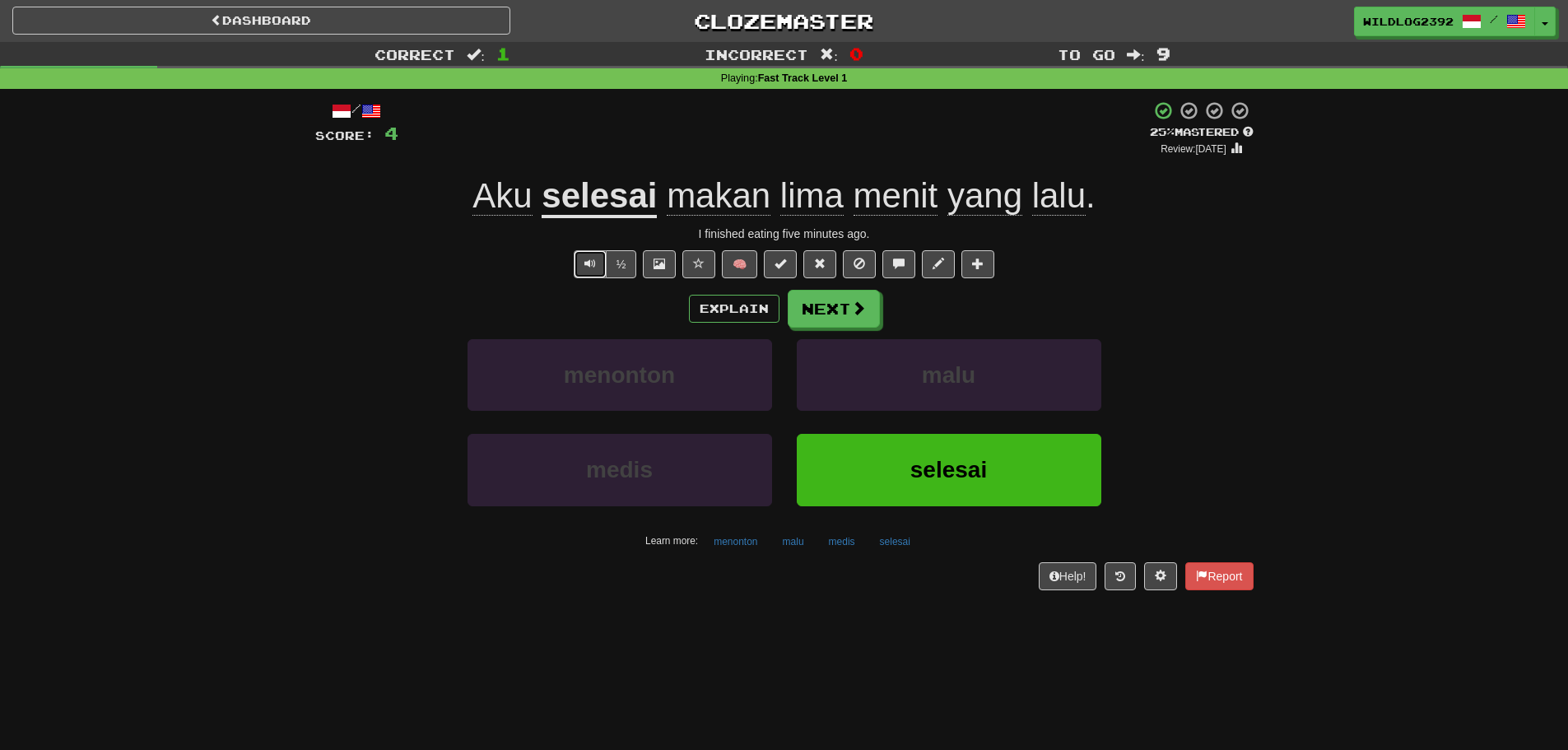
click at [590, 263] on span "Text-to-speech controls" at bounding box center [590, 263] width 12 height 12
click at [825, 308] on button "Next" at bounding box center [835, 310] width 92 height 38
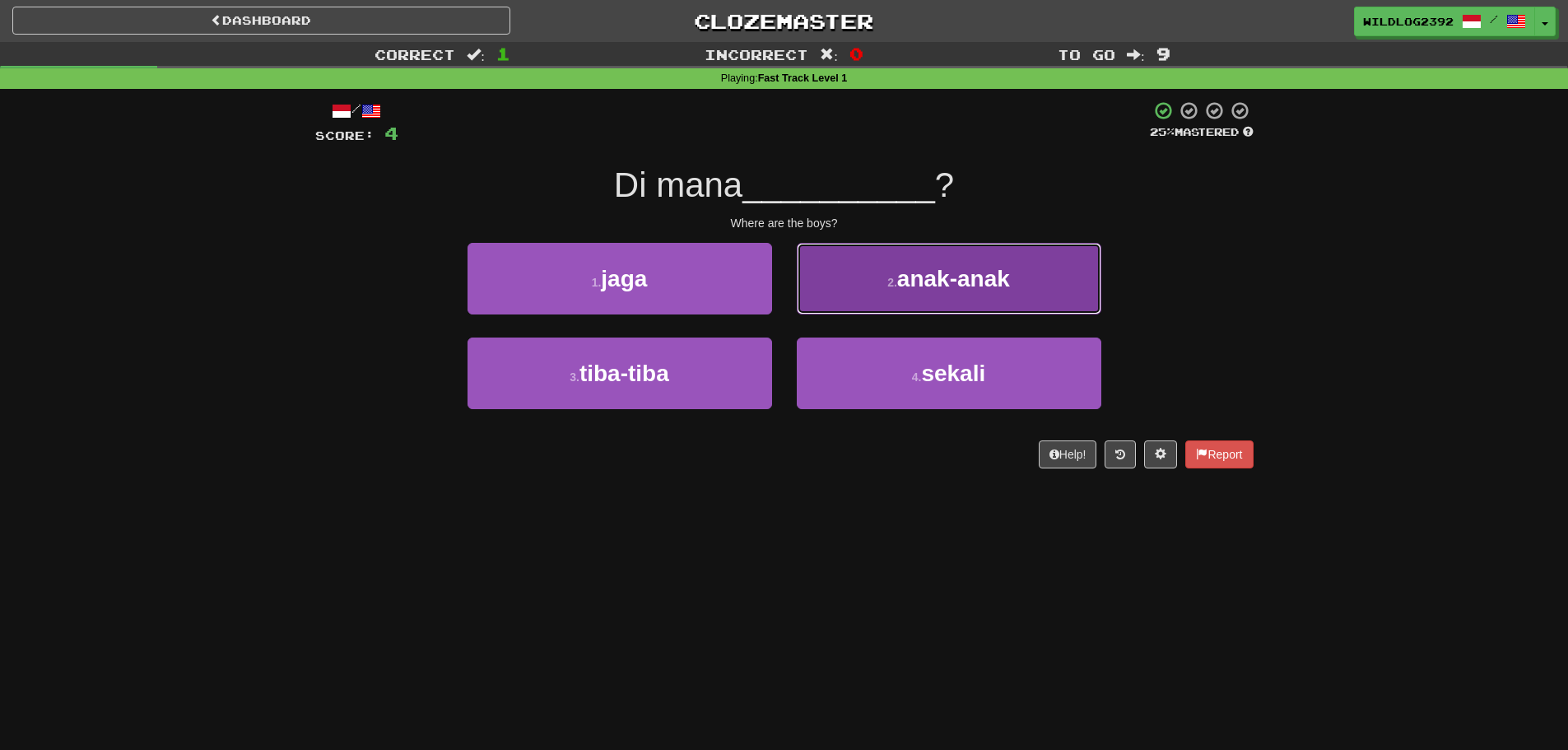
click at [967, 276] on span "anak-anak" at bounding box center [954, 278] width 113 height 26
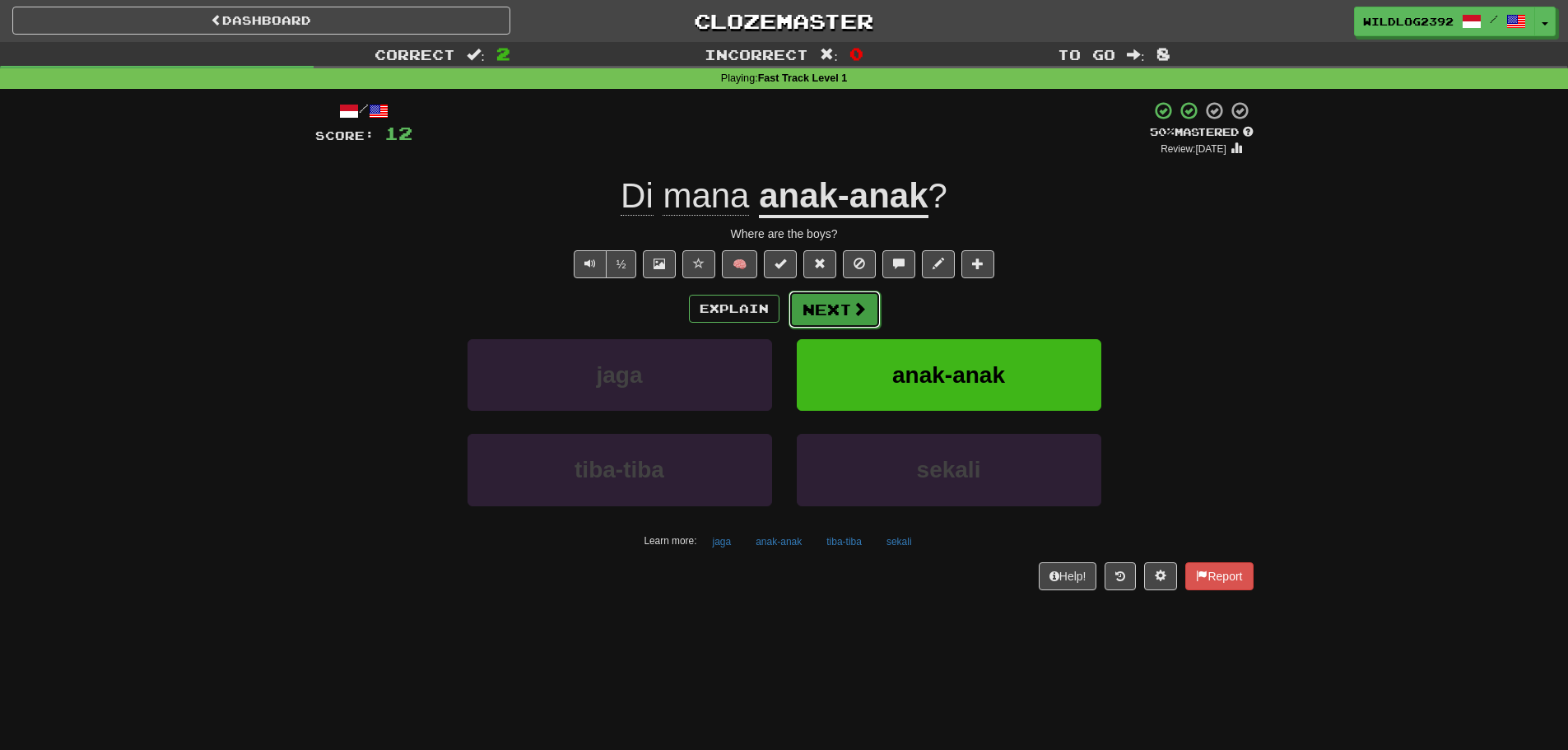
click at [844, 314] on button "Next" at bounding box center [835, 310] width 92 height 38
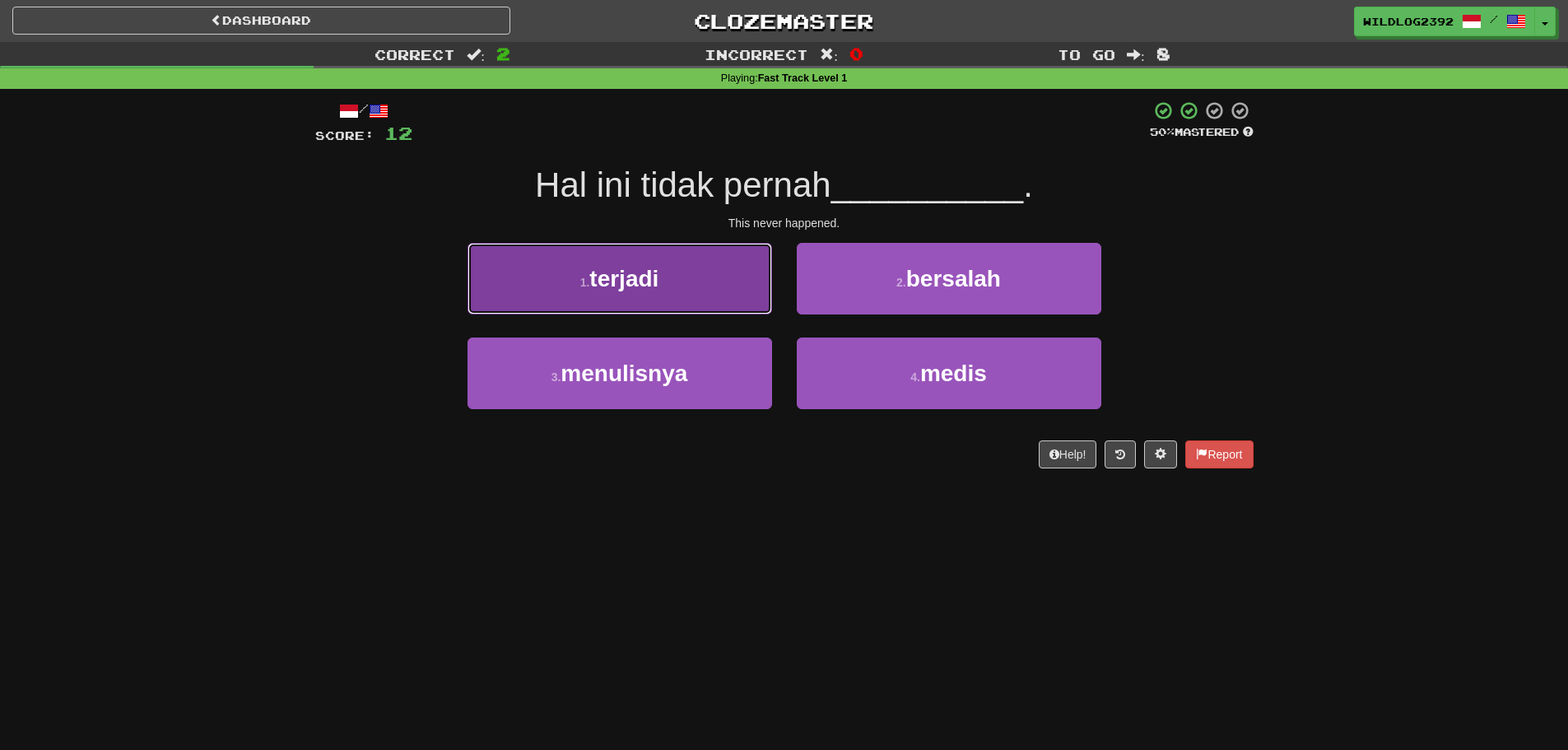
click at [637, 292] on button "1 . terjadi" at bounding box center [619, 278] width 305 height 72
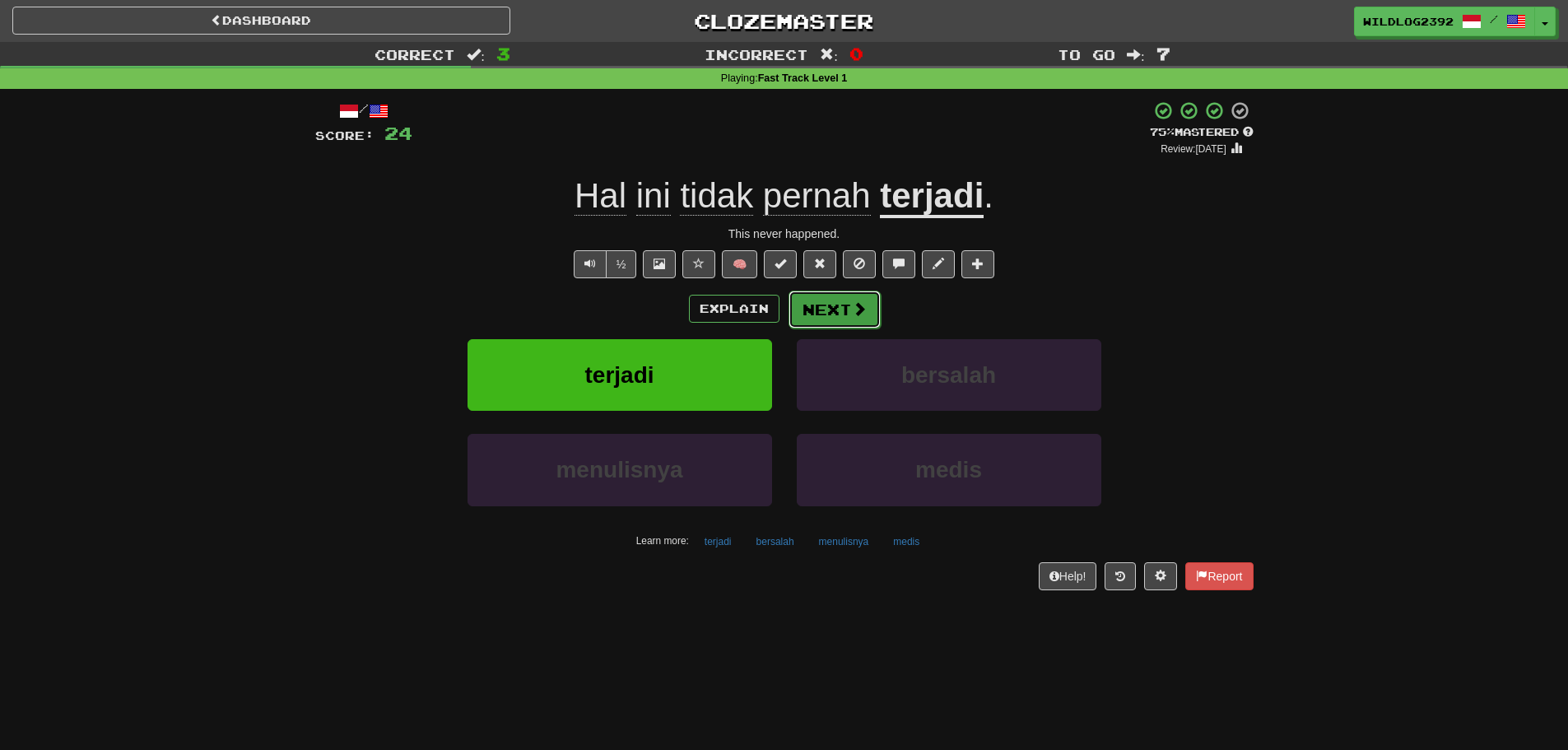
click at [829, 310] on button "Next" at bounding box center [835, 310] width 92 height 38
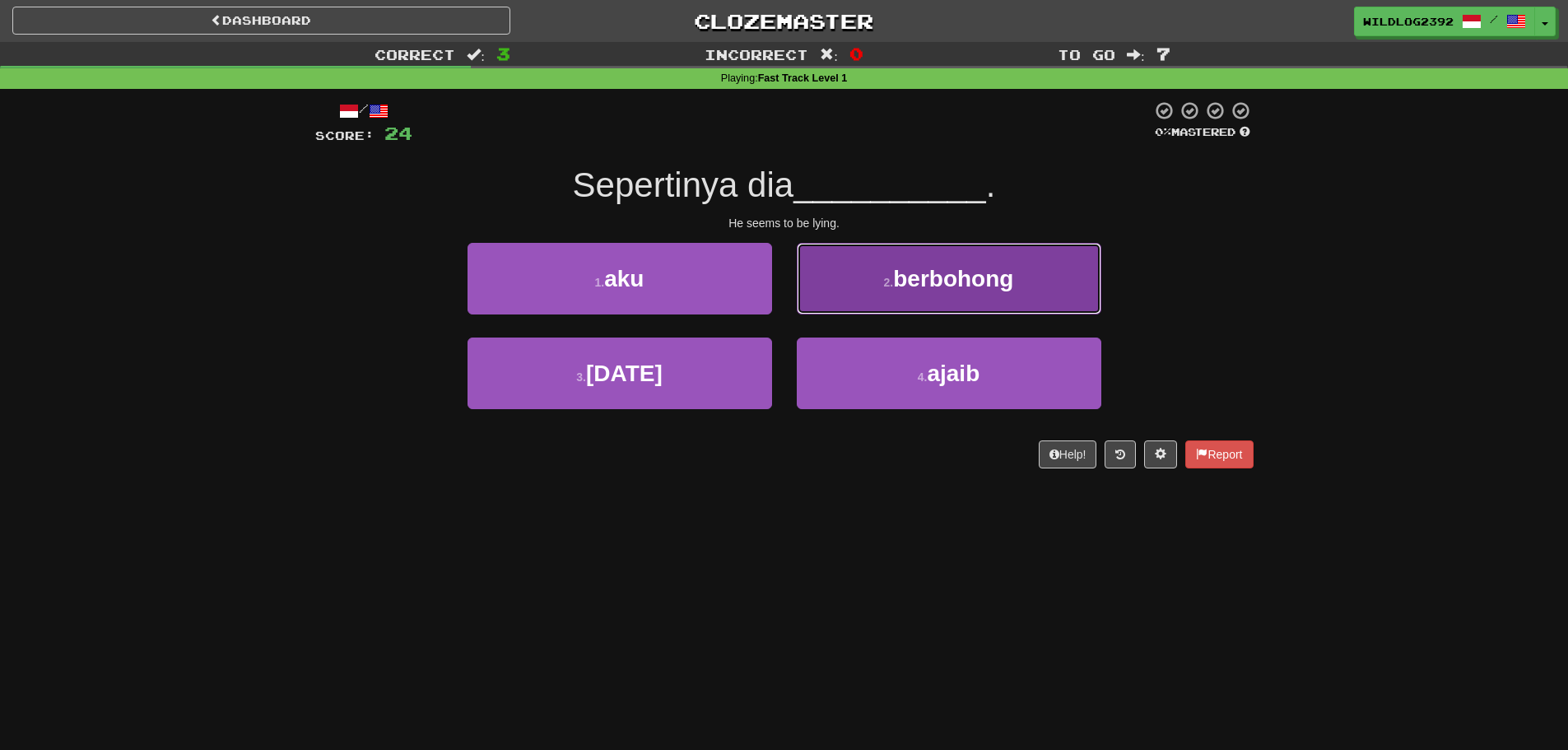
click at [885, 273] on button "2 . berbohong" at bounding box center [949, 278] width 305 height 72
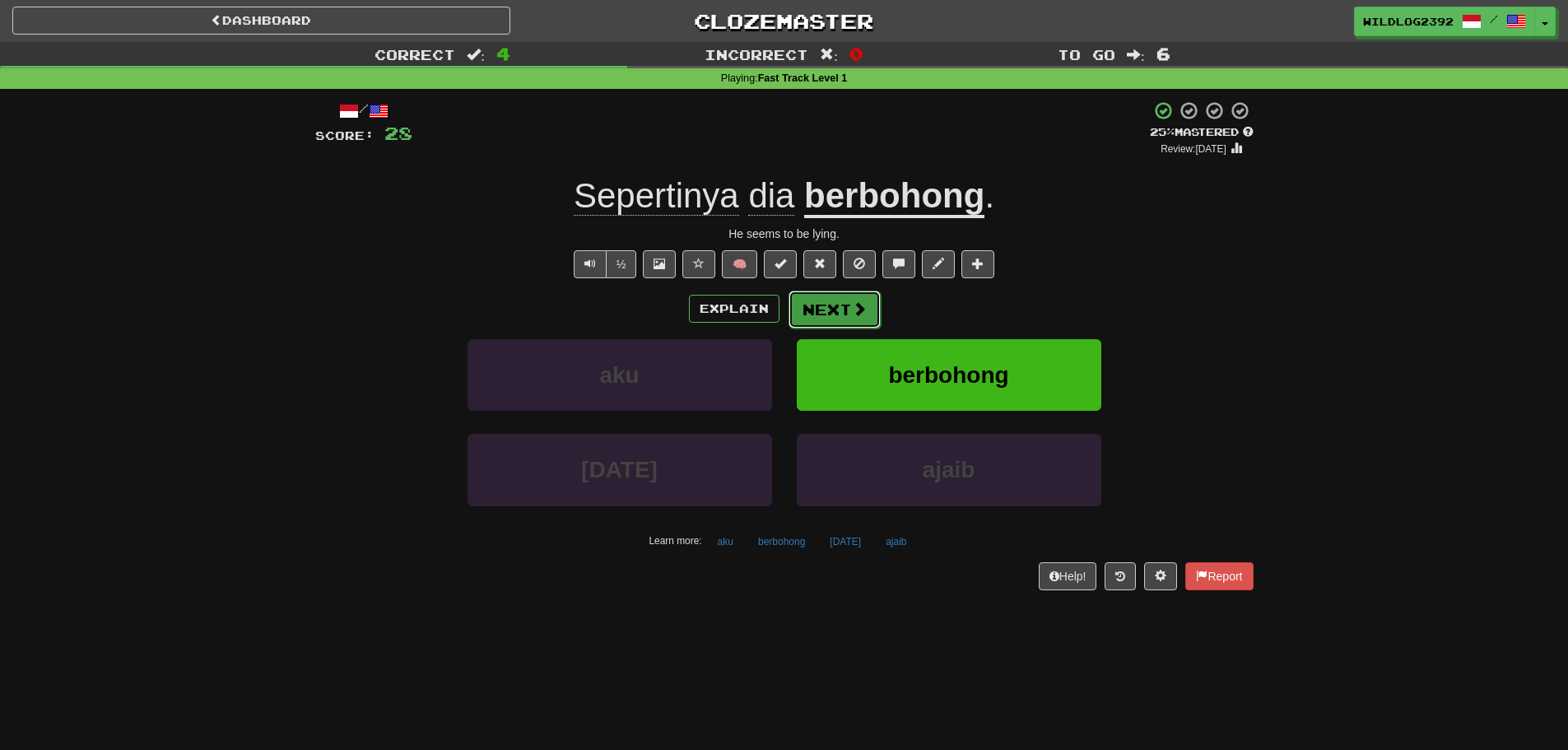
click at [860, 316] on span at bounding box center [860, 309] width 15 height 15
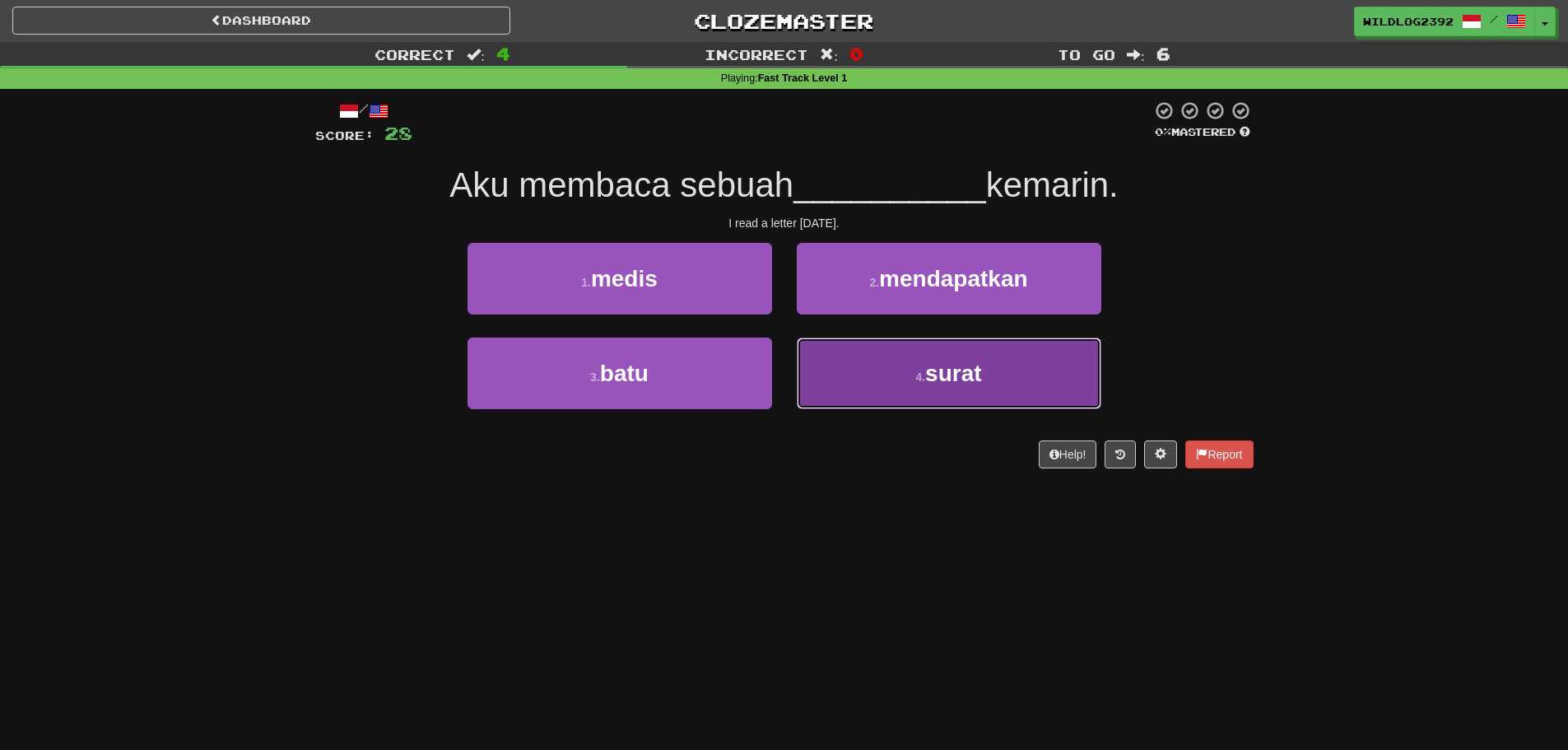
click at [962, 392] on button "4 . surat" at bounding box center [949, 373] width 305 height 72
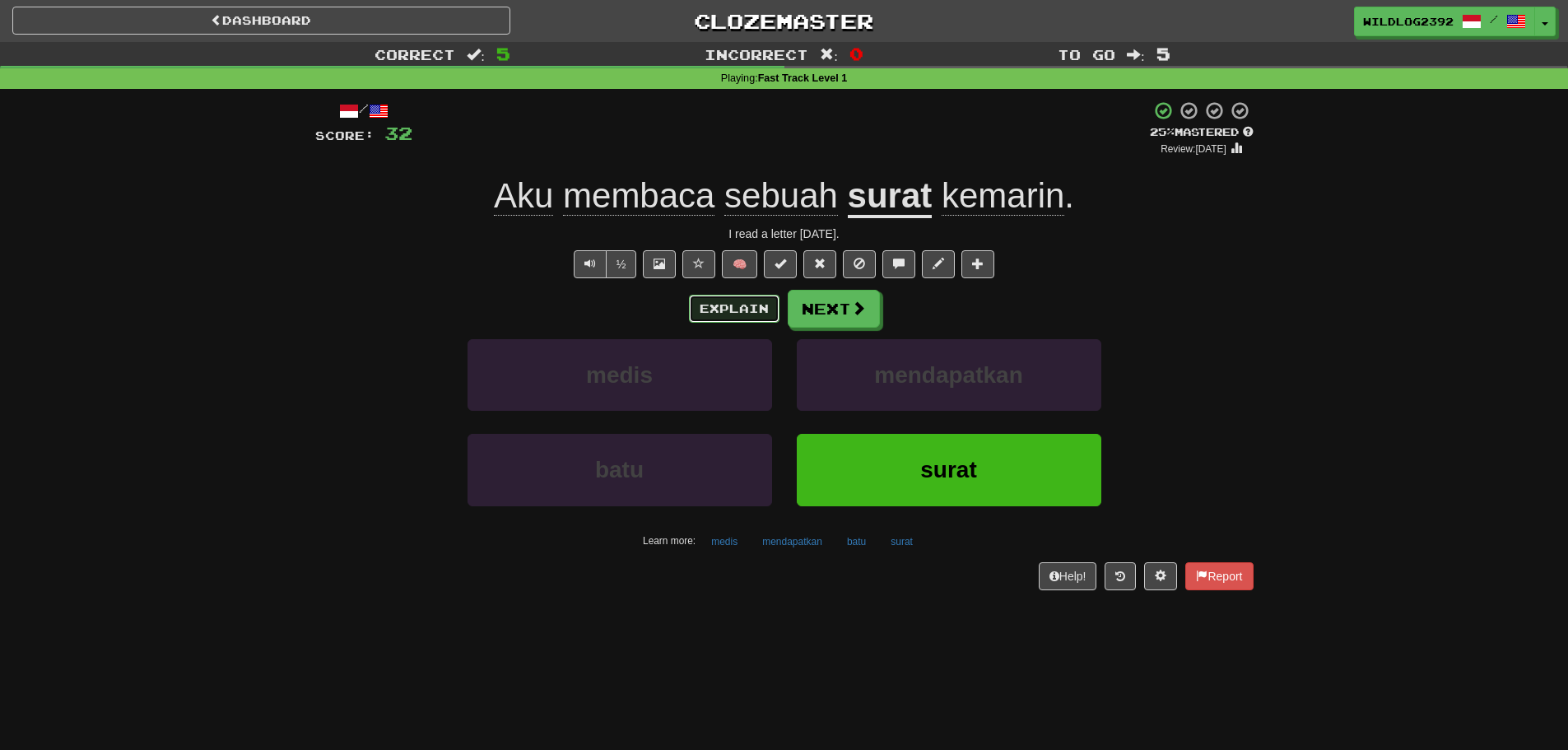
click at [727, 311] on button "Explain" at bounding box center [734, 309] width 91 height 28
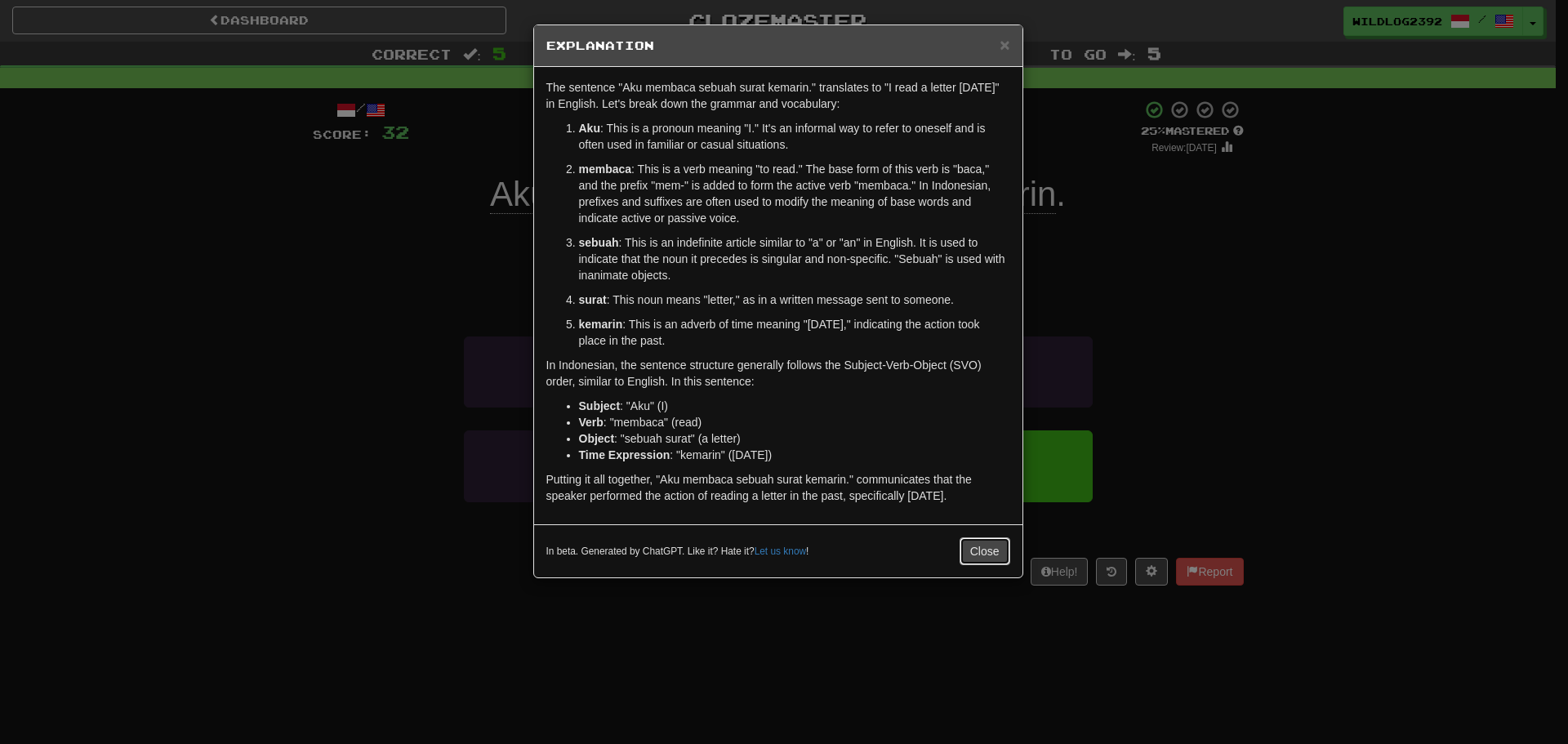
click at [995, 549] on button "Close" at bounding box center [985, 551] width 51 height 28
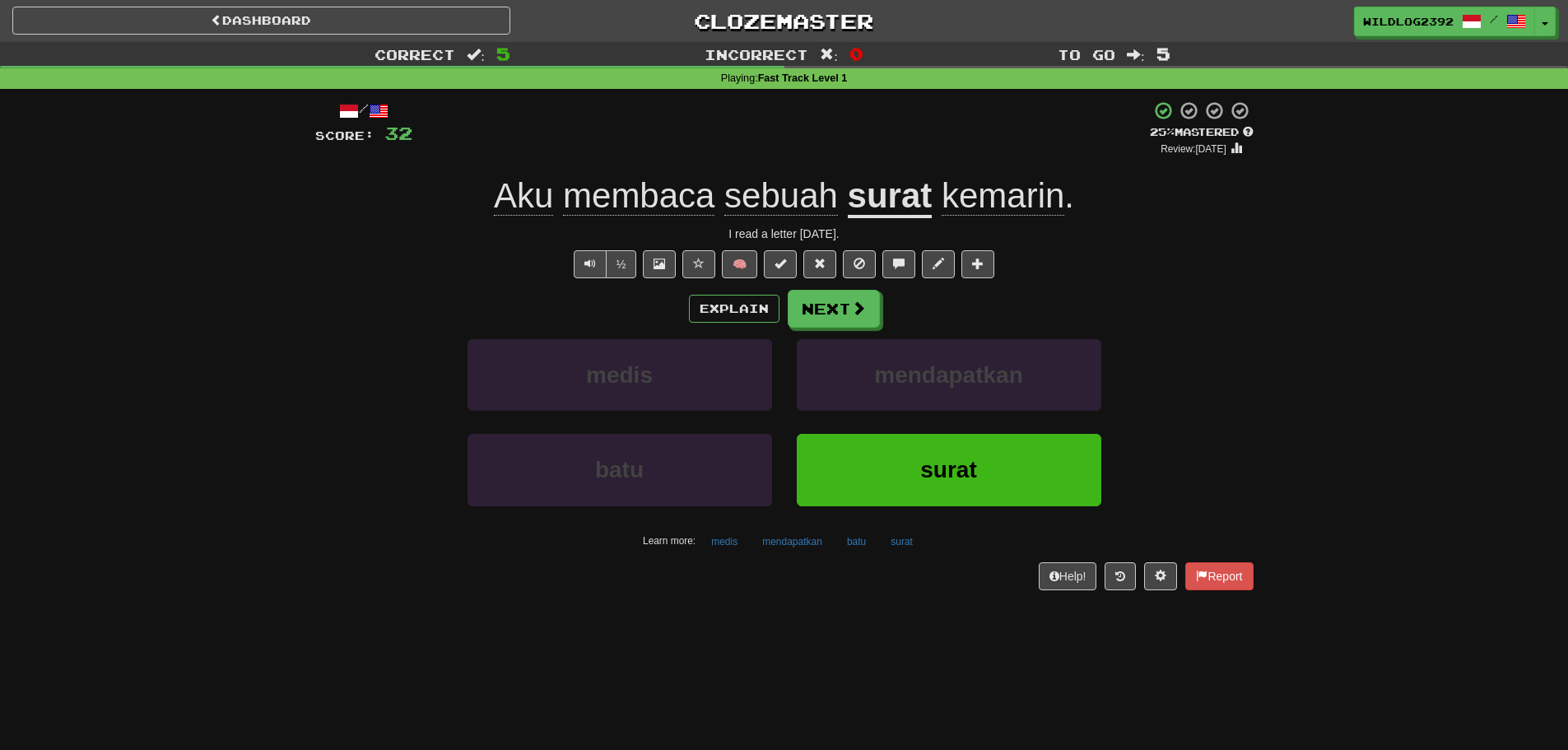
click at [868, 330] on div "Explain Next medis mendapatkan batu surat Learn more: medis mendapatkan batu su…" at bounding box center [784, 422] width 939 height 264
click at [865, 316] on span at bounding box center [860, 309] width 15 height 15
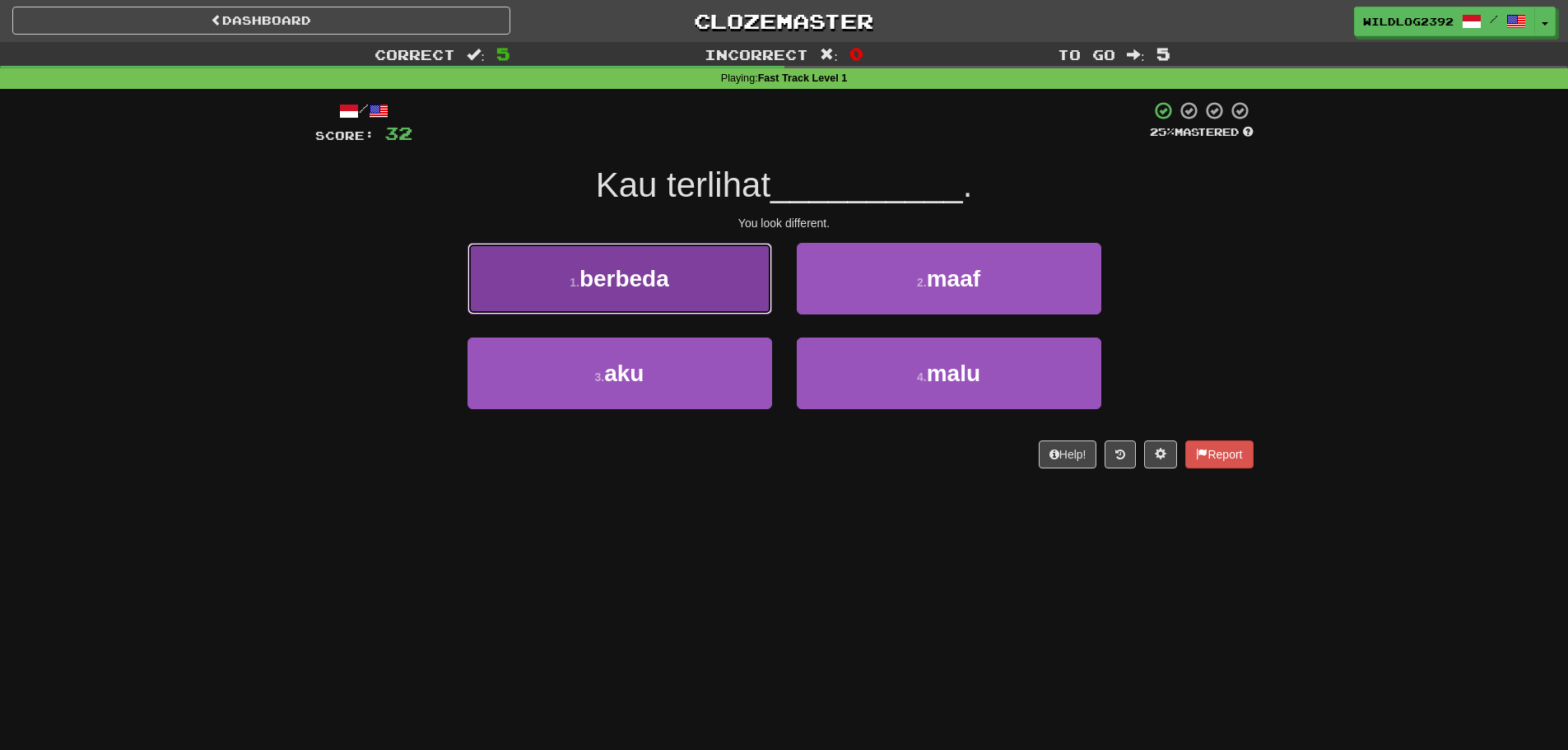
click at [697, 278] on button "1 . berbeda" at bounding box center [619, 278] width 305 height 72
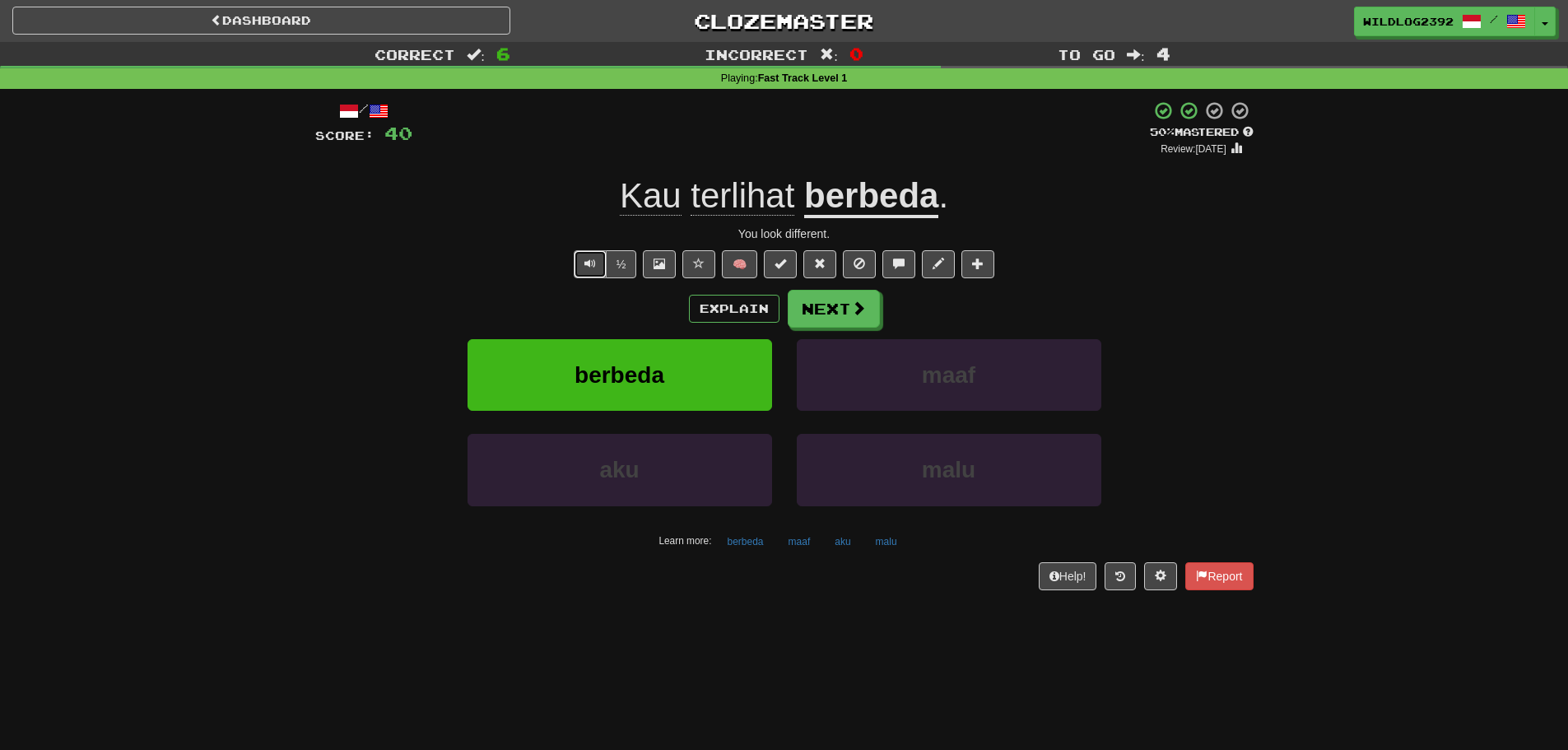
click at [582, 260] on button "Text-to-speech controls" at bounding box center [590, 264] width 33 height 28
click at [724, 311] on button "Explain" at bounding box center [734, 309] width 91 height 28
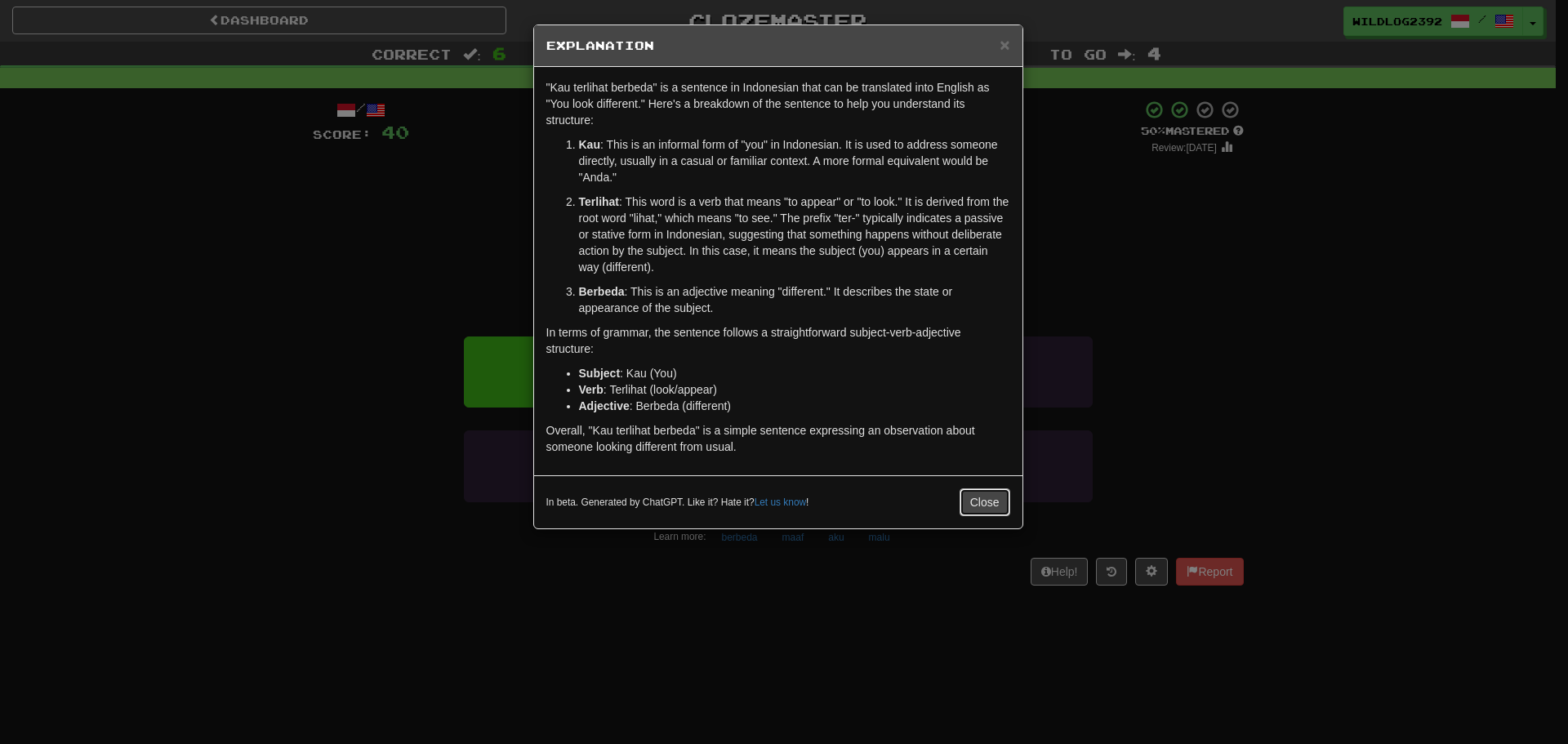
click at [996, 515] on button "Close" at bounding box center [985, 502] width 51 height 28
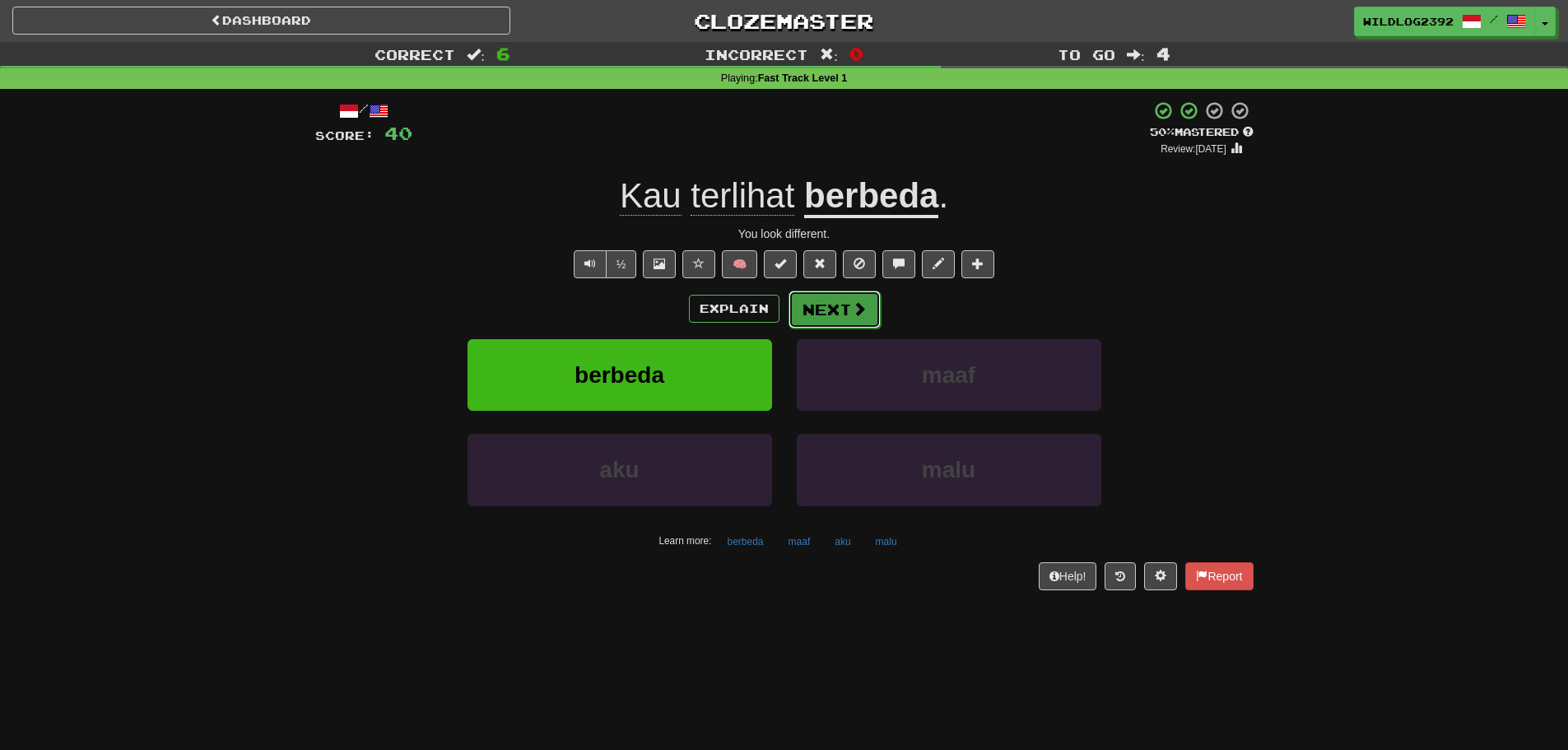
click at [852, 315] on span at bounding box center [860, 309] width 15 height 15
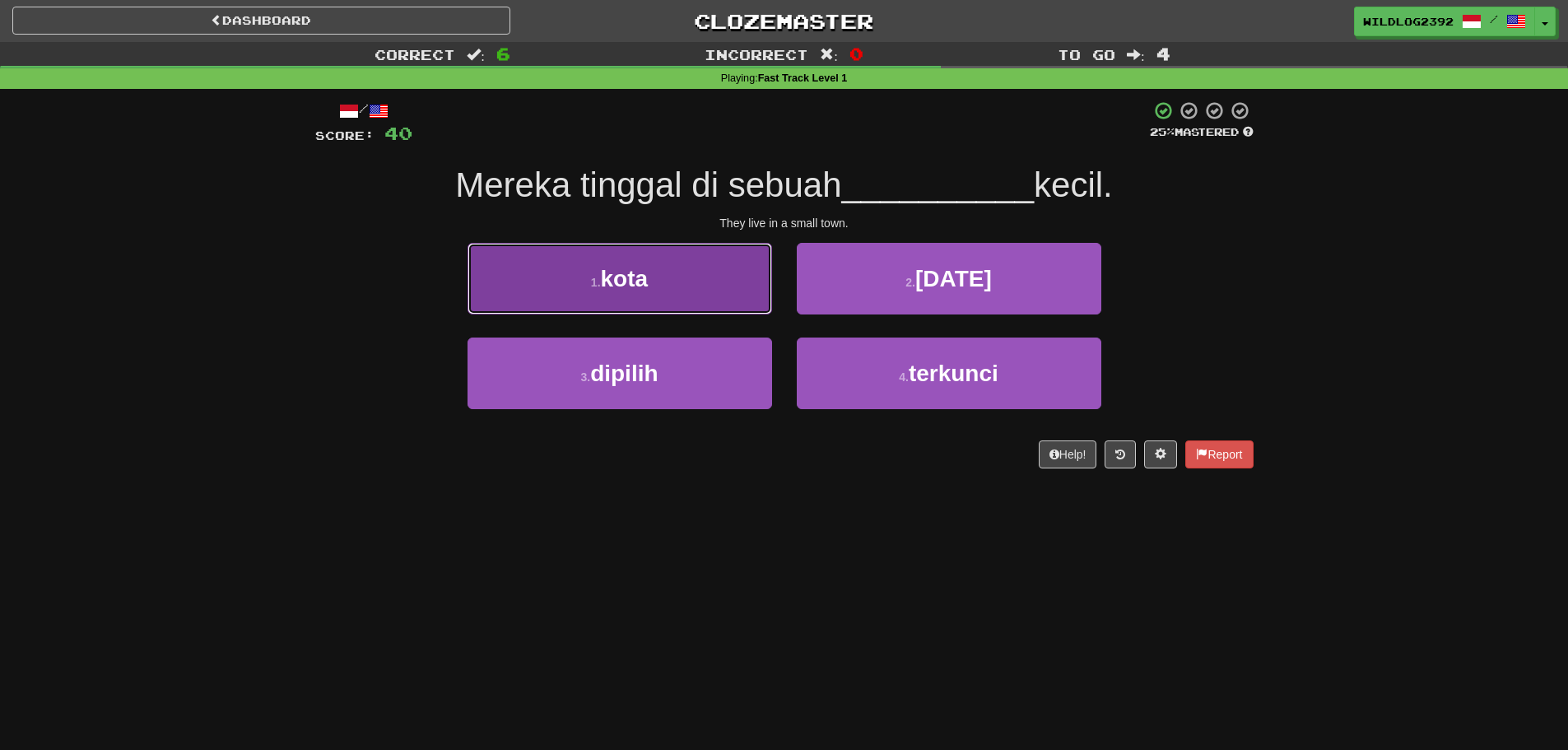
click at [667, 289] on button "1 . kota" at bounding box center [619, 278] width 305 height 72
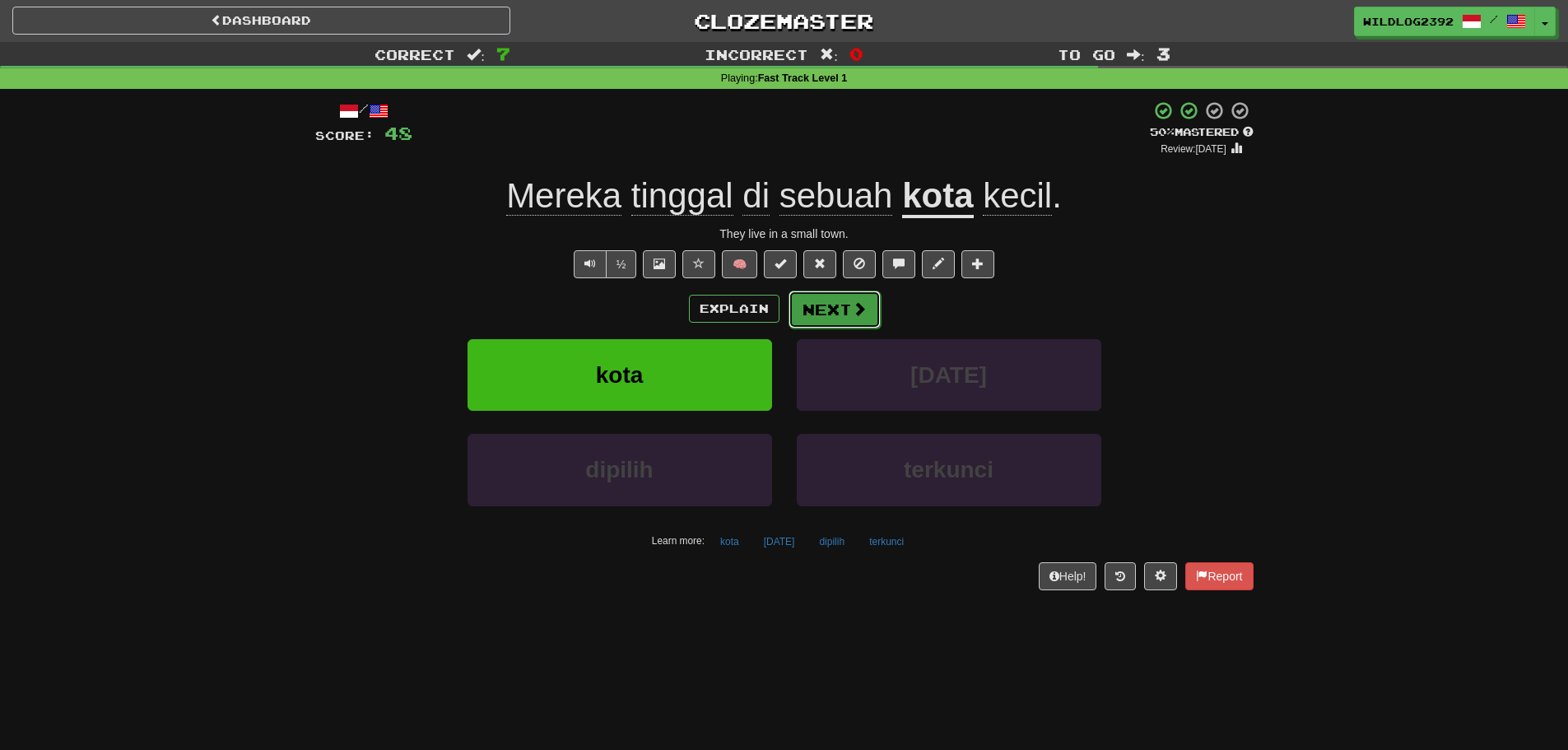
click at [822, 304] on button "Next" at bounding box center [835, 310] width 92 height 38
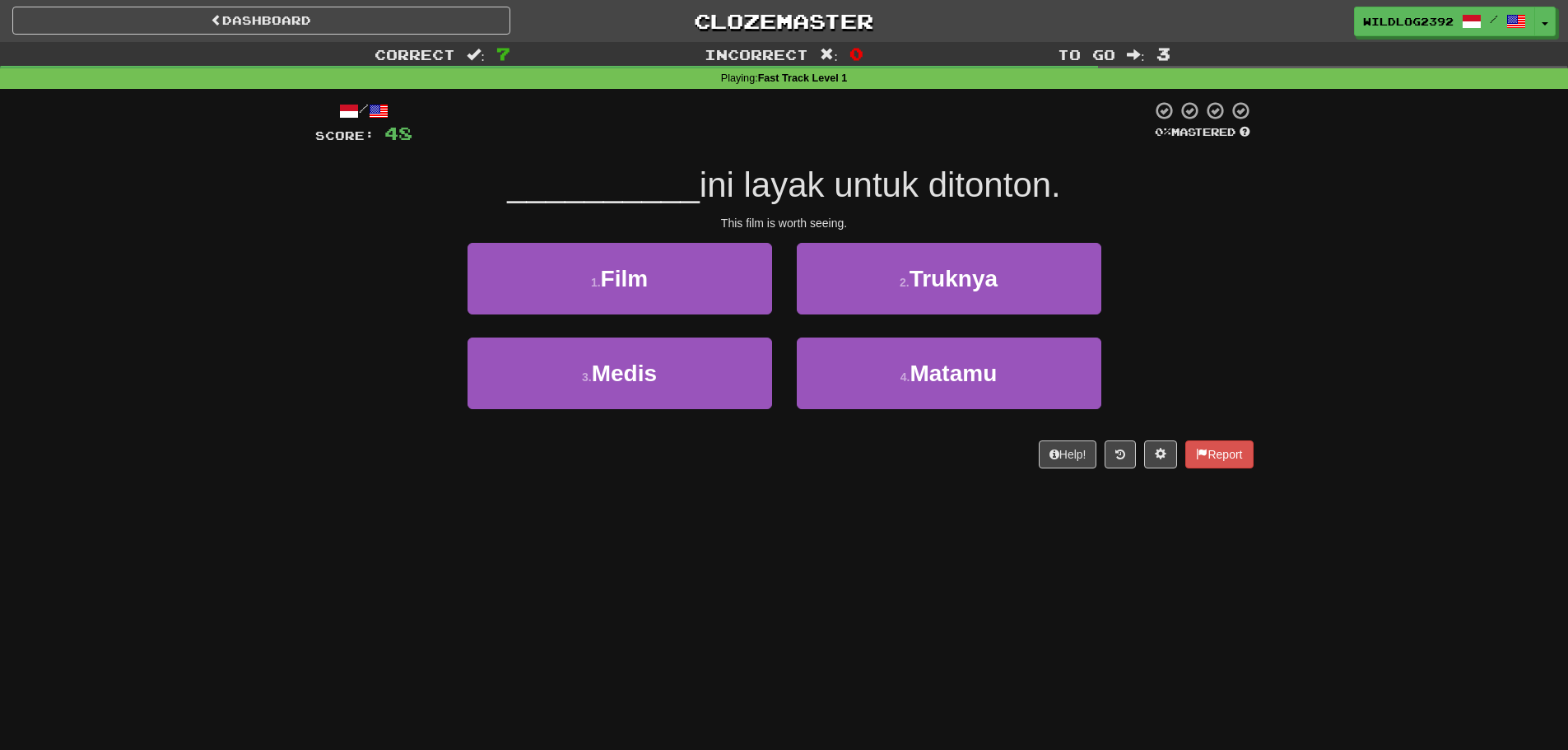
click at [360, 428] on div "3 . Medis 4 . Matamu" at bounding box center [784, 385] width 988 height 95
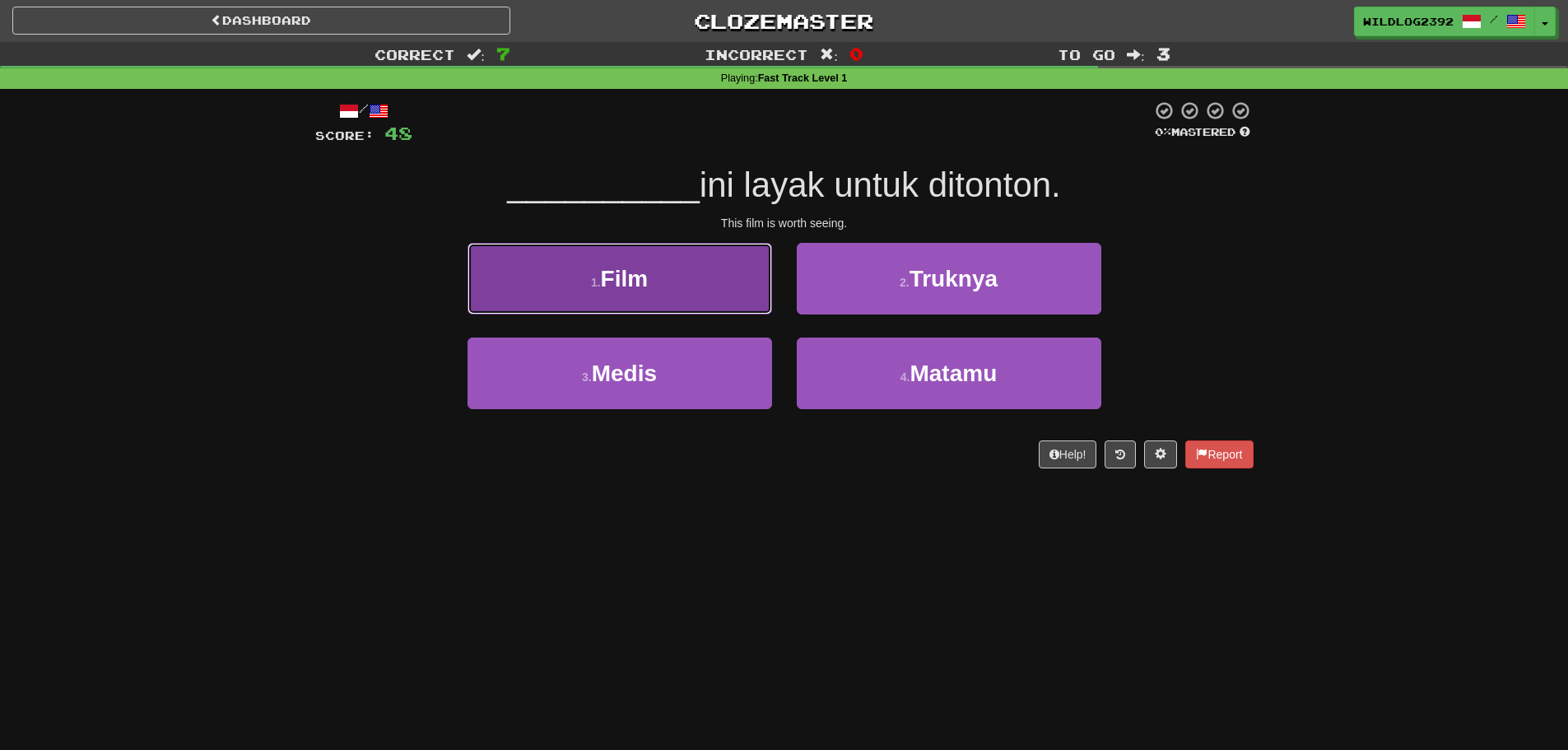
click at [645, 277] on span "Film" at bounding box center [625, 278] width 48 height 26
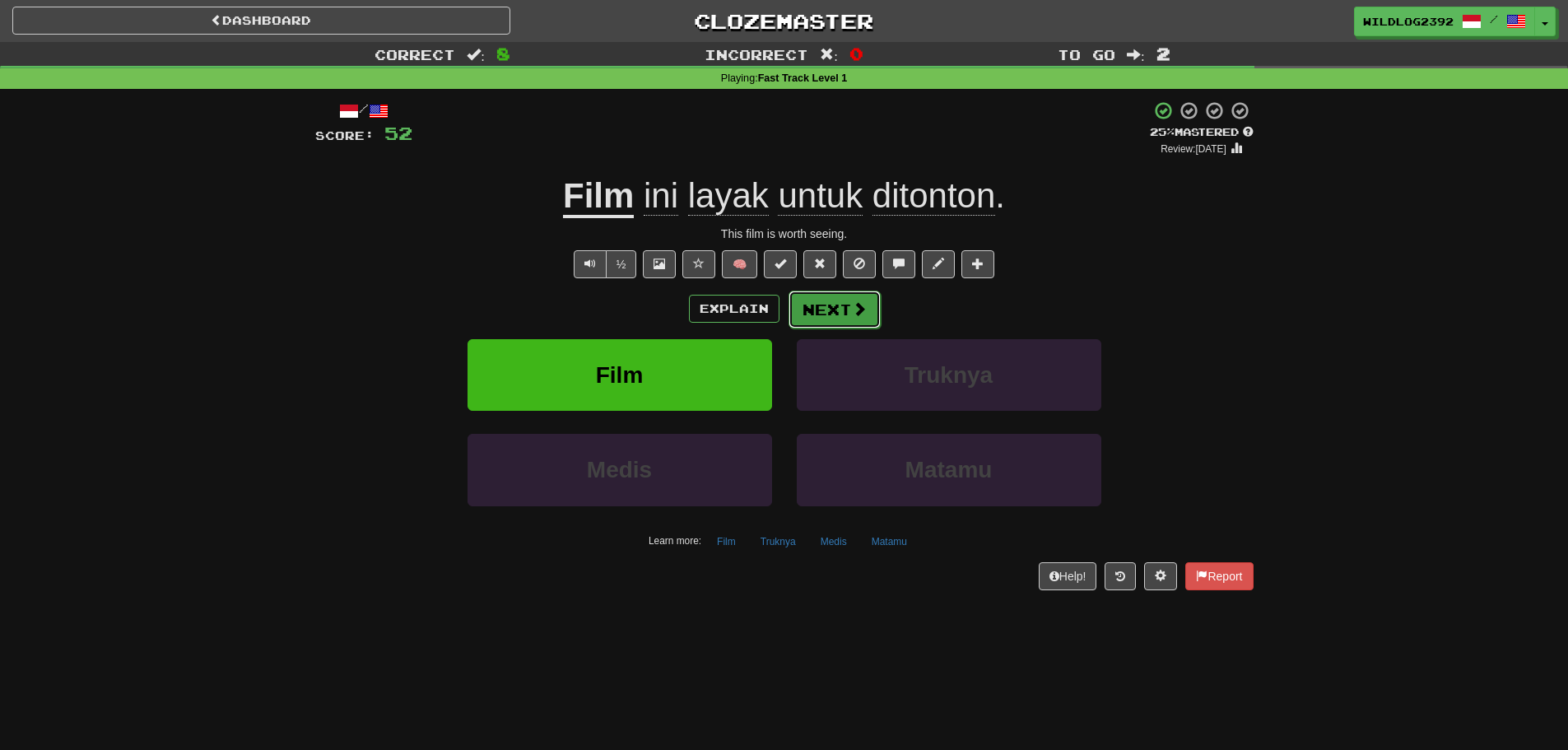
click at [863, 313] on span at bounding box center [860, 309] width 15 height 15
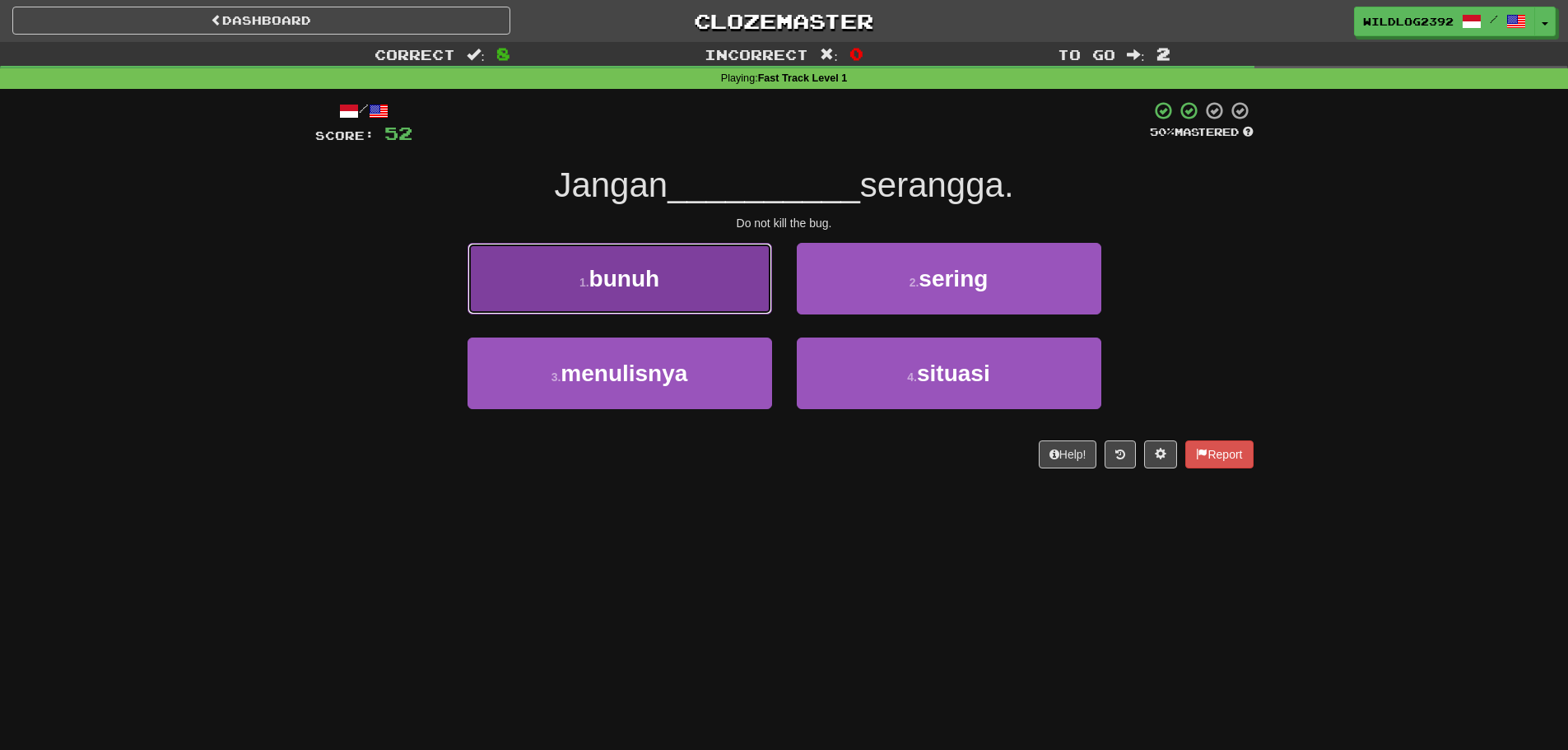
click at [663, 276] on button "1 . bunuh" at bounding box center [619, 278] width 305 height 72
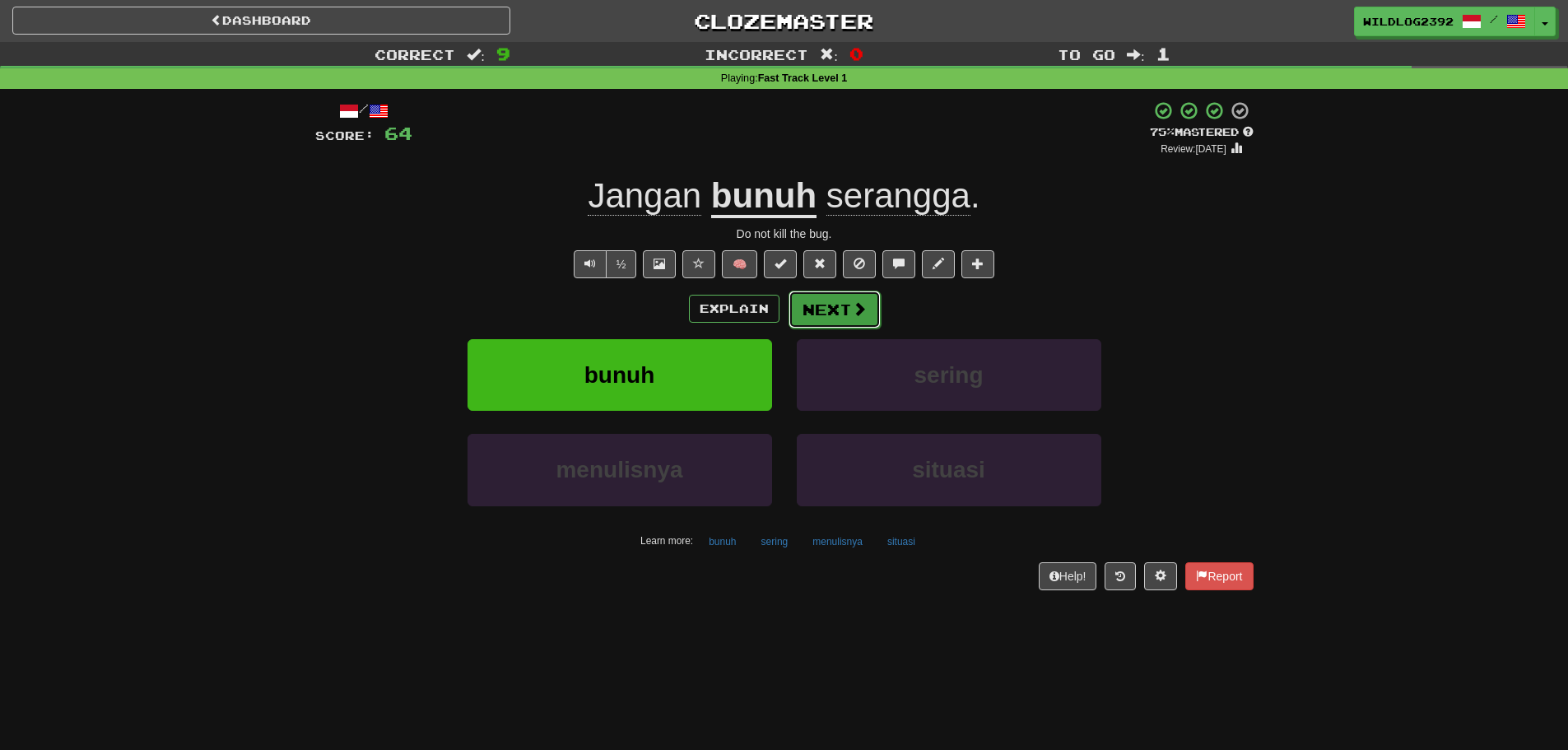
click at [854, 311] on span at bounding box center [860, 309] width 15 height 15
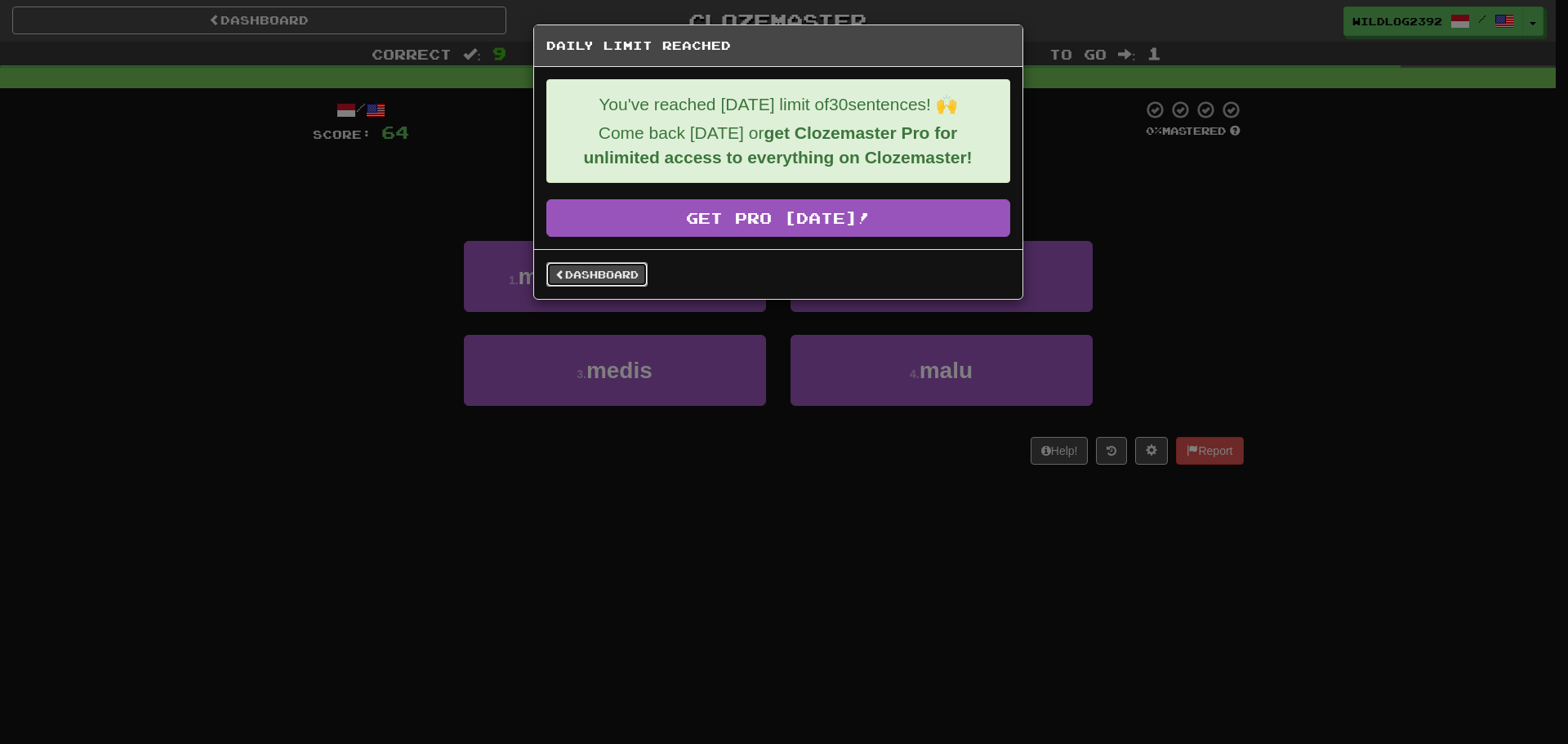
click at [634, 278] on link "Dashboard" at bounding box center [597, 274] width 102 height 25
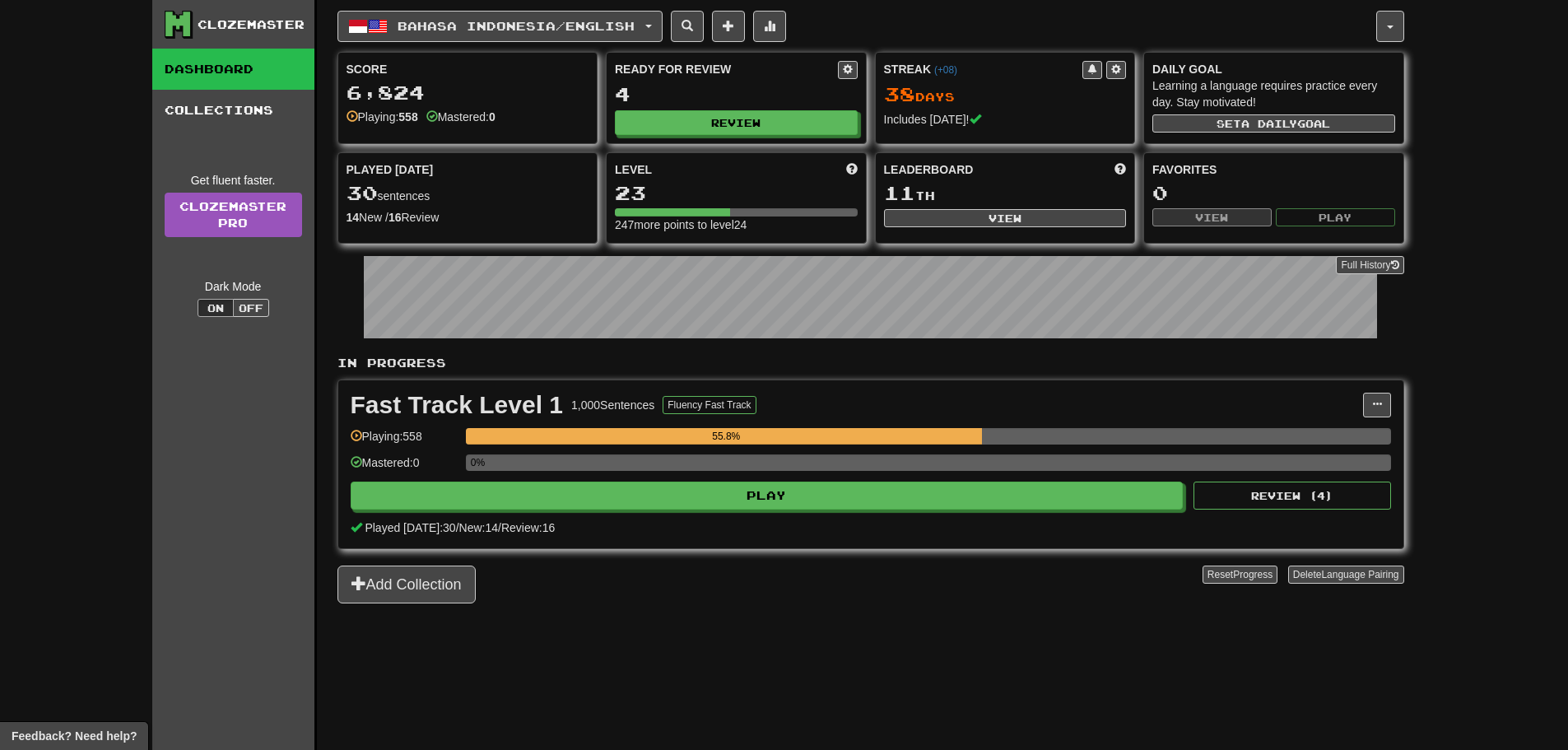
click at [16, 434] on div "Clozemaster Dashboard Collections Get fluent faster. Clozemaster Pro Dark Mode …" at bounding box center [784, 375] width 1568 height 750
